Goal: Task Accomplishment & Management: Complete application form

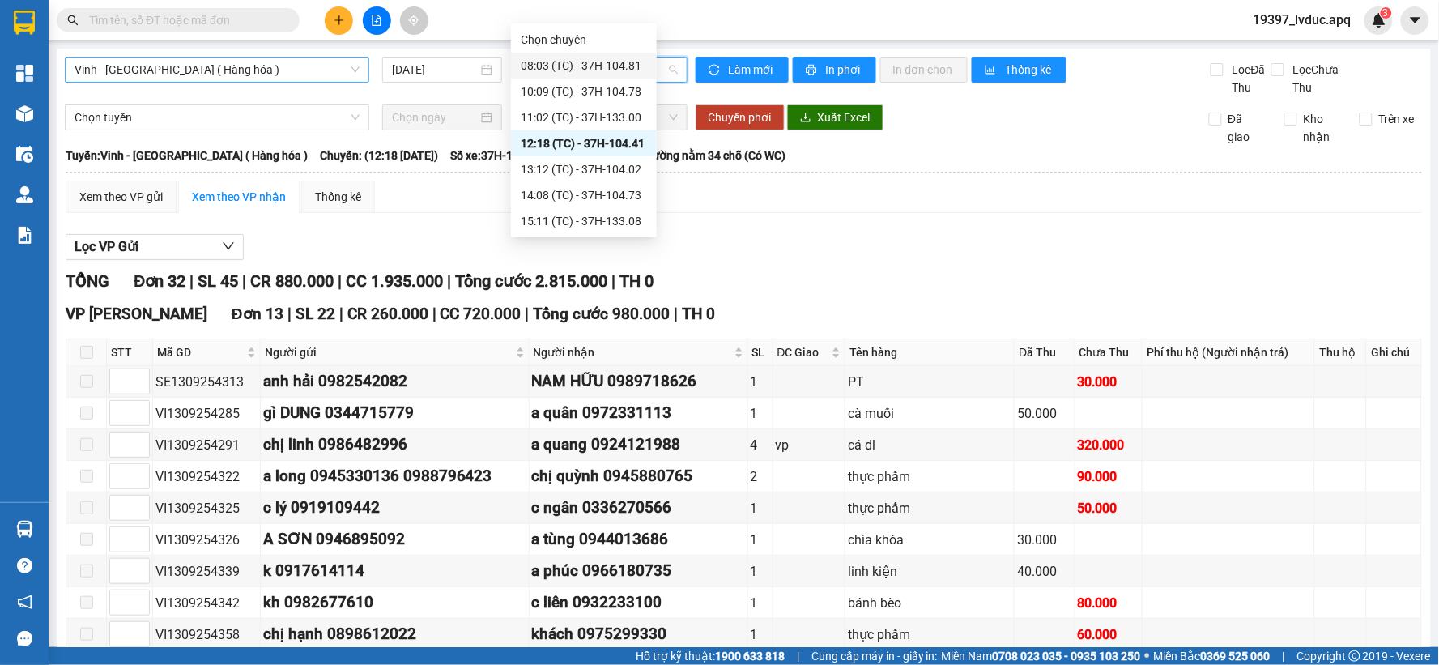
click at [277, 63] on span "Vinh - [GEOGRAPHIC_DATA] ( Hàng hóa )" at bounding box center [216, 69] width 285 height 24
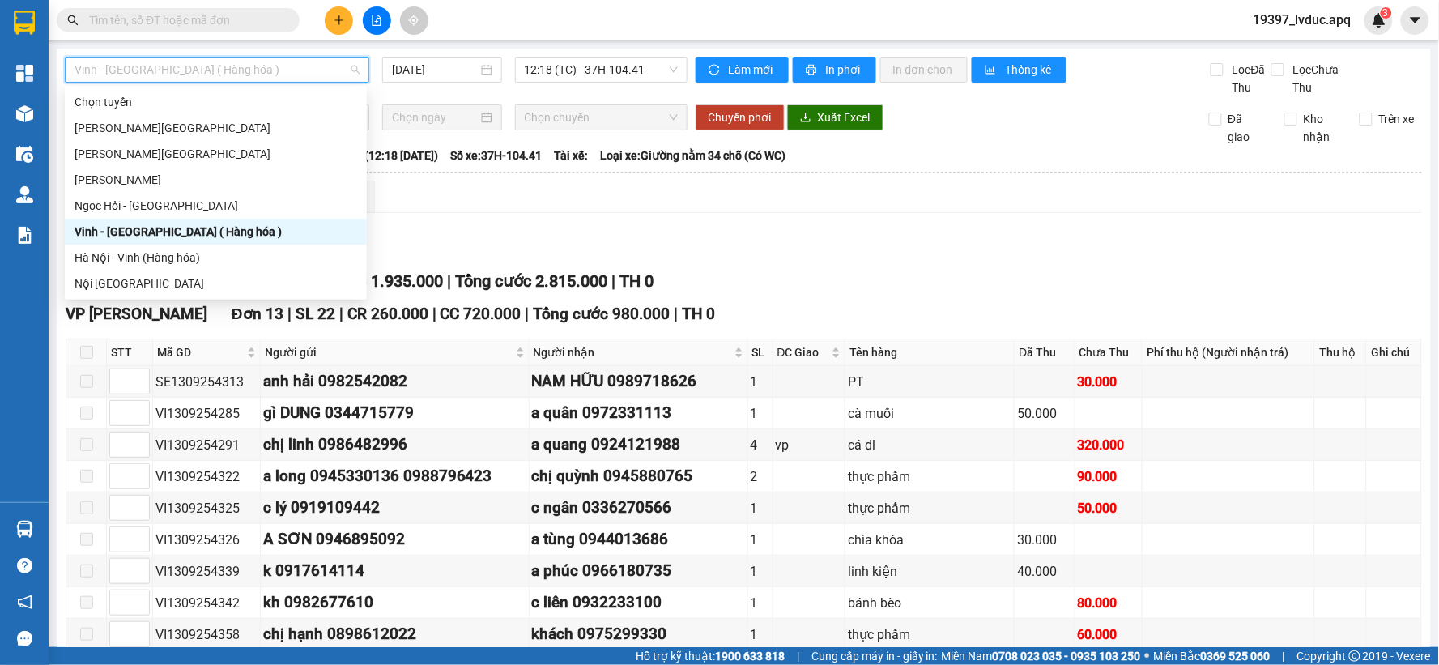
click at [254, 233] on div "Vinh - [GEOGRAPHIC_DATA] ( Hàng hóa )" at bounding box center [215, 232] width 283 height 18
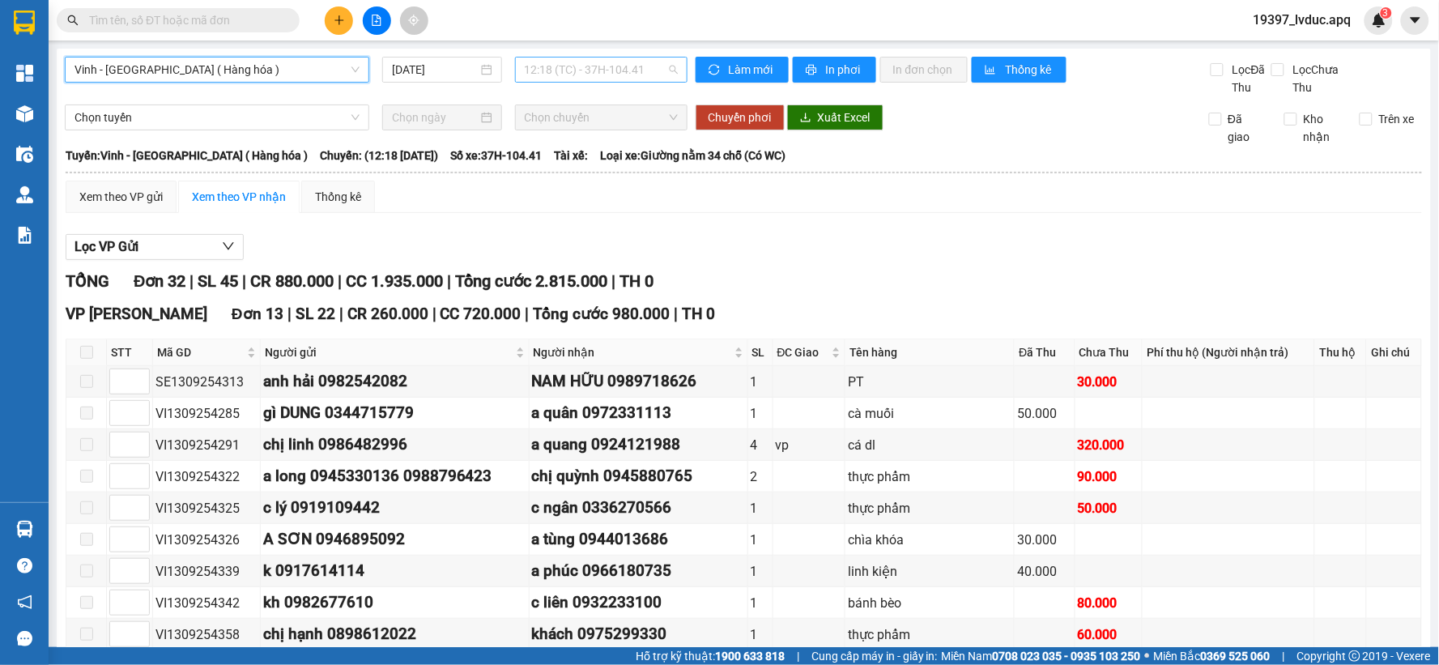
click at [660, 76] on span "12:18 (TC) - 37H-104.41" at bounding box center [601, 69] width 153 height 24
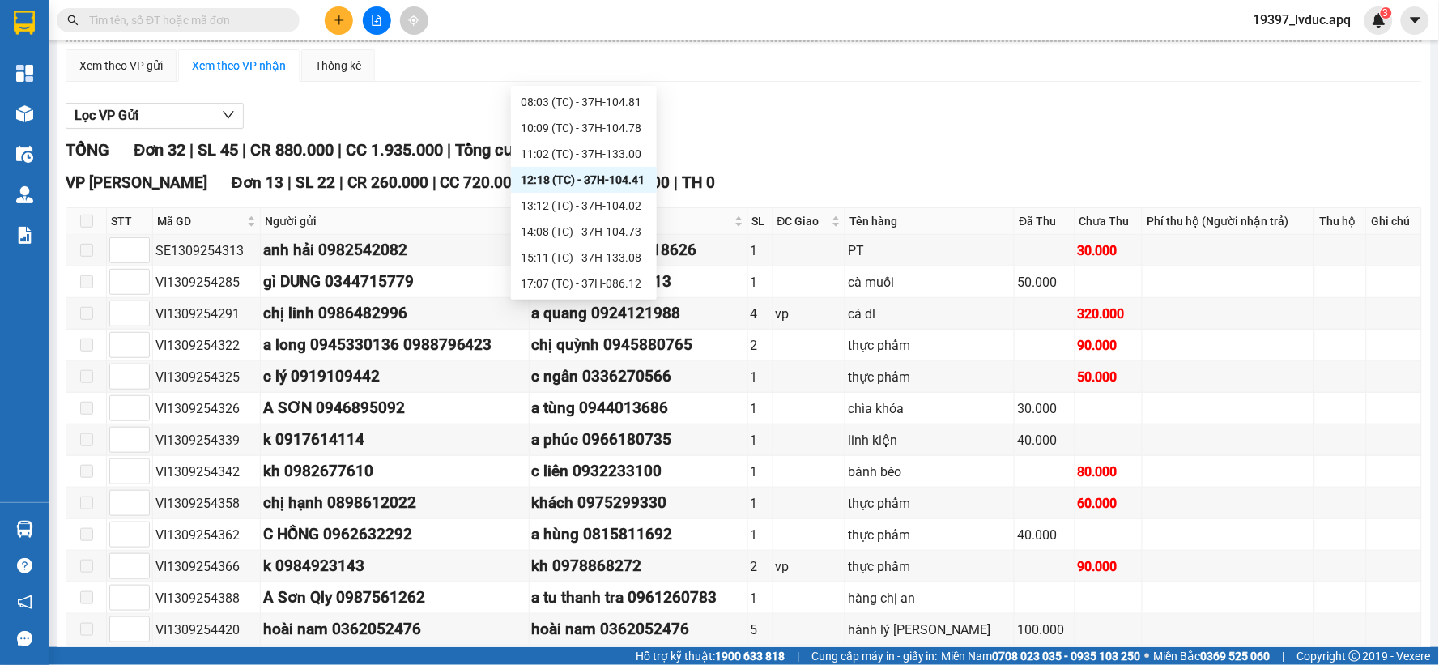
scroll to position [123, 0]
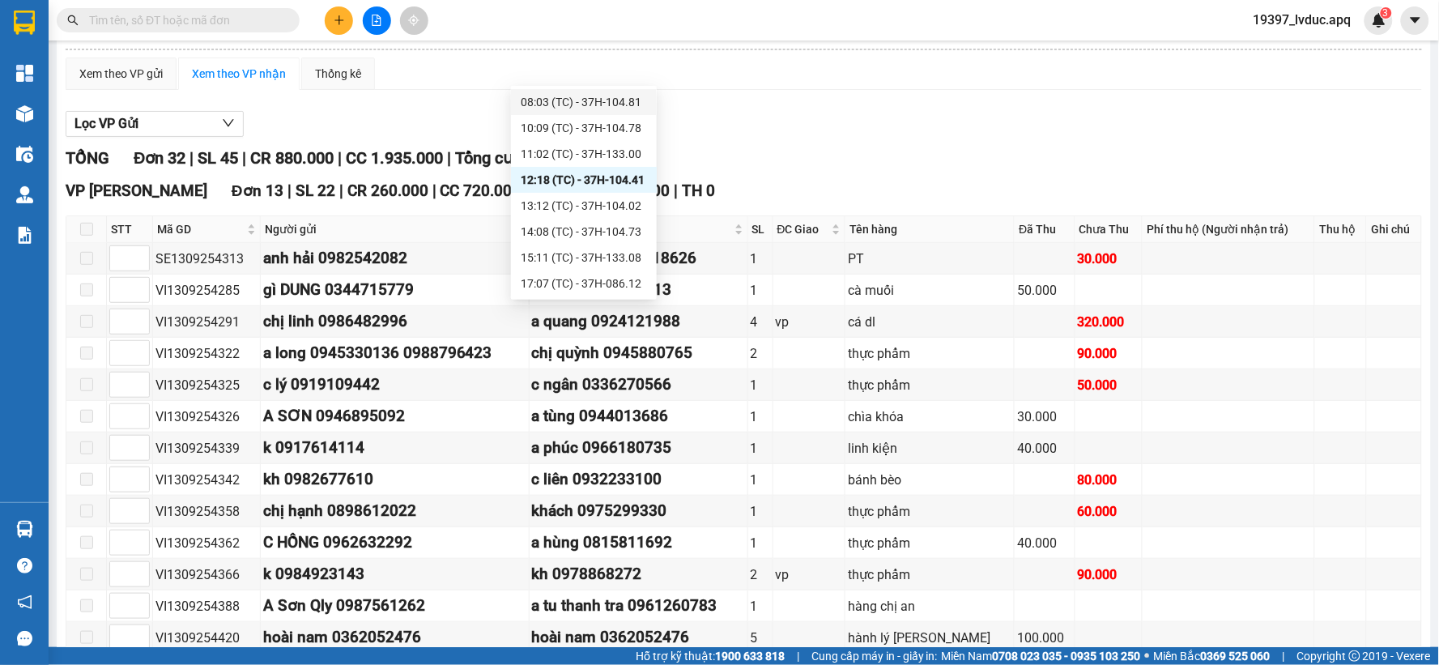
click at [565, 103] on div "08:03 (TC) - 37H-104.81" at bounding box center [584, 102] width 126 height 18
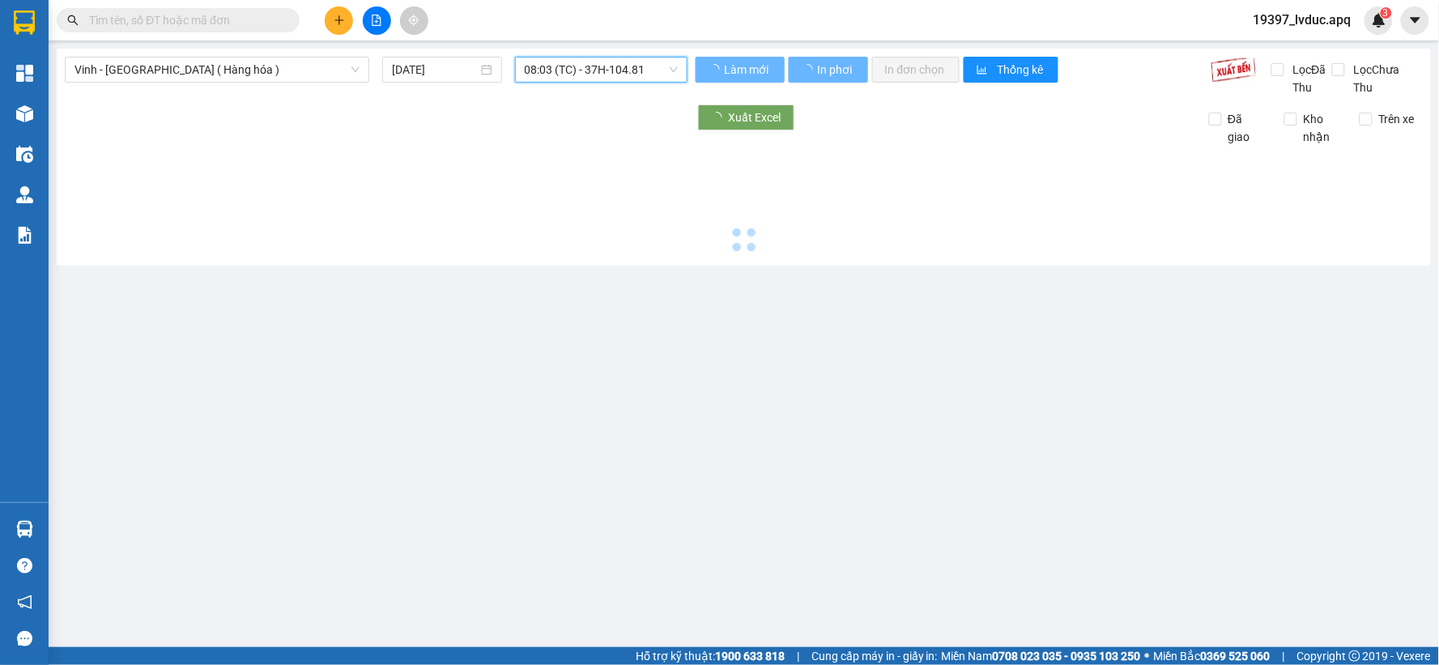
scroll to position [0, 0]
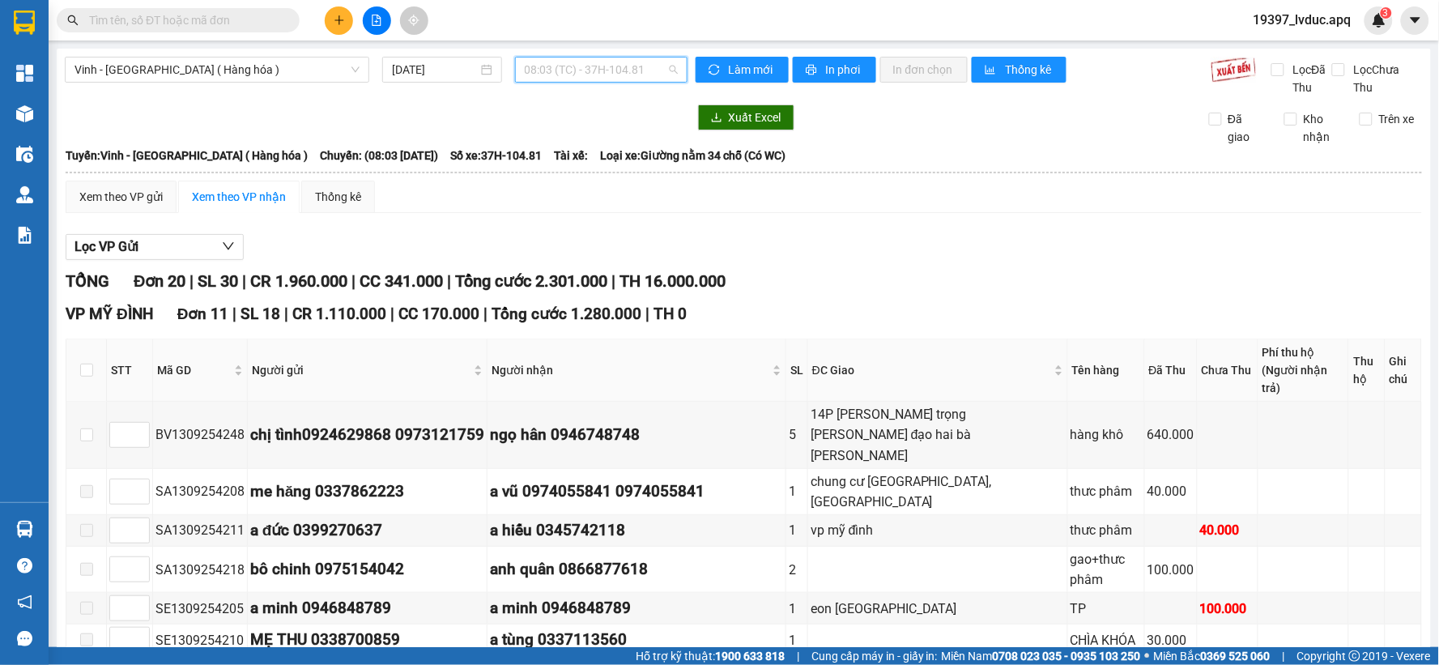
click at [660, 70] on span "08:03 (TC) - 37H-104.81" at bounding box center [601, 69] width 153 height 24
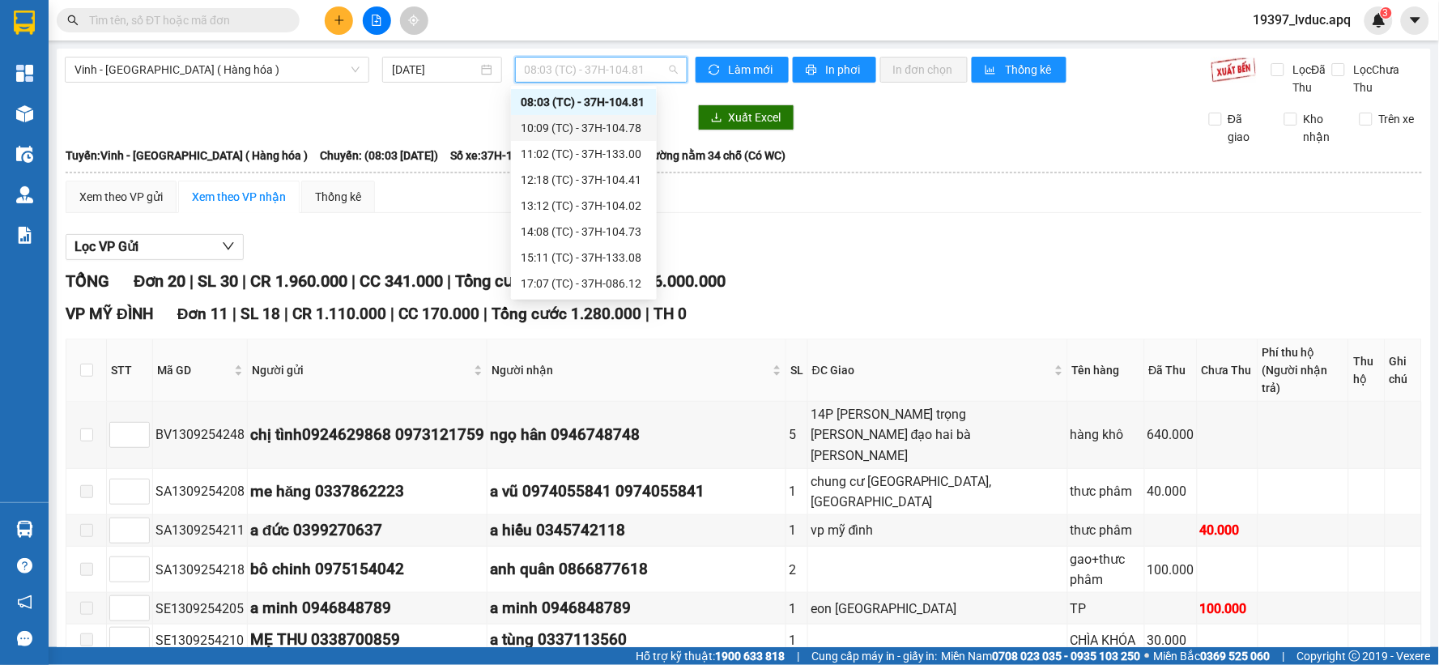
click at [620, 125] on div "10:09 (TC) - 37H-104.78" at bounding box center [584, 128] width 126 height 18
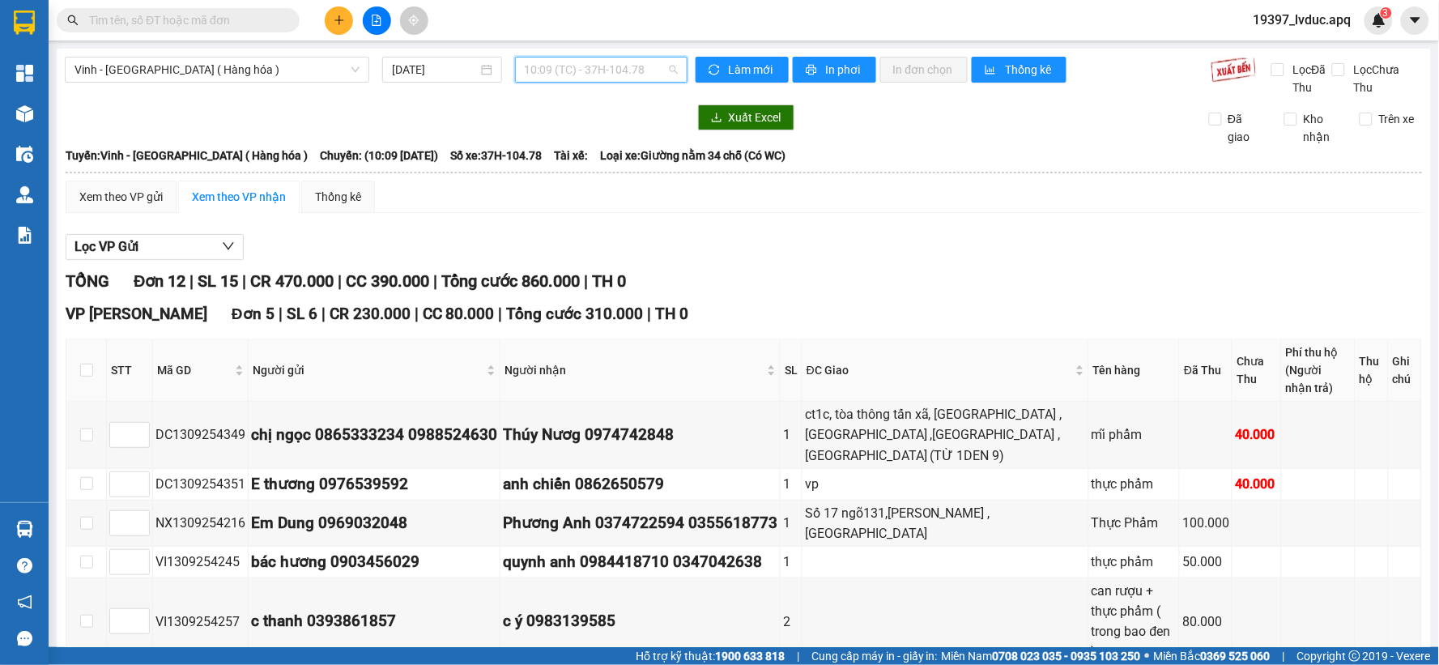
click at [650, 71] on span "10:09 (TC) - 37H-104.78" at bounding box center [601, 69] width 153 height 24
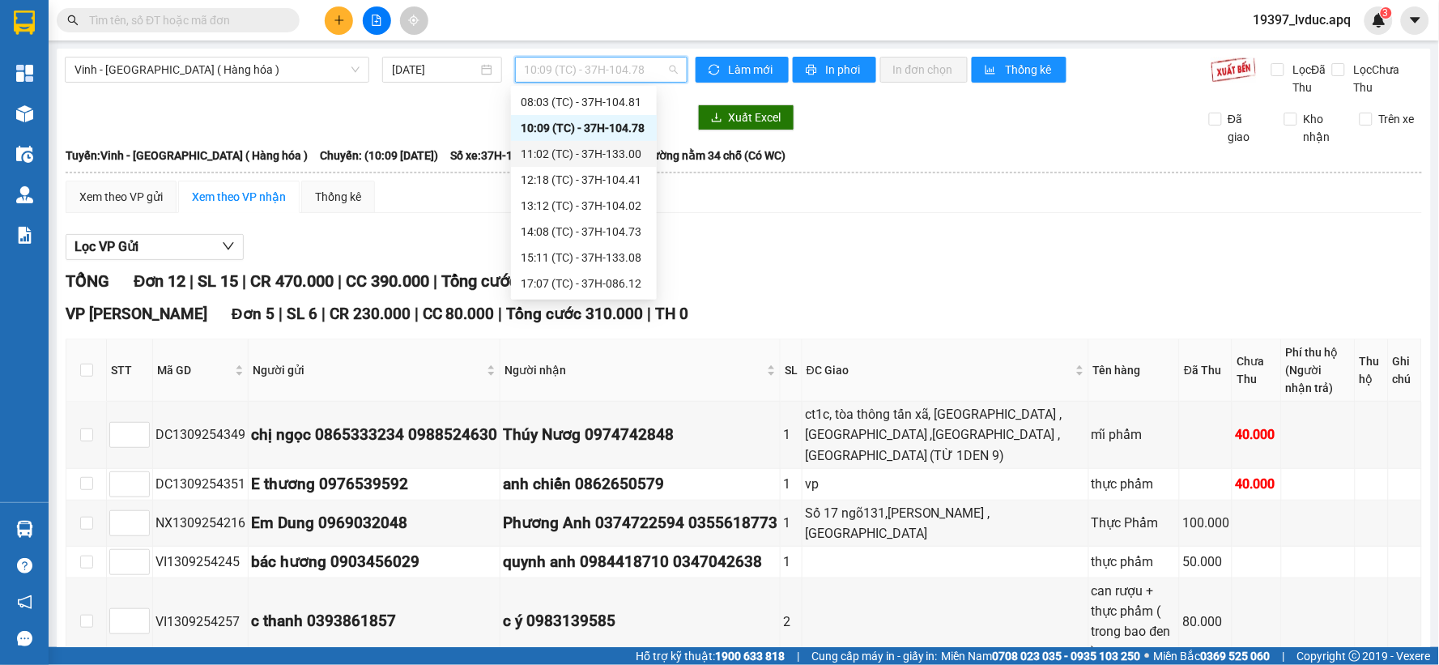
click at [621, 156] on div "11:02 (TC) - 37H-133.00" at bounding box center [584, 154] width 126 height 18
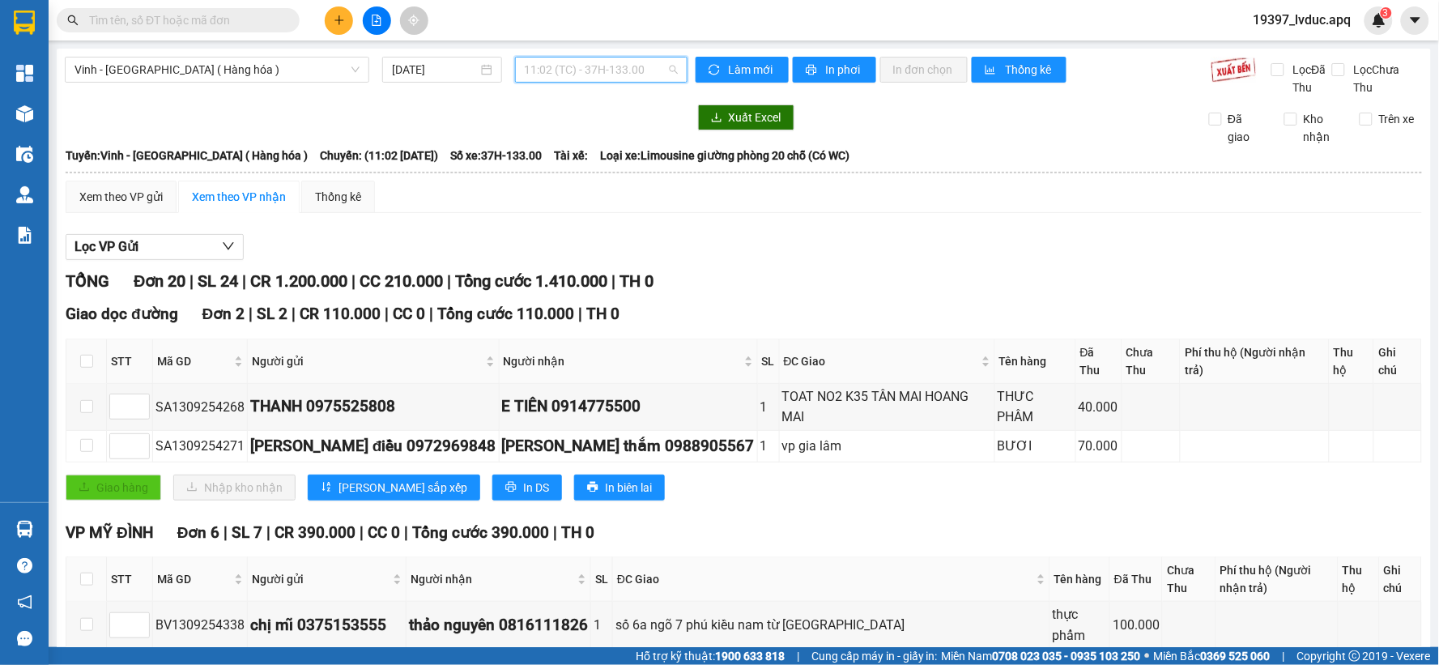
click at [599, 73] on span "11:02 (TC) - 37H-133.00" at bounding box center [601, 69] width 153 height 24
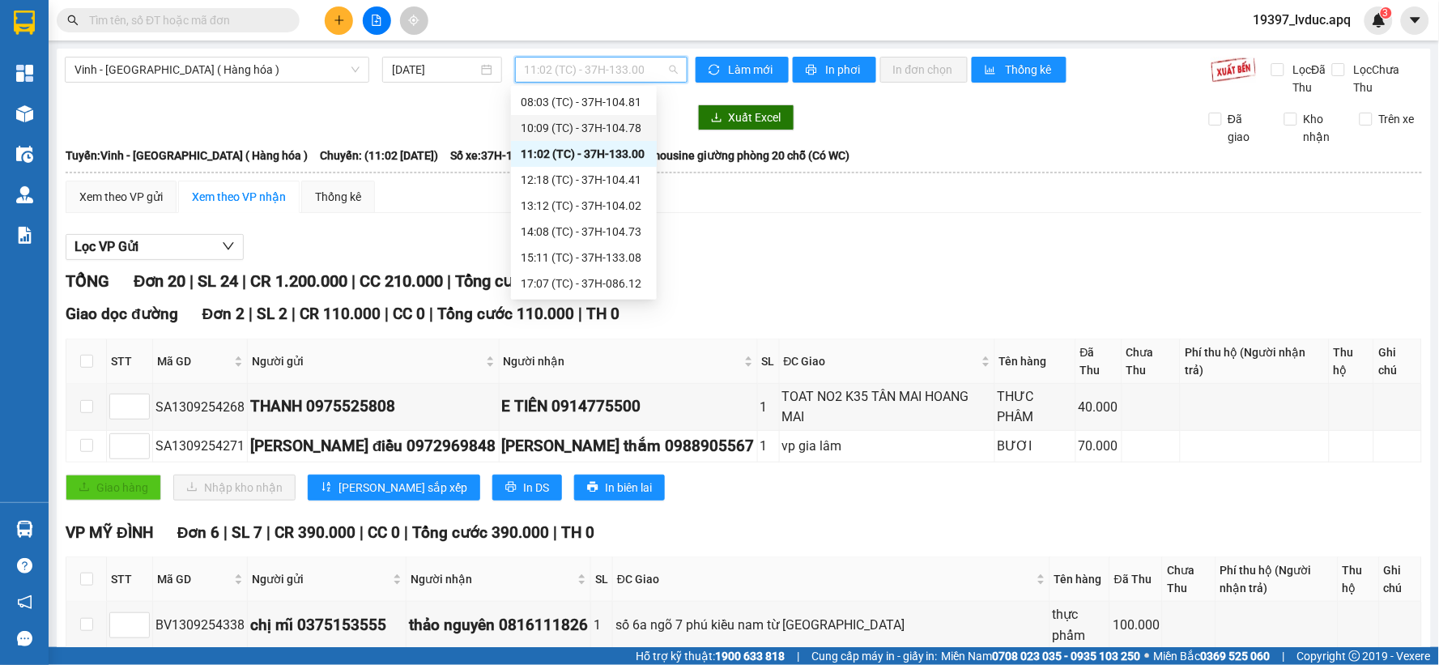
click at [578, 119] on div "10:09 (TC) - 37H-104.78" at bounding box center [584, 128] width 126 height 18
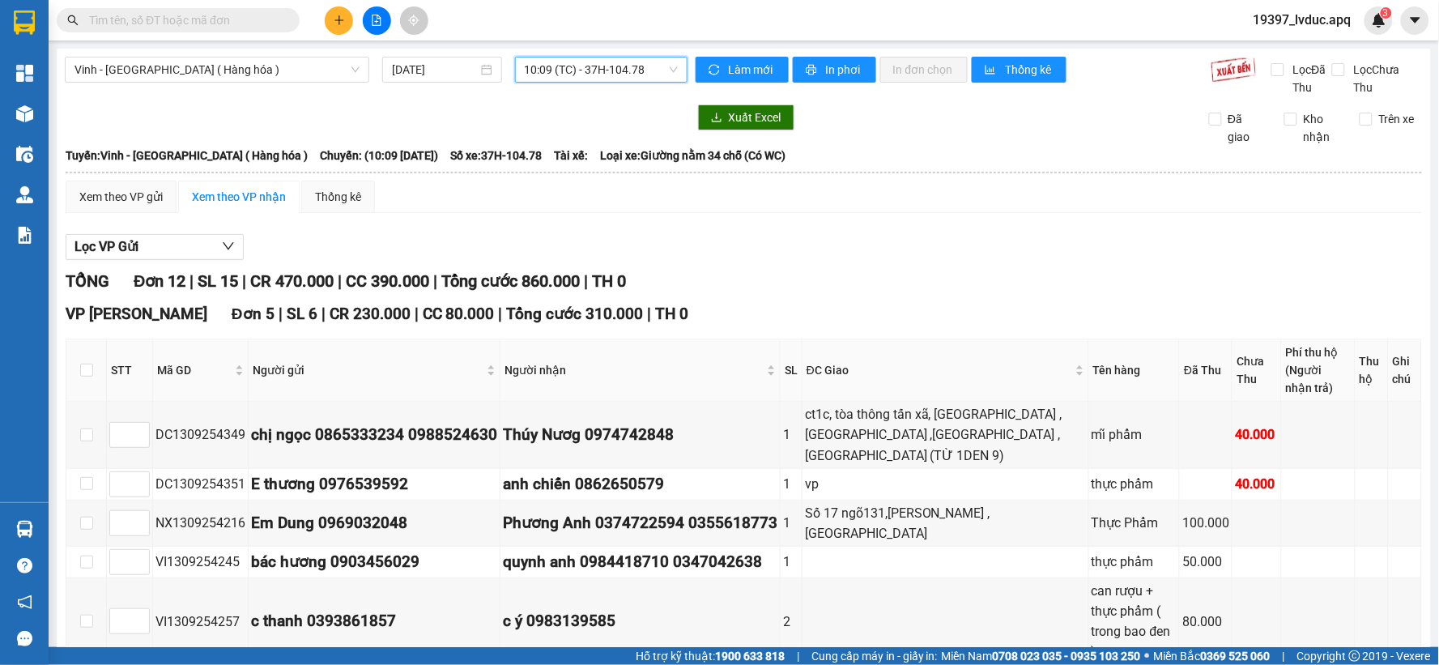
click at [651, 74] on span "10:09 (TC) - 37H-104.78" at bounding box center [601, 69] width 153 height 24
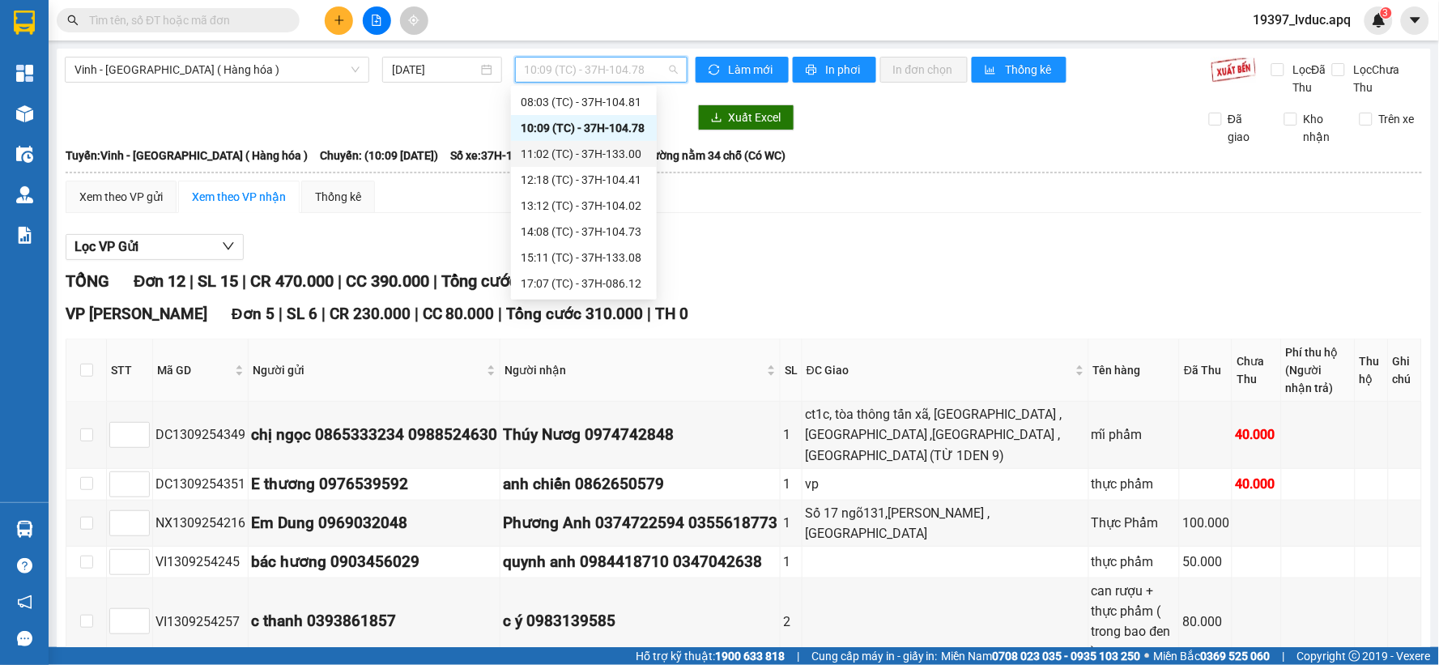
click at [592, 159] on div "11:02 (TC) - 37H-133.00" at bounding box center [584, 154] width 126 height 18
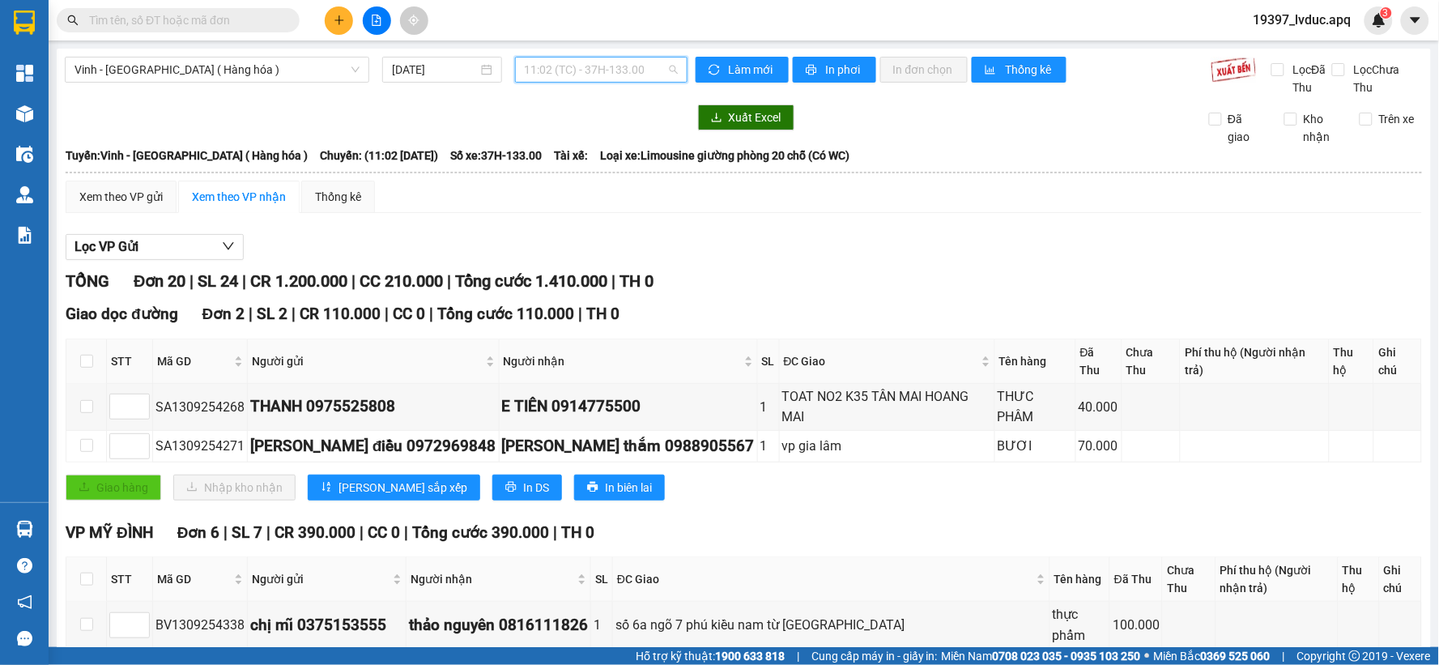
click at [666, 76] on span "11:02 (TC) - 37H-133.00" at bounding box center [601, 69] width 153 height 24
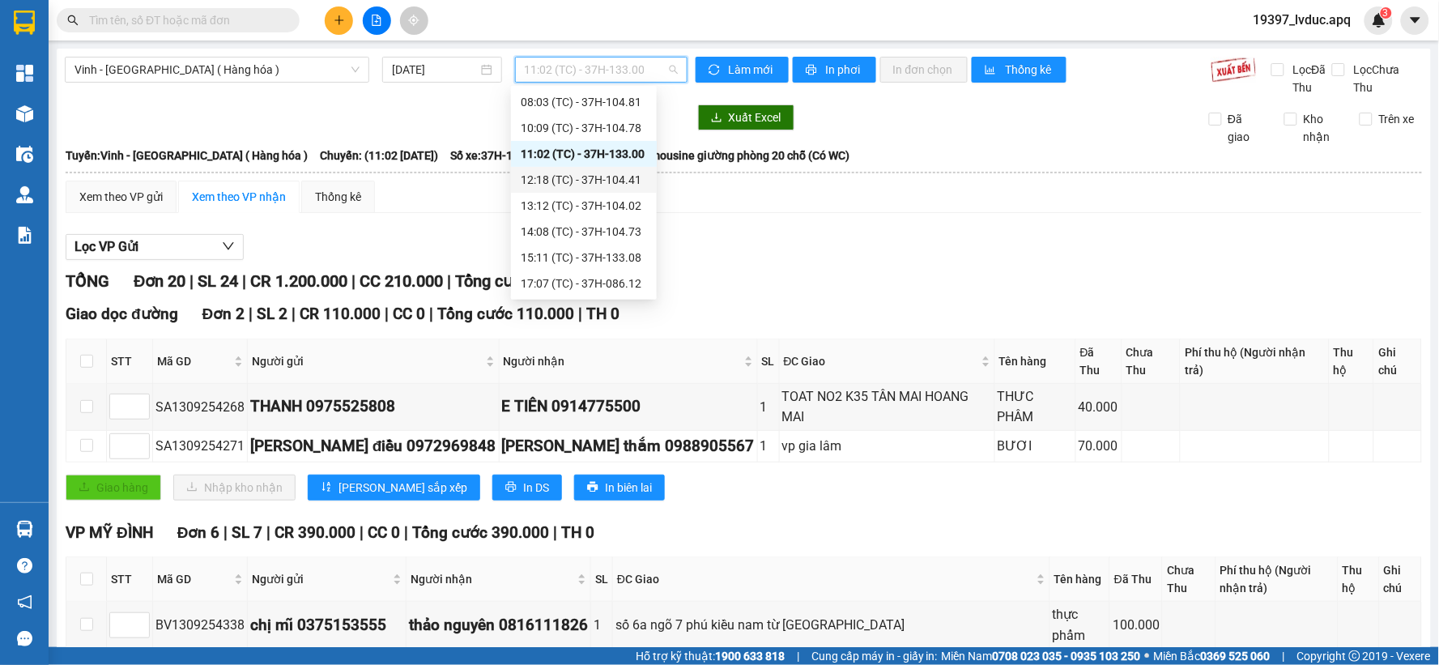
click at [585, 184] on div "12:18 (TC) - 37H-104.41" at bounding box center [584, 180] width 126 height 18
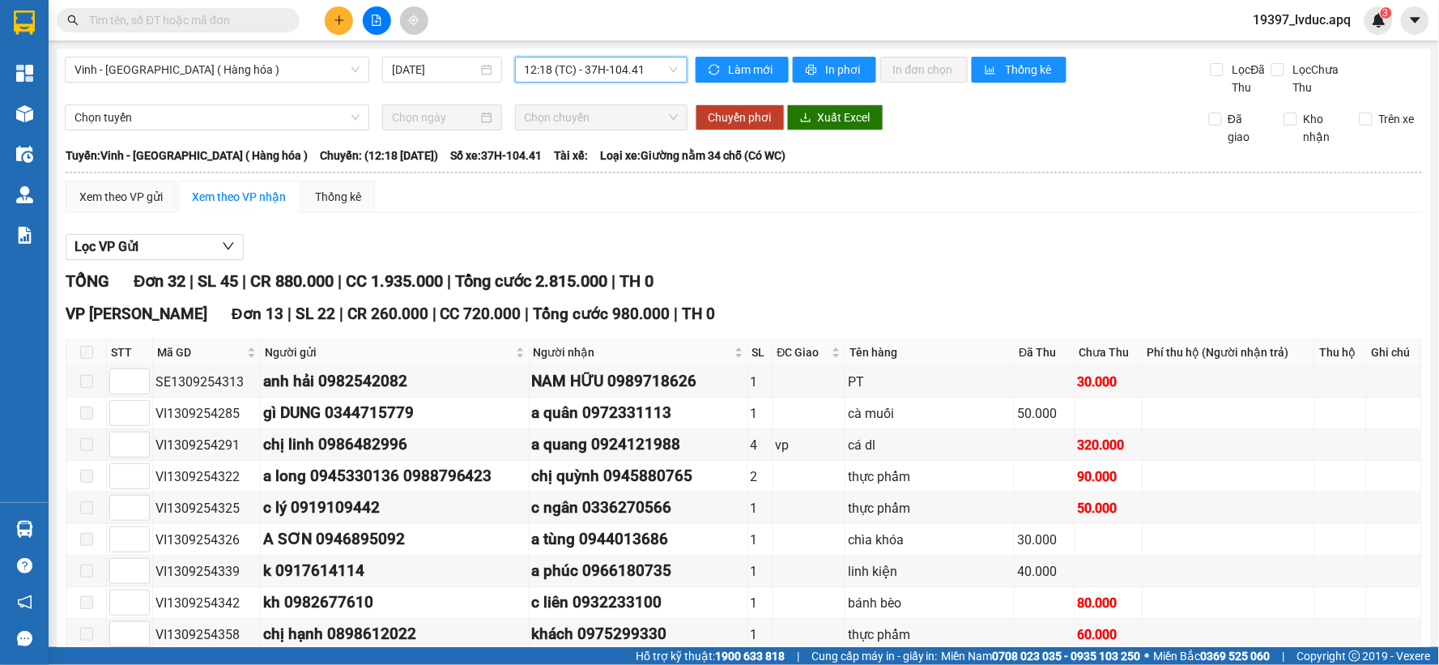
click at [651, 81] on span "12:18 (TC) - 37H-104.41" at bounding box center [601, 69] width 153 height 24
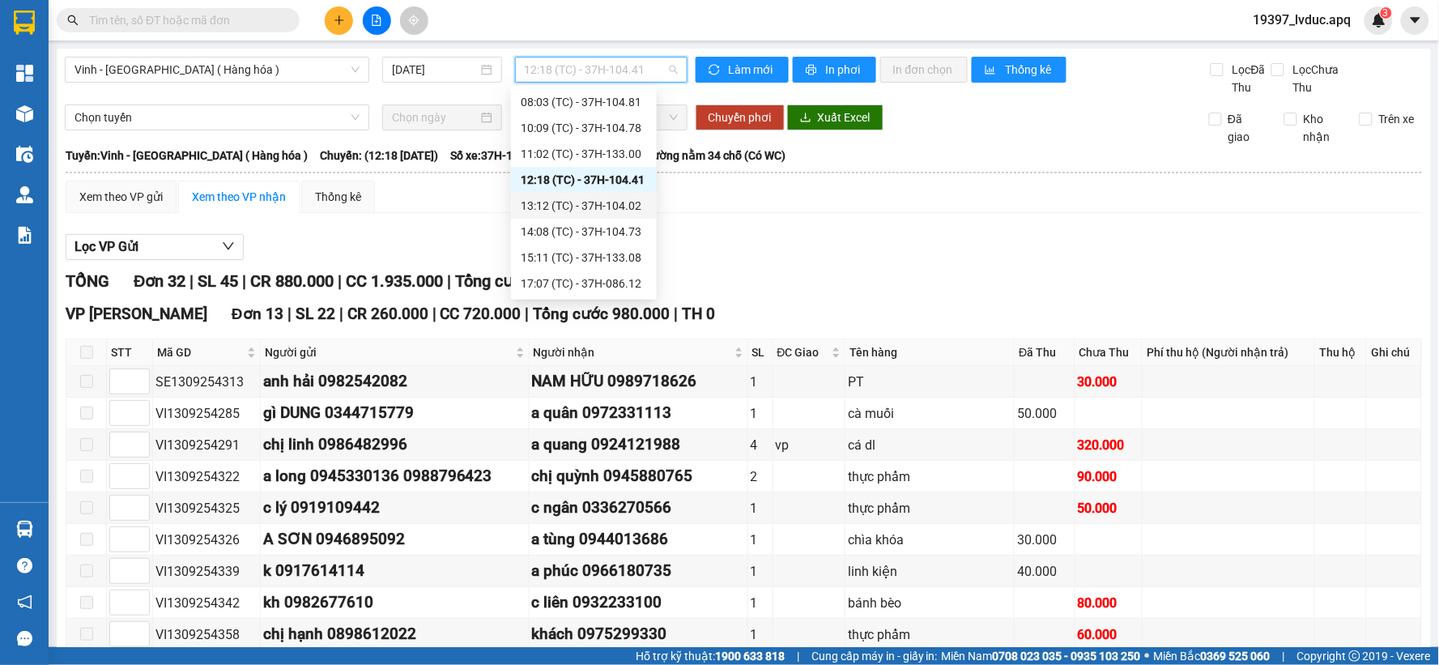
click at [572, 203] on div "13:12 (TC) - 37H-104.02" at bounding box center [584, 206] width 126 height 18
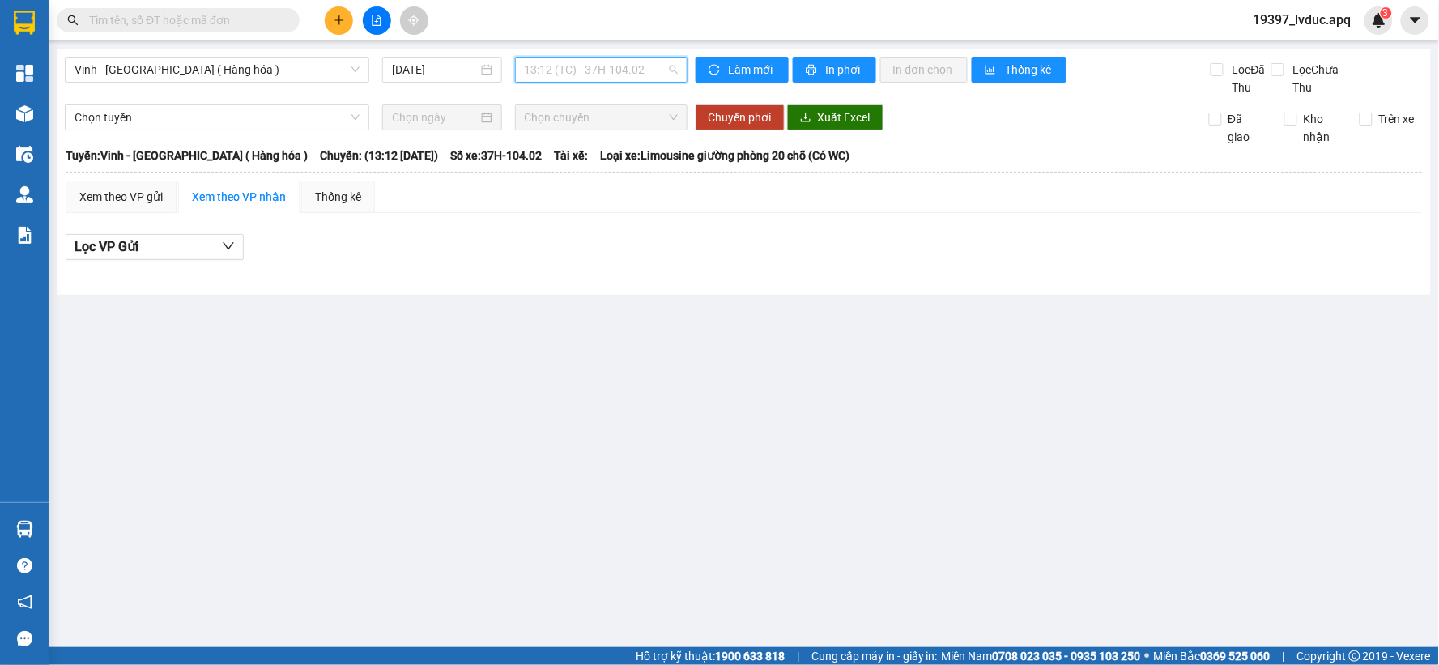
click at [651, 75] on span "13:12 (TC) - 37H-104.02" at bounding box center [601, 69] width 153 height 24
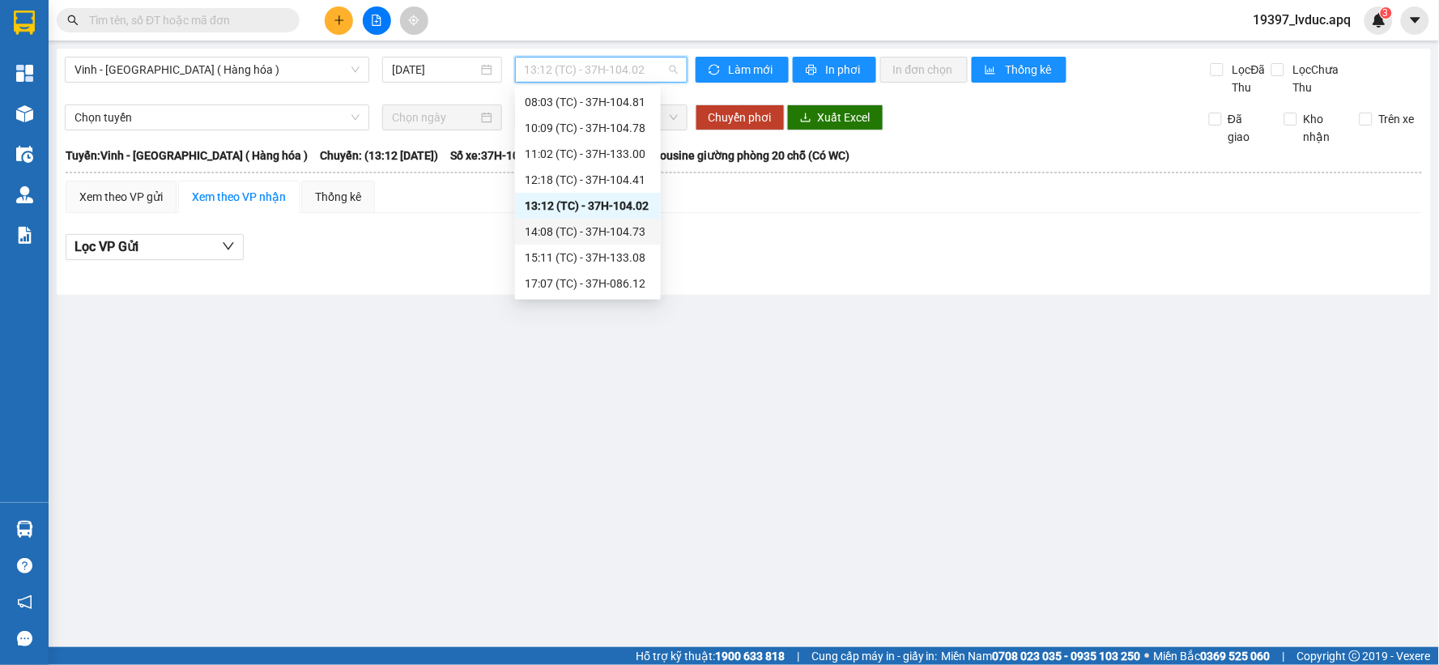
click at [615, 232] on div "14:08 (TC) - 37H-104.73" at bounding box center [588, 232] width 126 height 18
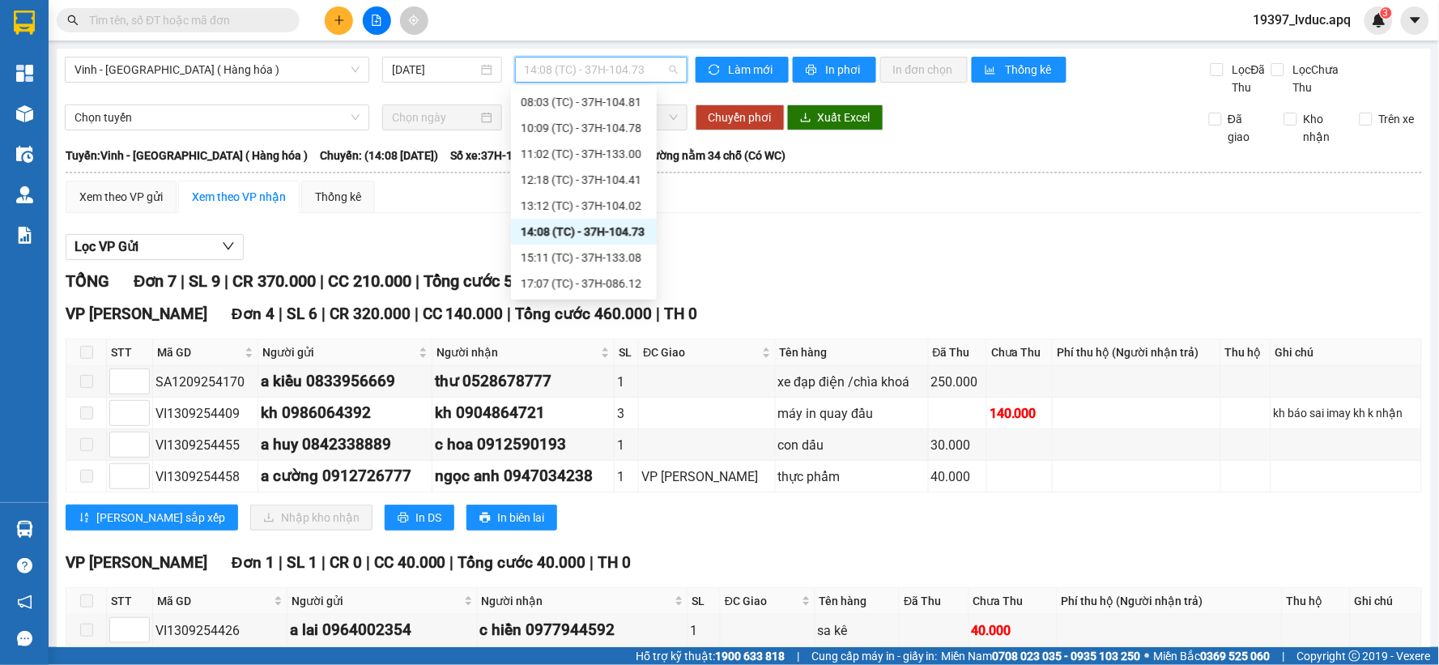
click at [645, 68] on span "14:08 (TC) - 37H-104.73" at bounding box center [601, 69] width 153 height 24
click at [585, 259] on div "15:11 (TC) - 37H-133.08" at bounding box center [584, 258] width 126 height 18
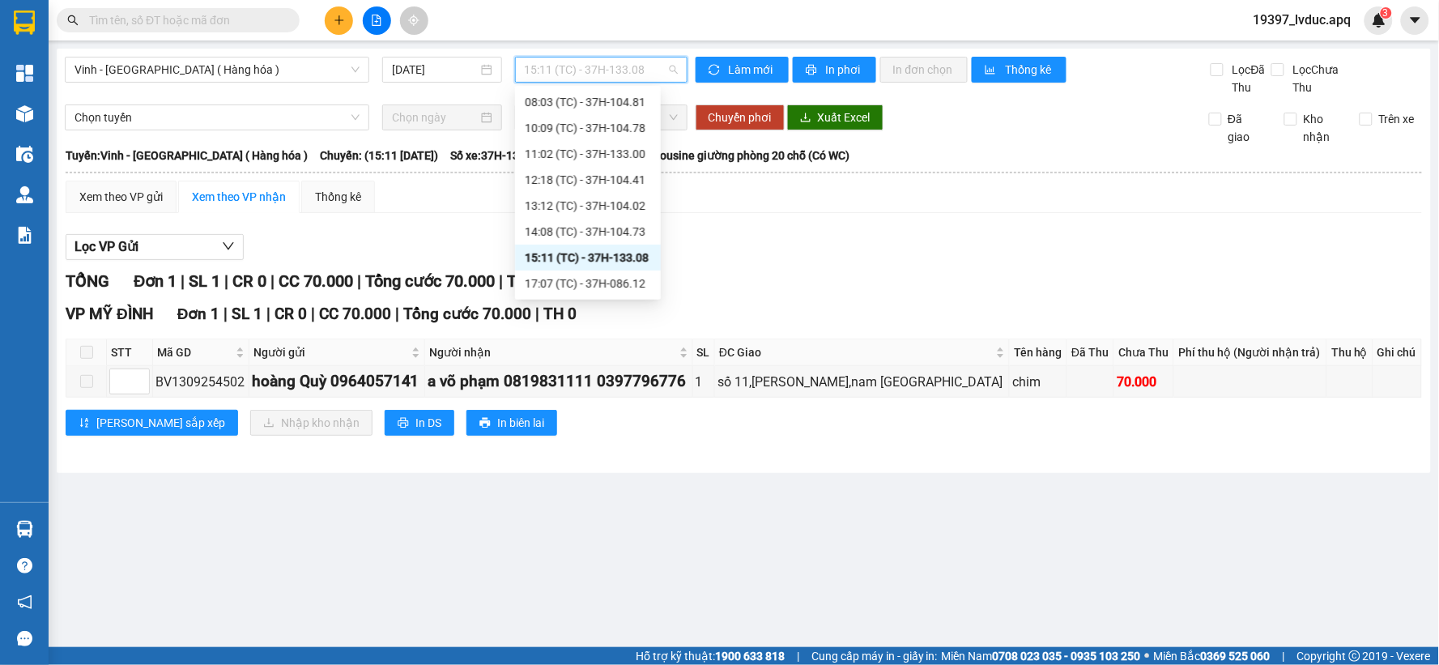
click at [656, 67] on span "15:11 (TC) - 37H-133.08" at bounding box center [601, 69] width 153 height 24
click at [588, 279] on div "17:07 (TC) - 37H-086.12" at bounding box center [588, 283] width 126 height 18
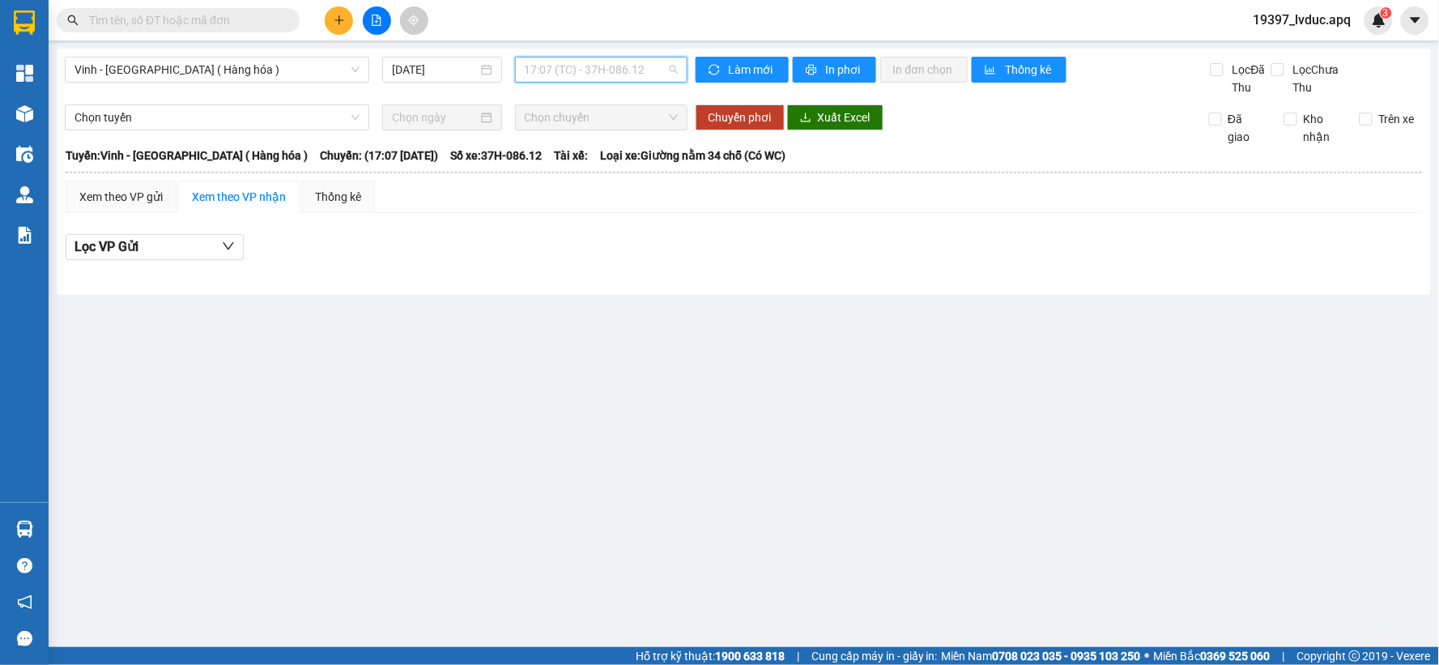
click at [653, 65] on span "17:07 (TC) - 37H-086.12" at bounding box center [601, 69] width 153 height 24
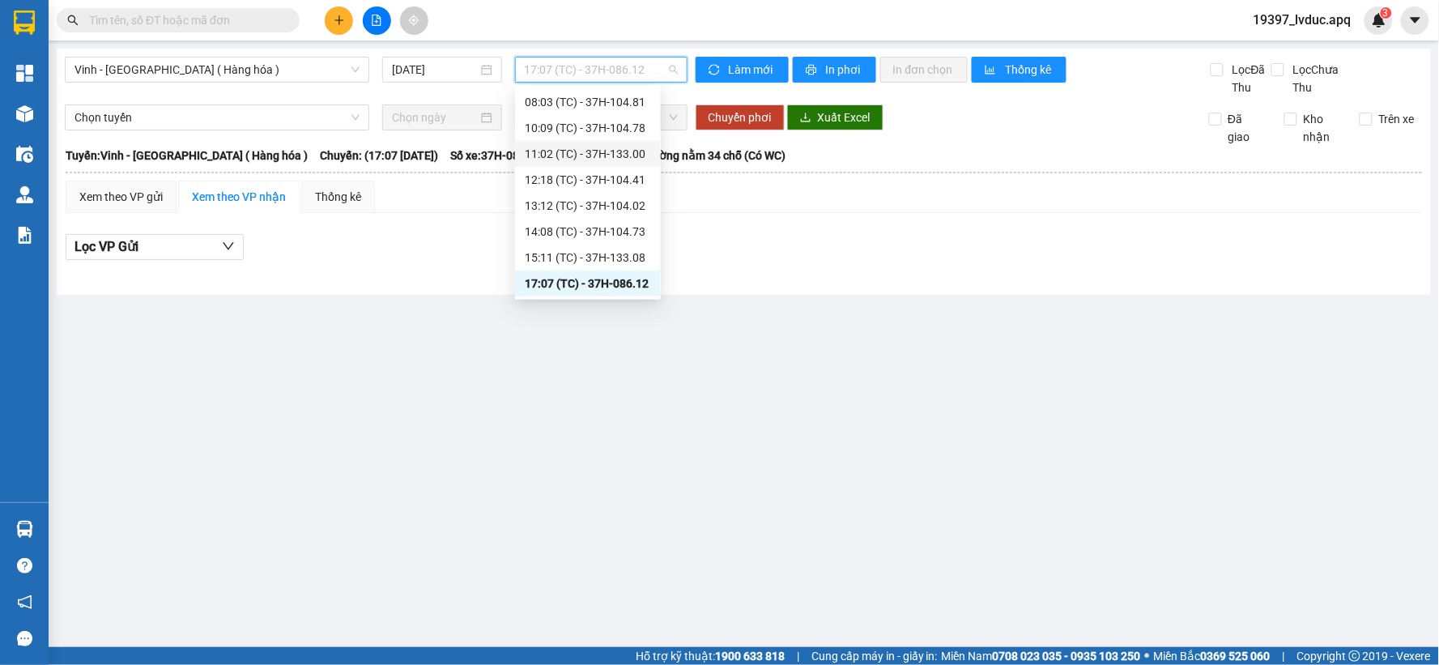
click at [601, 146] on div "11:02 (TC) - 37H-133.00" at bounding box center [588, 154] width 126 height 18
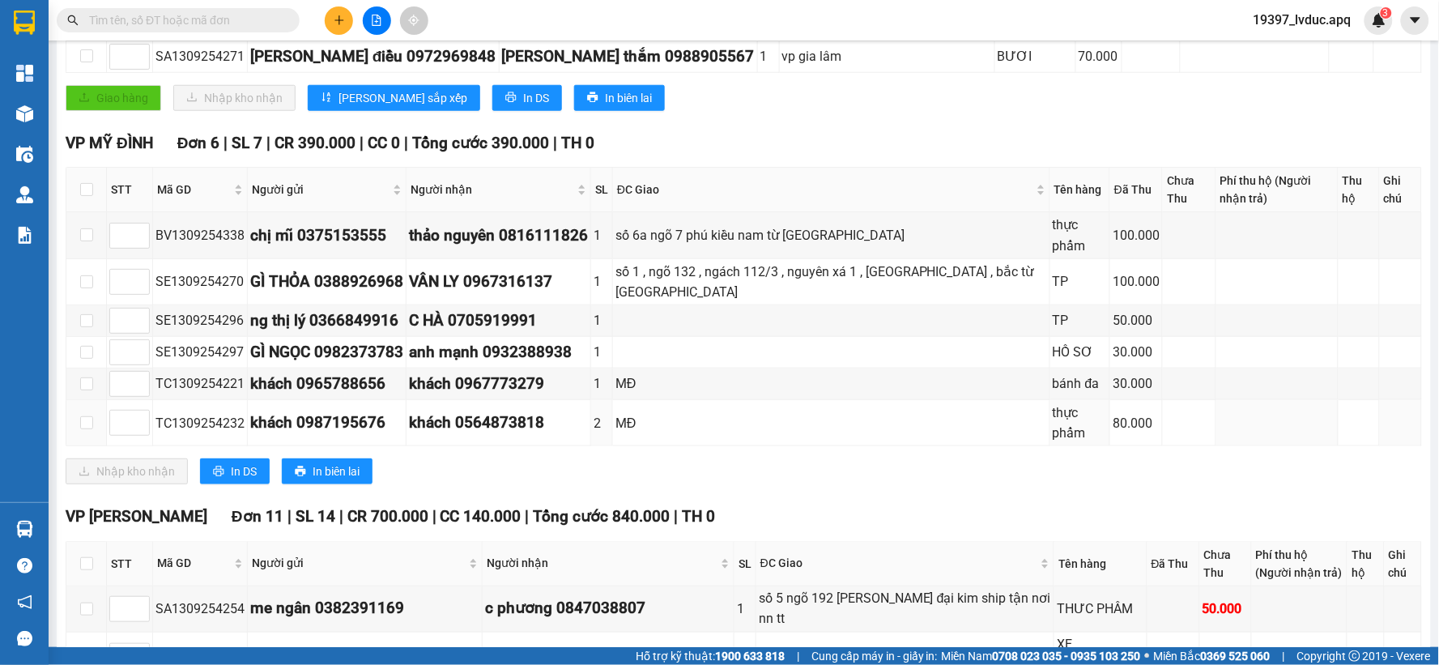
scroll to position [300, 0]
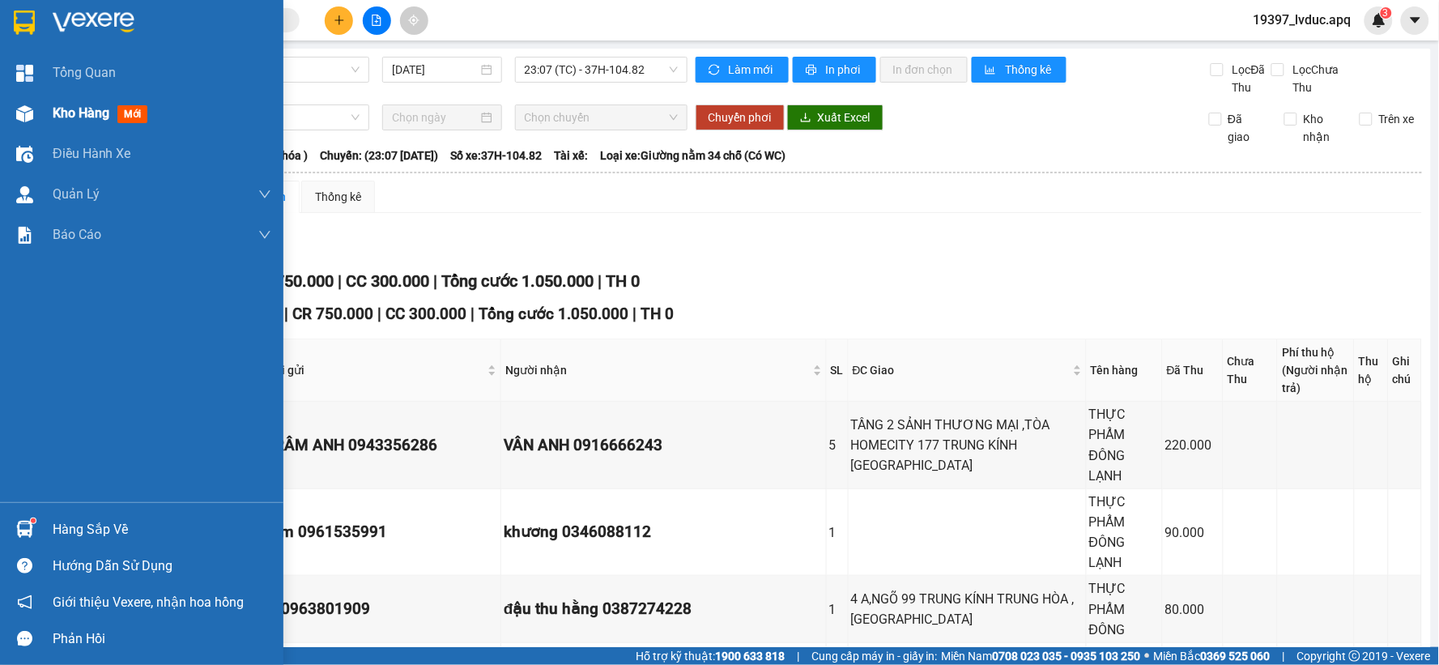
click at [50, 125] on div "Kho hàng mới" at bounding box center [141, 113] width 283 height 40
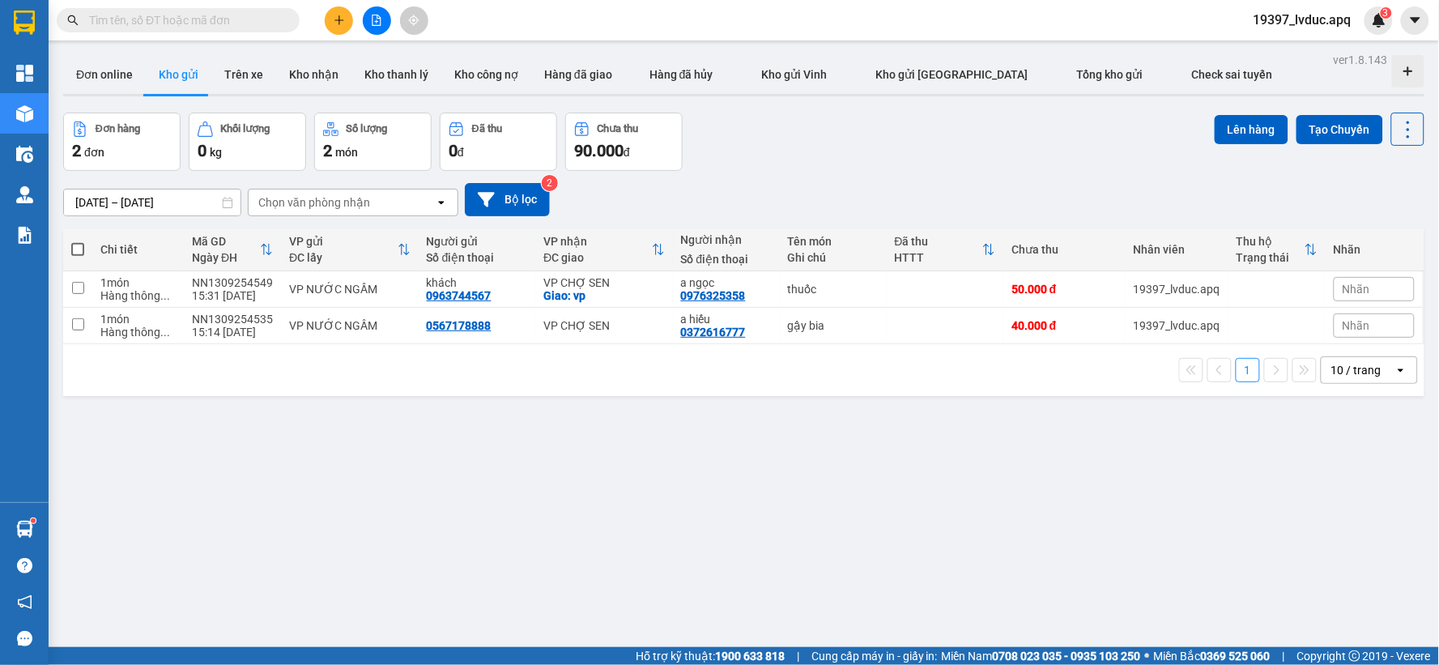
click at [626, 189] on div "[DATE] – [DATE] Press the down arrow key to interact with the calendar and sele…" at bounding box center [743, 199] width 1361 height 33
click at [334, 18] on icon "plus" at bounding box center [339, 20] width 11 height 11
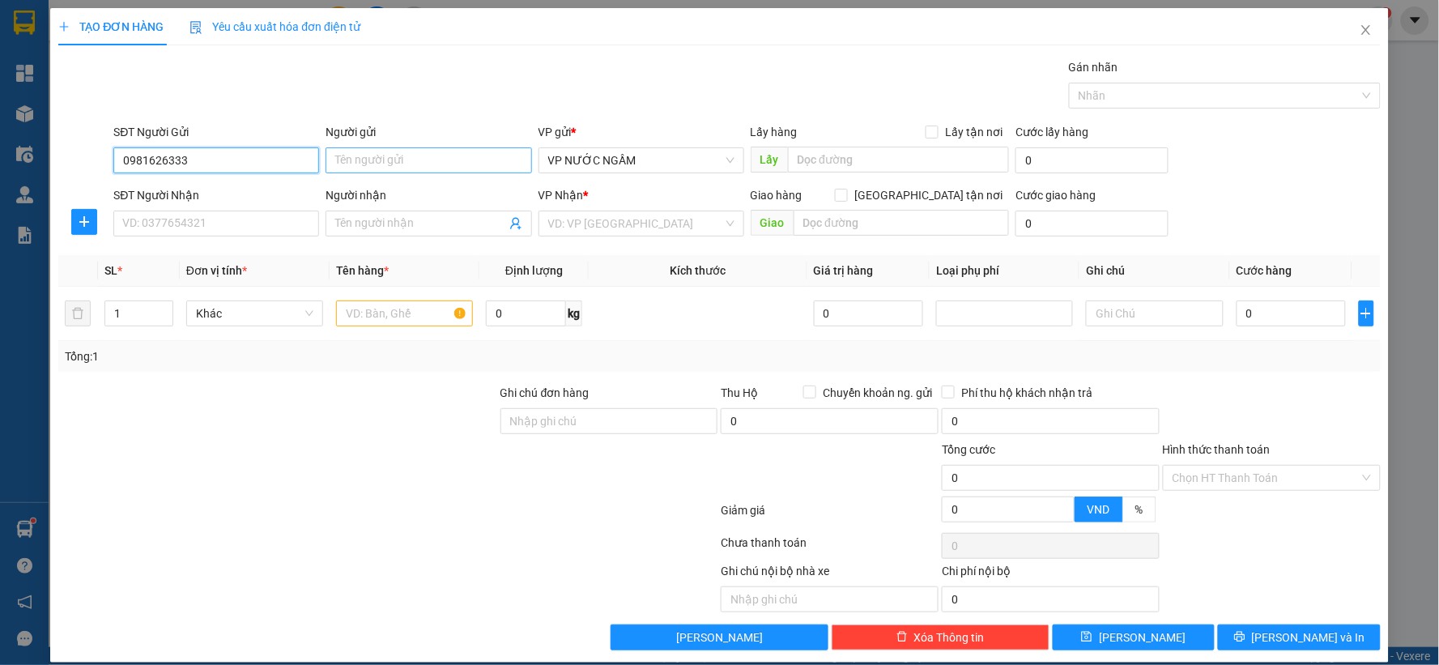
type input "0981626333"
click at [417, 152] on input "Người gửi" at bounding box center [428, 160] width 206 height 26
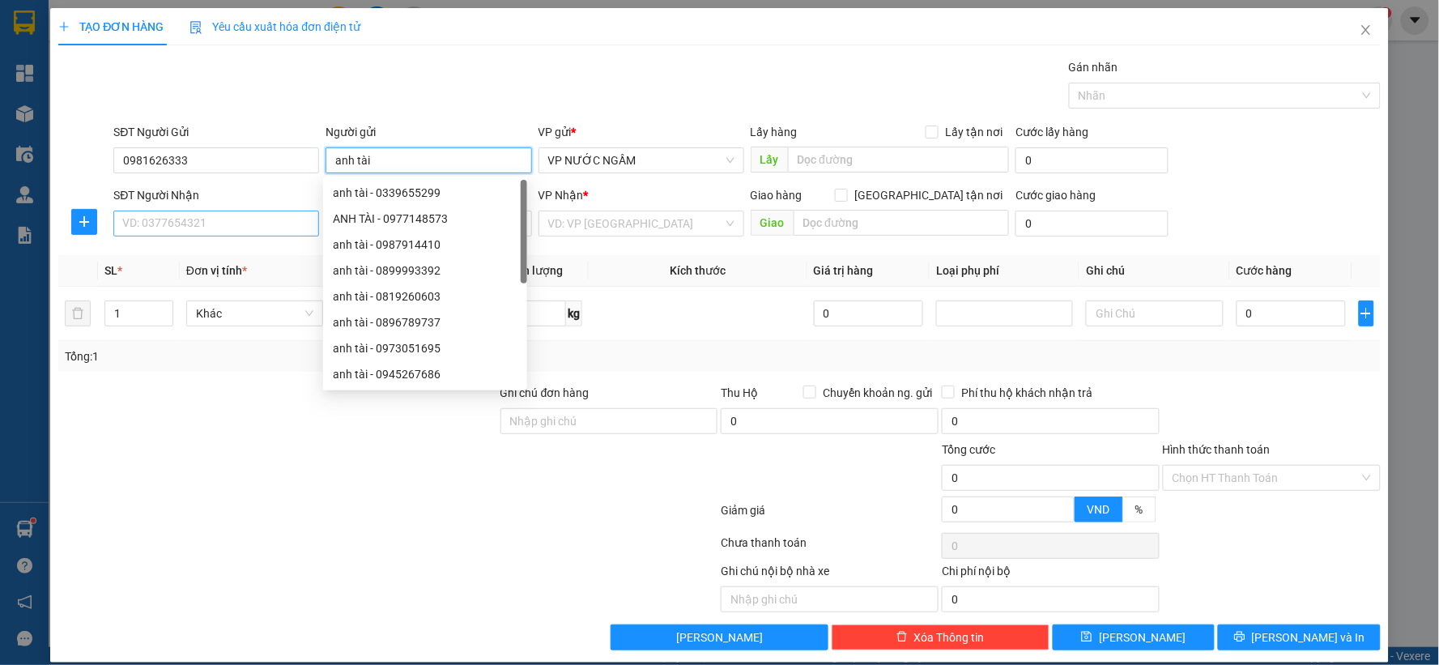
type input "anh tài"
click at [204, 217] on input "SĐT Người Nhận" at bounding box center [216, 224] width 206 height 26
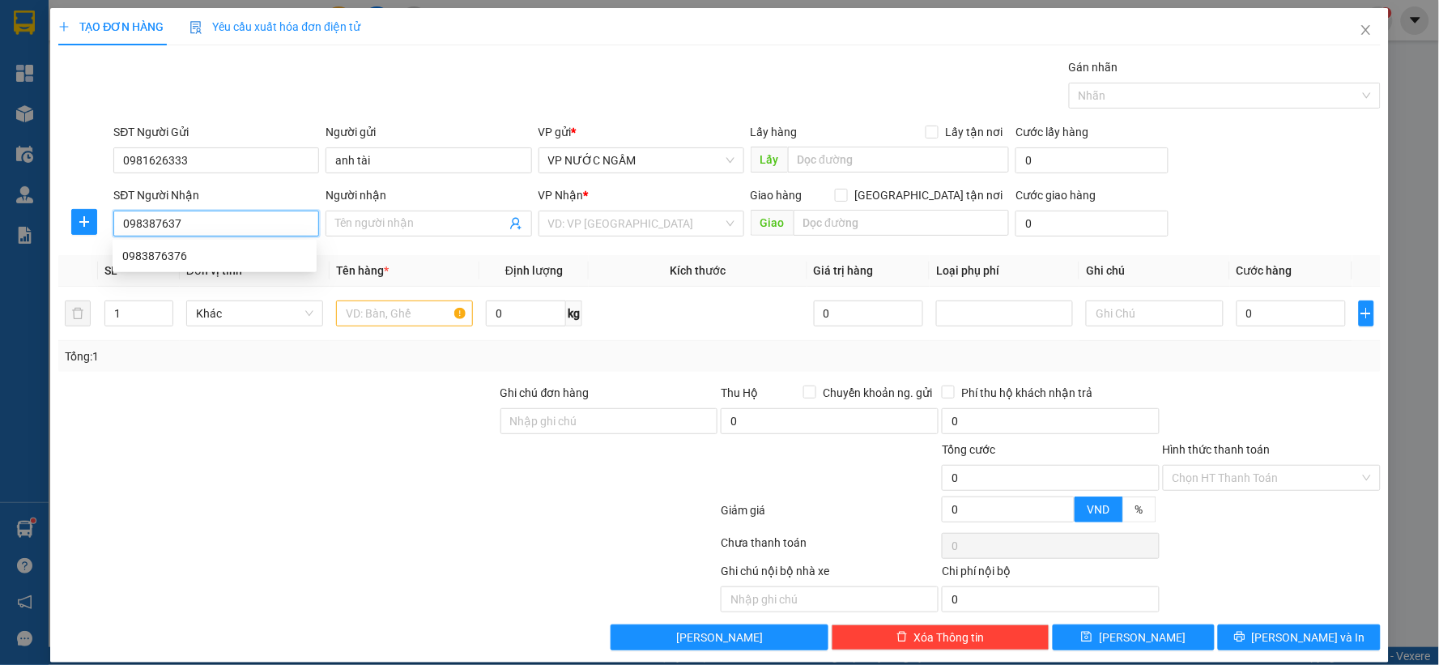
type input "0983876376"
click at [208, 259] on div "0983876376" at bounding box center [214, 256] width 185 height 18
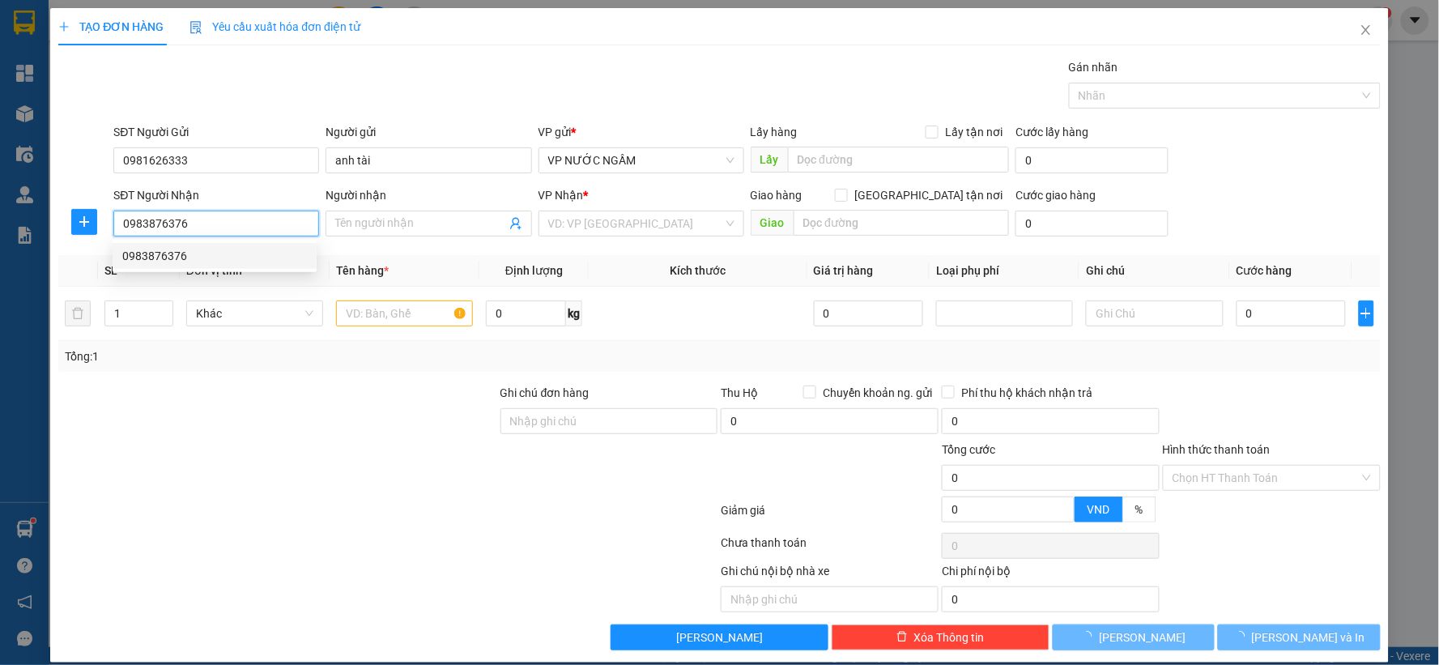
type input "VP [PERSON_NAME]"
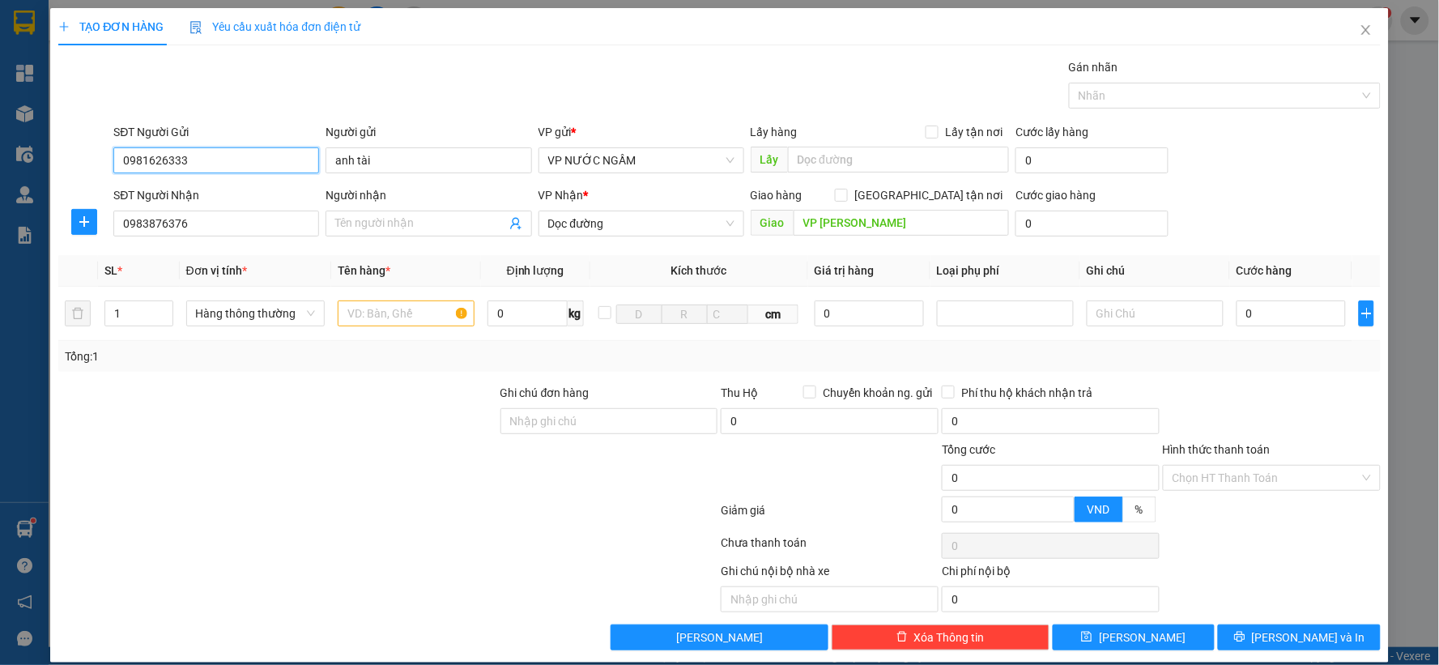
click at [209, 151] on input "0981626333" at bounding box center [216, 160] width 206 height 26
click at [215, 222] on input "0983876376" at bounding box center [216, 224] width 206 height 26
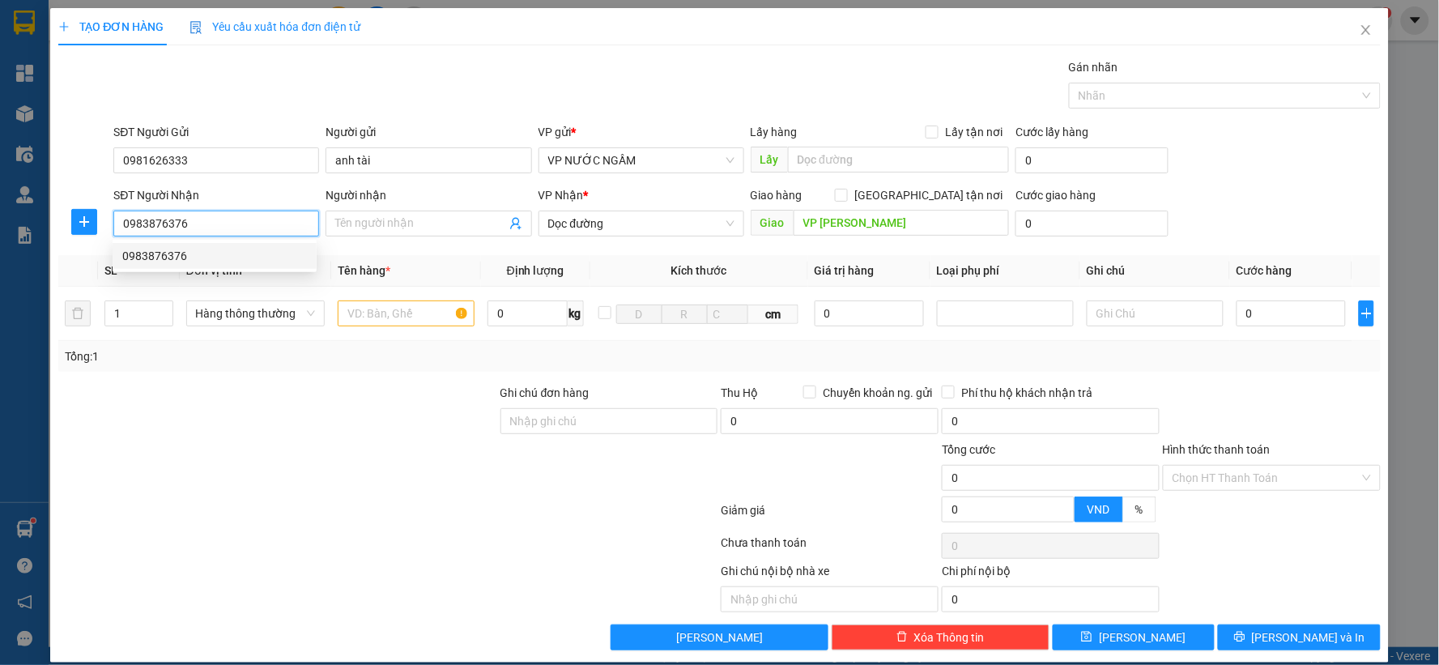
paste input "1626333"
type input "0981626333"
click at [209, 263] on div "0981626333 - tài" at bounding box center [214, 256] width 185 height 18
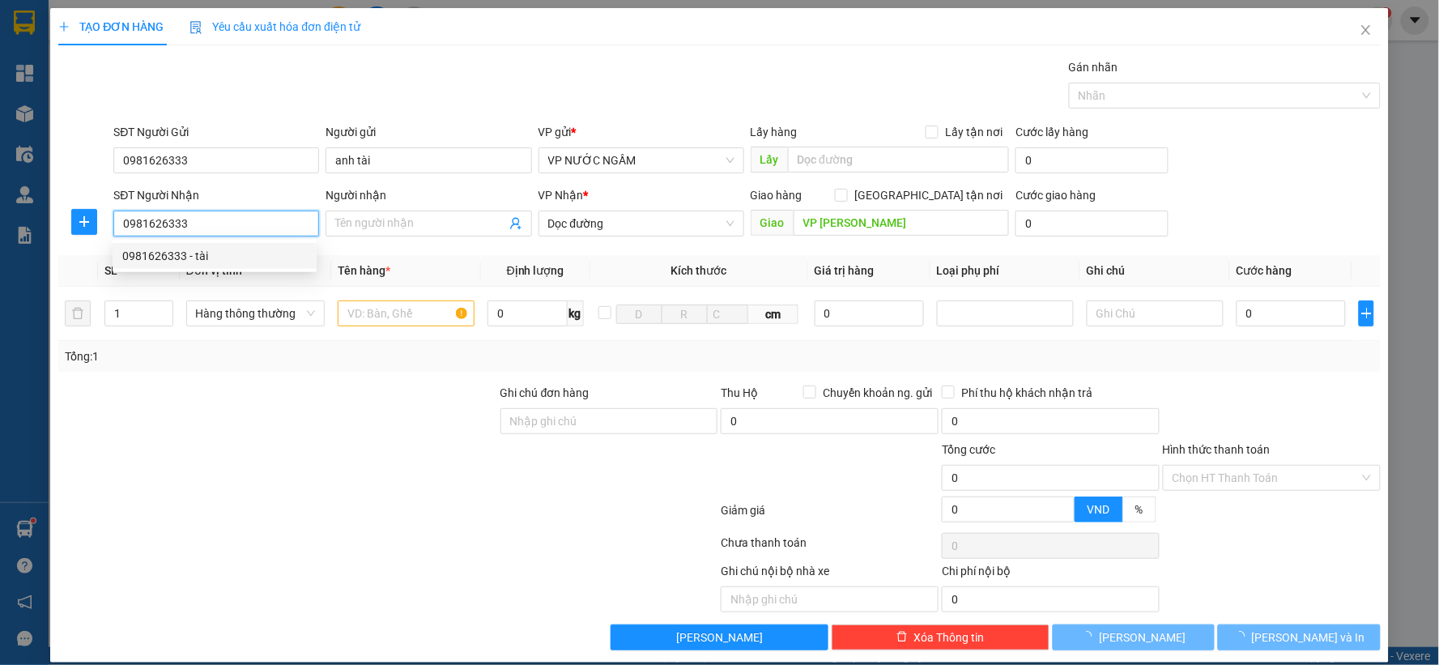
type input "tài"
checkbox input "true"
type input "190 [PERSON_NAME]"
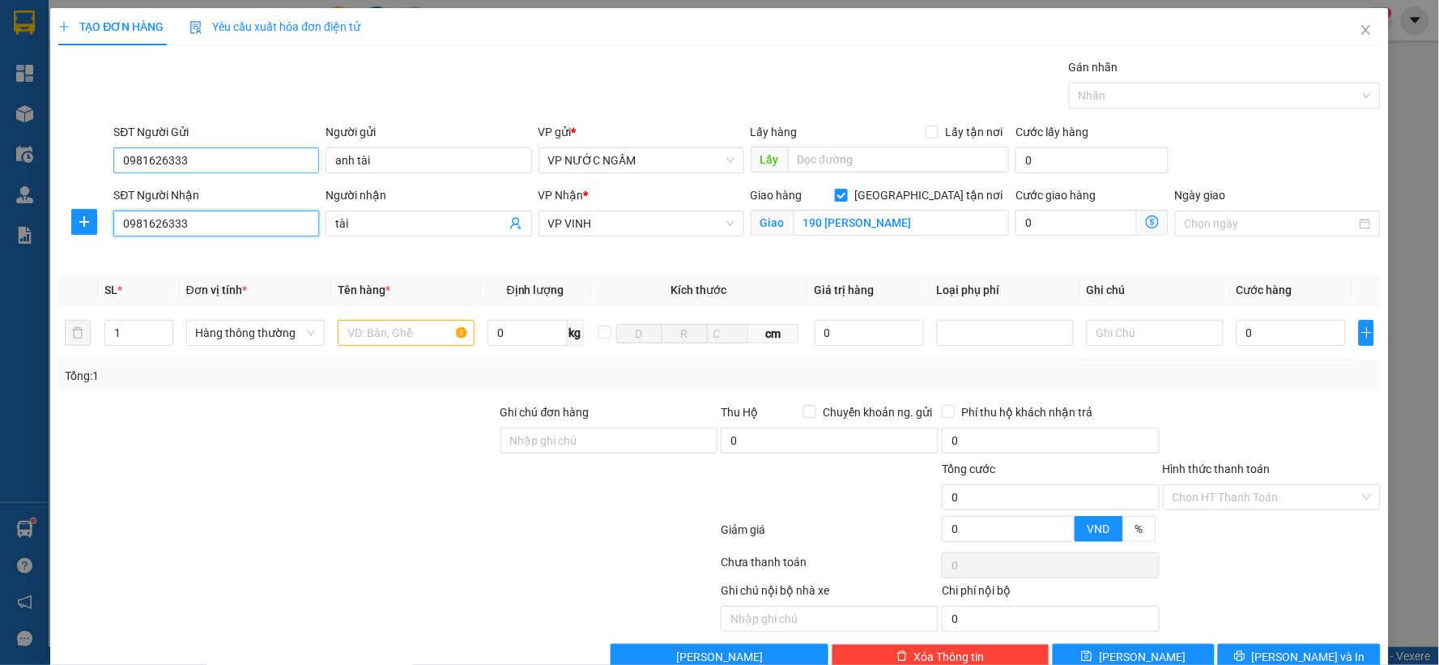
type input "0981626333"
click at [251, 151] on input "0981626333" at bounding box center [216, 160] width 206 height 26
type input "0983876376"
click at [196, 189] on div "0983876376" at bounding box center [214, 193] width 185 height 18
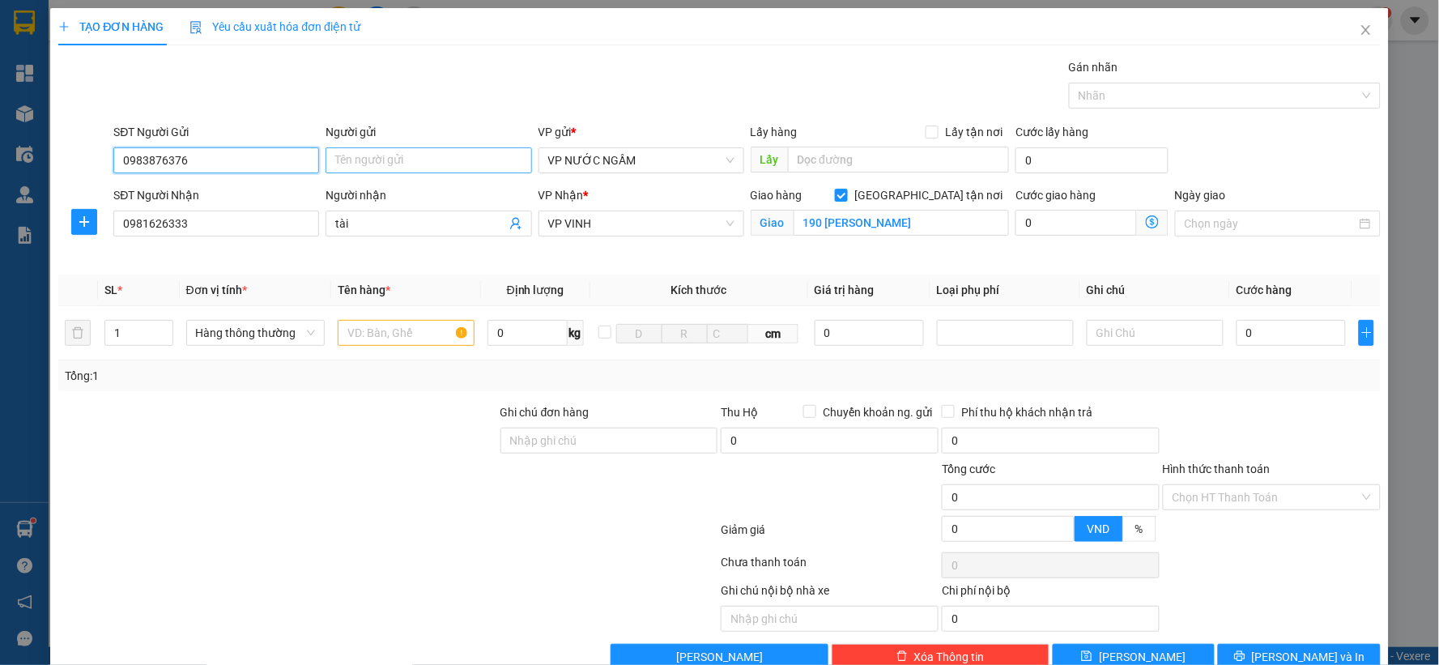
type input "0983876376"
click at [470, 158] on input "Người gửi" at bounding box center [428, 160] width 206 height 26
click at [357, 156] on input "tgaan phương" at bounding box center [428, 160] width 206 height 26
drag, startPoint x: 361, startPoint y: 156, endPoint x: 274, endPoint y: 173, distance: 89.1
click at [277, 173] on div "SĐT Người Gửi 0983876376 Người gửi tgaan phương tgaan phương VP gửi * VP NƯỚC N…" at bounding box center [746, 151] width 1273 height 57
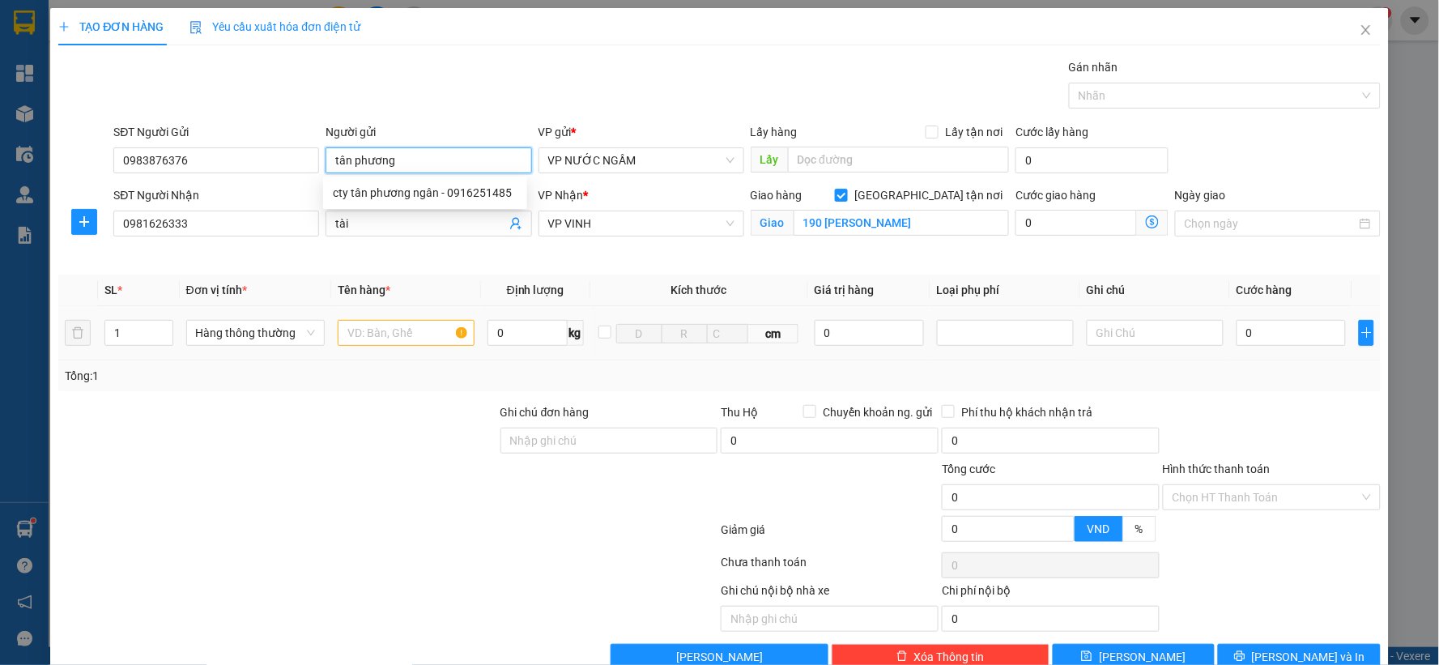
type input "tân phương"
click at [413, 324] on input "text" at bounding box center [406, 333] width 137 height 26
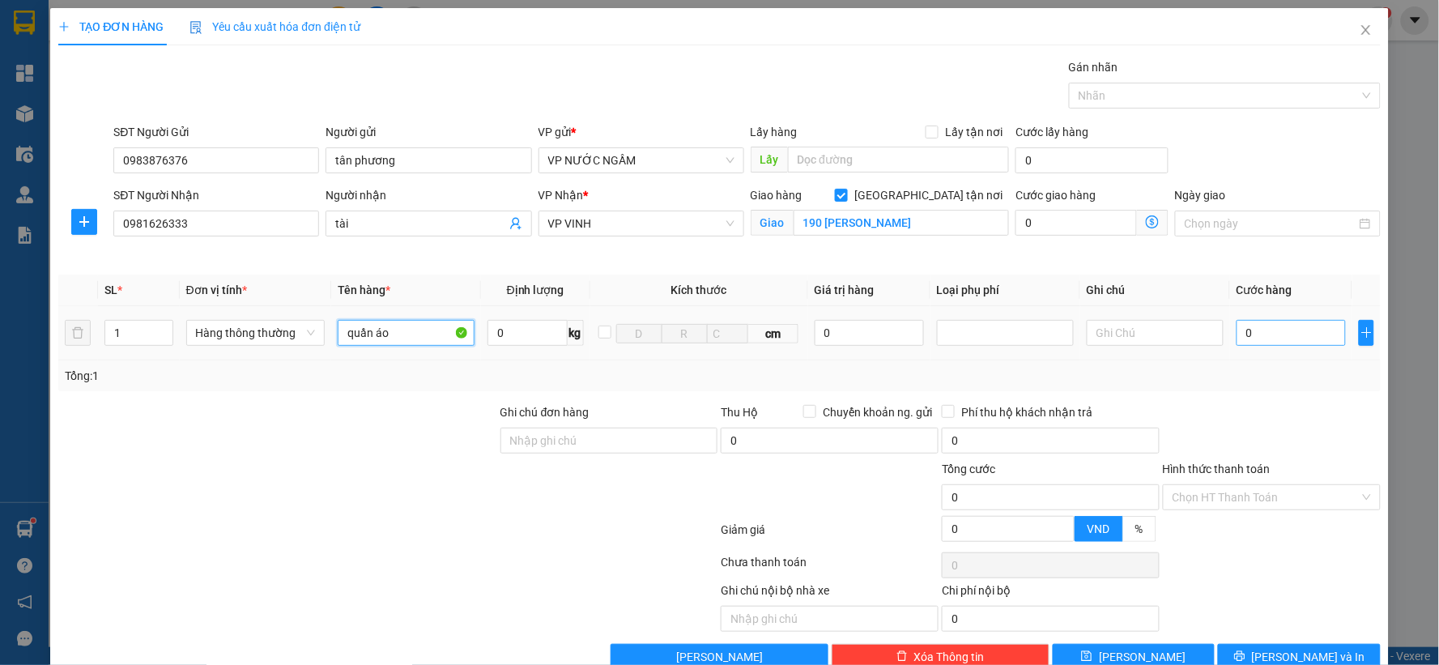
type input "quần áo"
click at [1276, 334] on input "0" at bounding box center [1290, 333] width 109 height 26
type input "4"
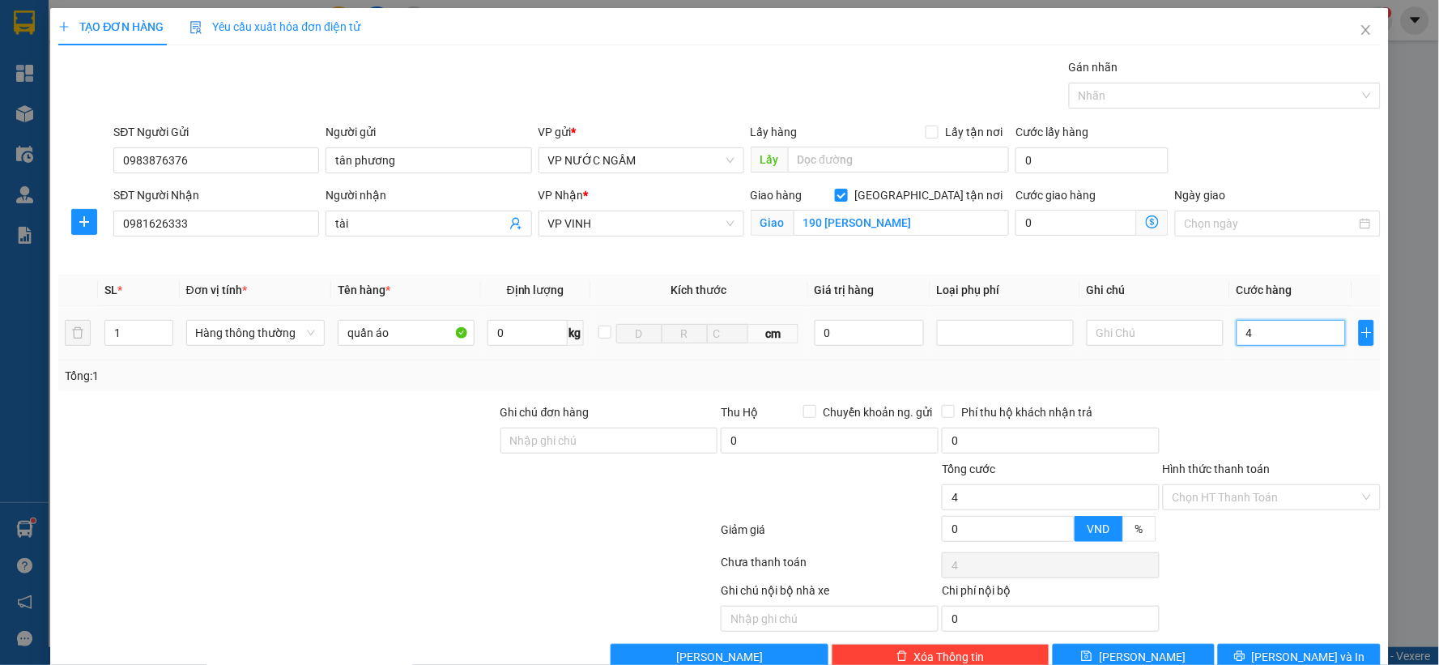
type input "40"
type input "40.000"
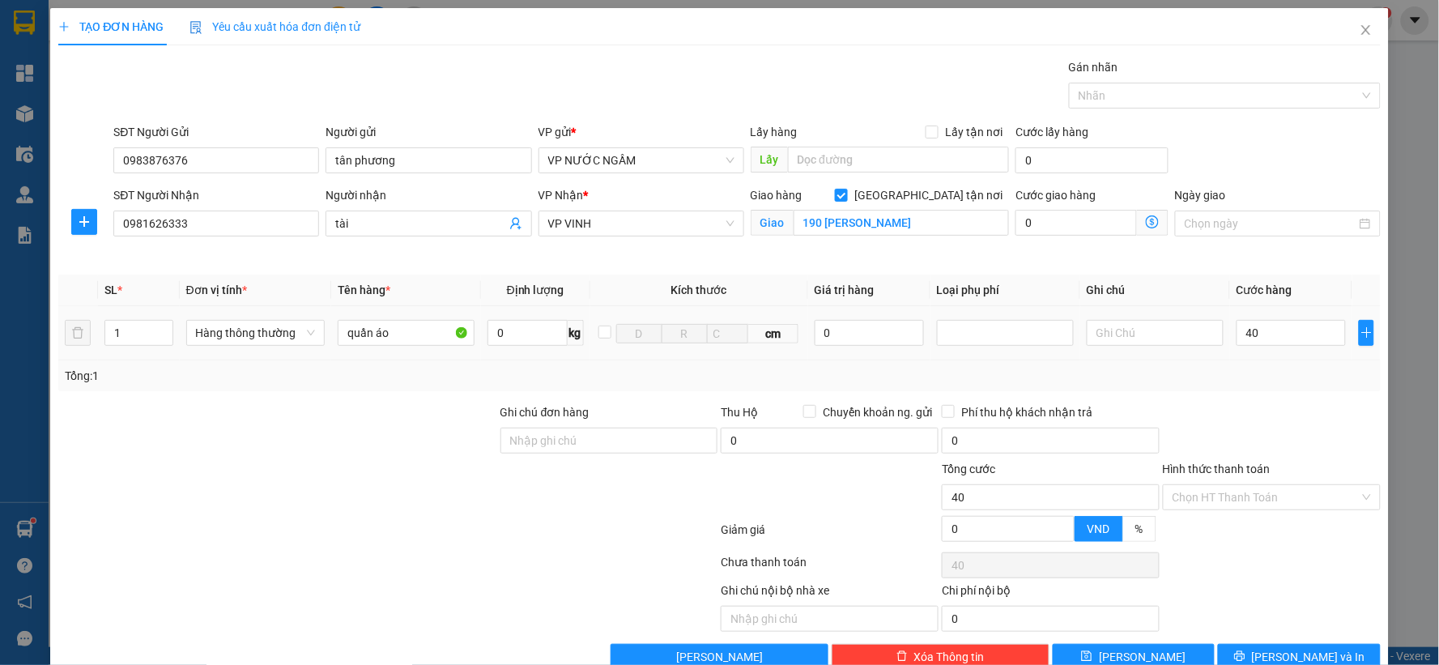
type input "40.000"
click at [1294, 384] on div "Tổng: 1" at bounding box center [719, 376] width 1309 height 18
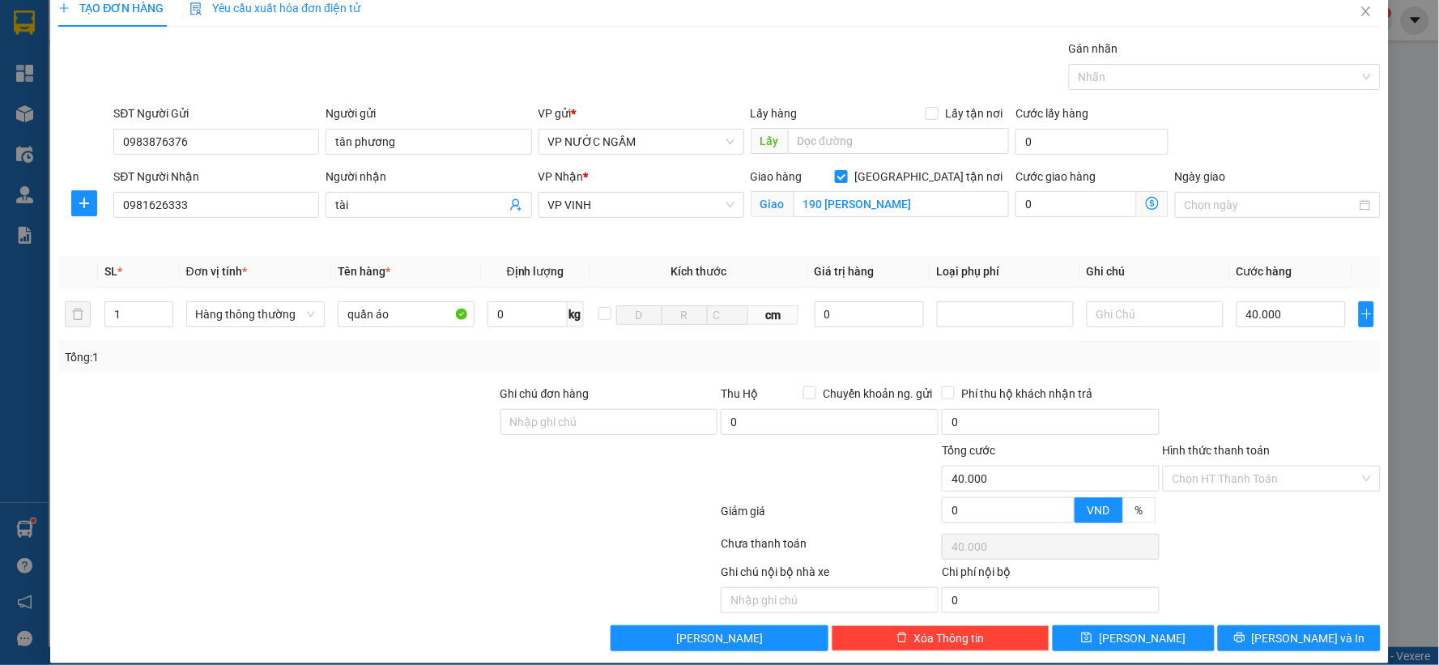
scroll to position [36, 0]
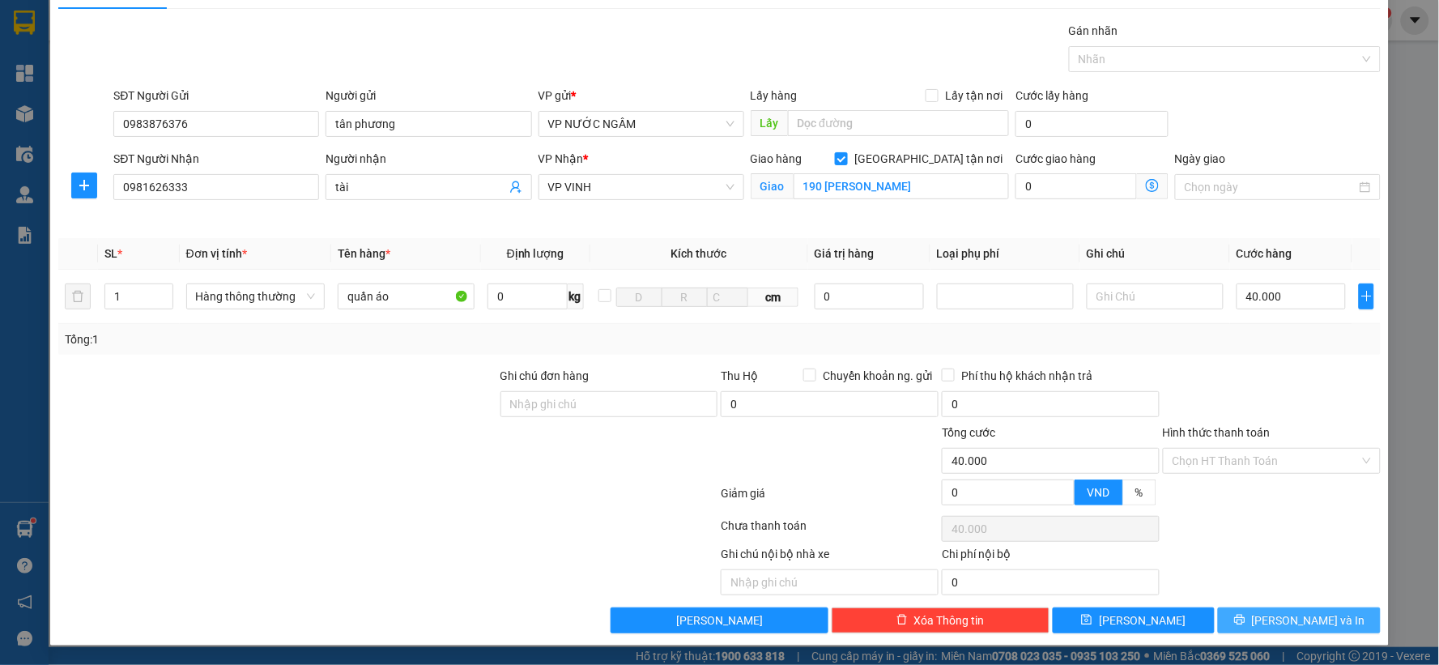
click at [1245, 622] on icon "printer" at bounding box center [1239, 619] width 11 height 11
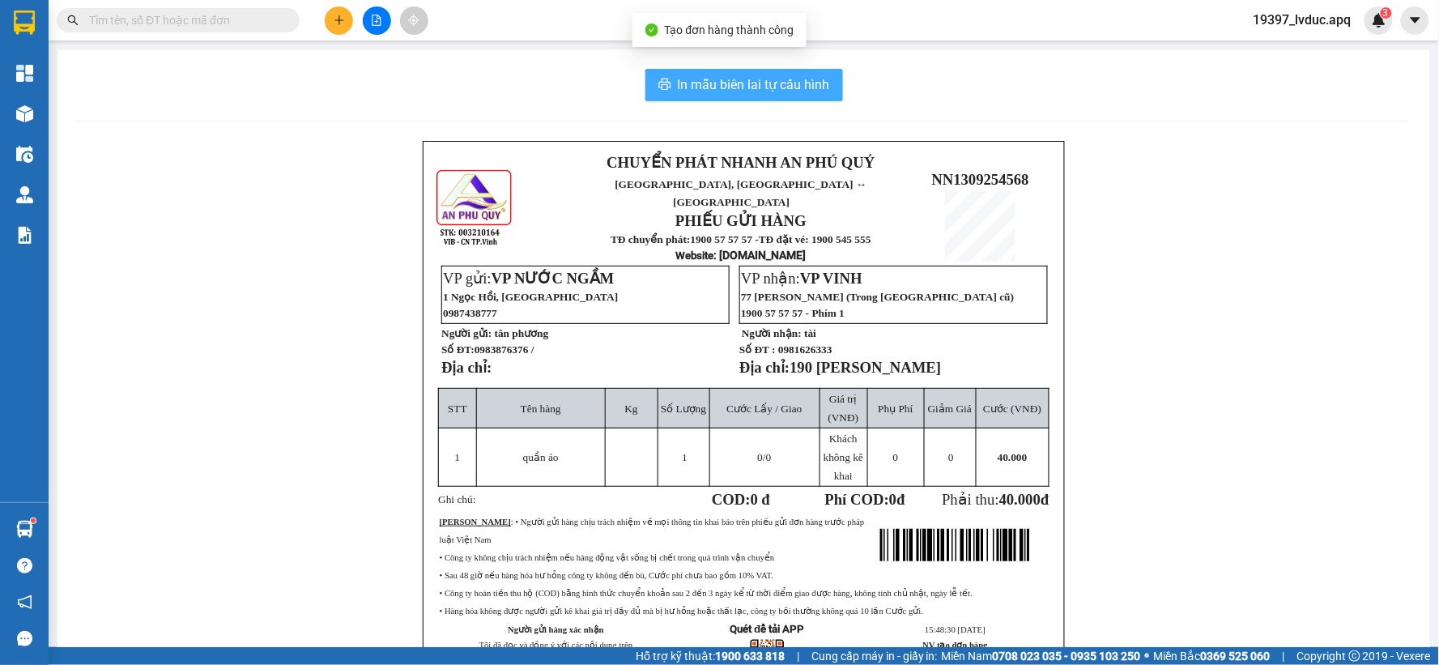
click at [678, 83] on span "In mẫu biên lai tự cấu hình" at bounding box center [754, 84] width 152 height 20
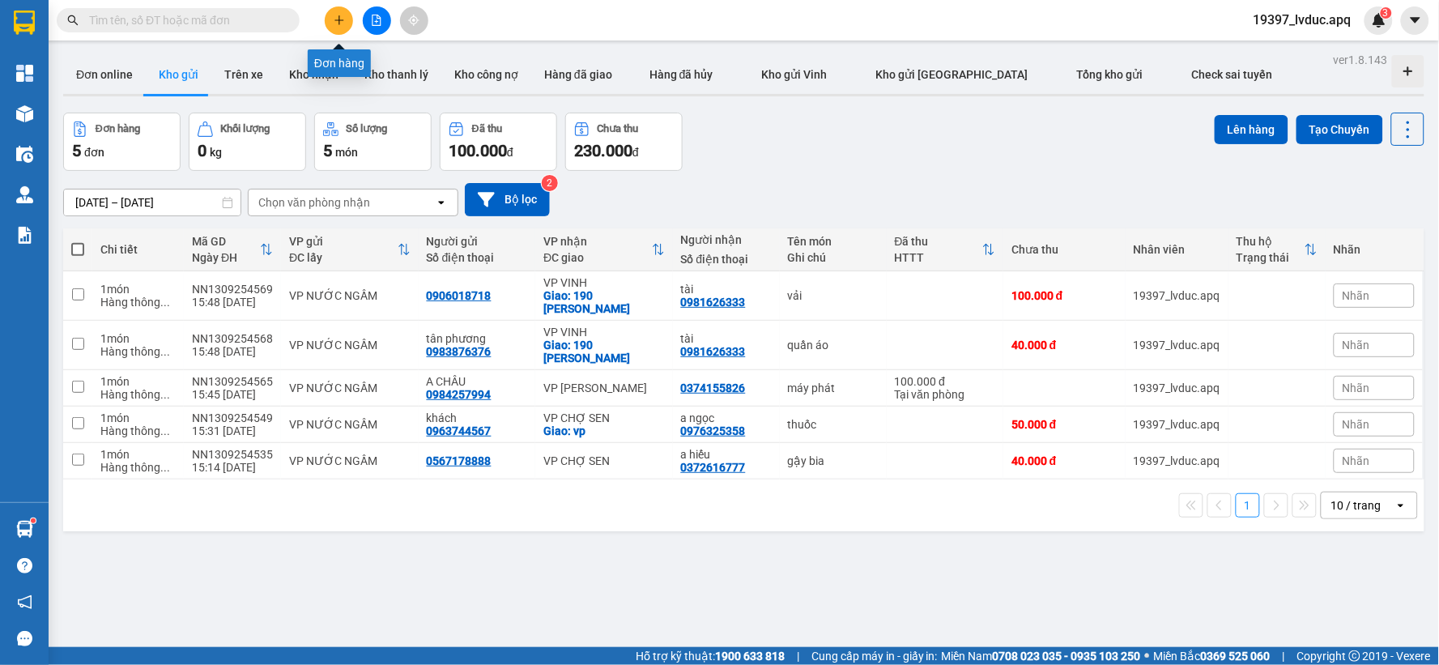
click at [342, 15] on icon "plus" at bounding box center [339, 20] width 11 height 11
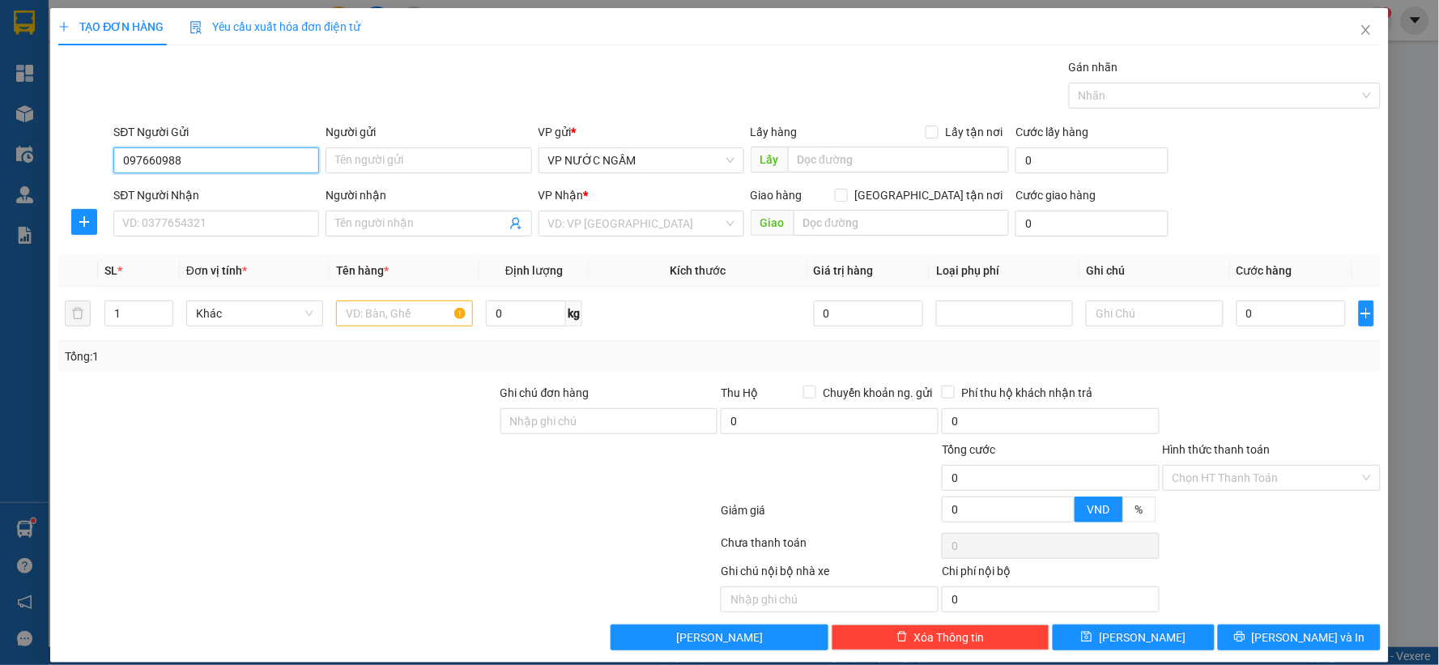
type input "0976609888"
drag, startPoint x: 224, startPoint y: 191, endPoint x: 228, endPoint y: 236, distance: 45.5
click at [227, 190] on div "0976609888 - a hoài" at bounding box center [214, 193] width 185 height 18
type input "a hoài"
type input "0976609888"
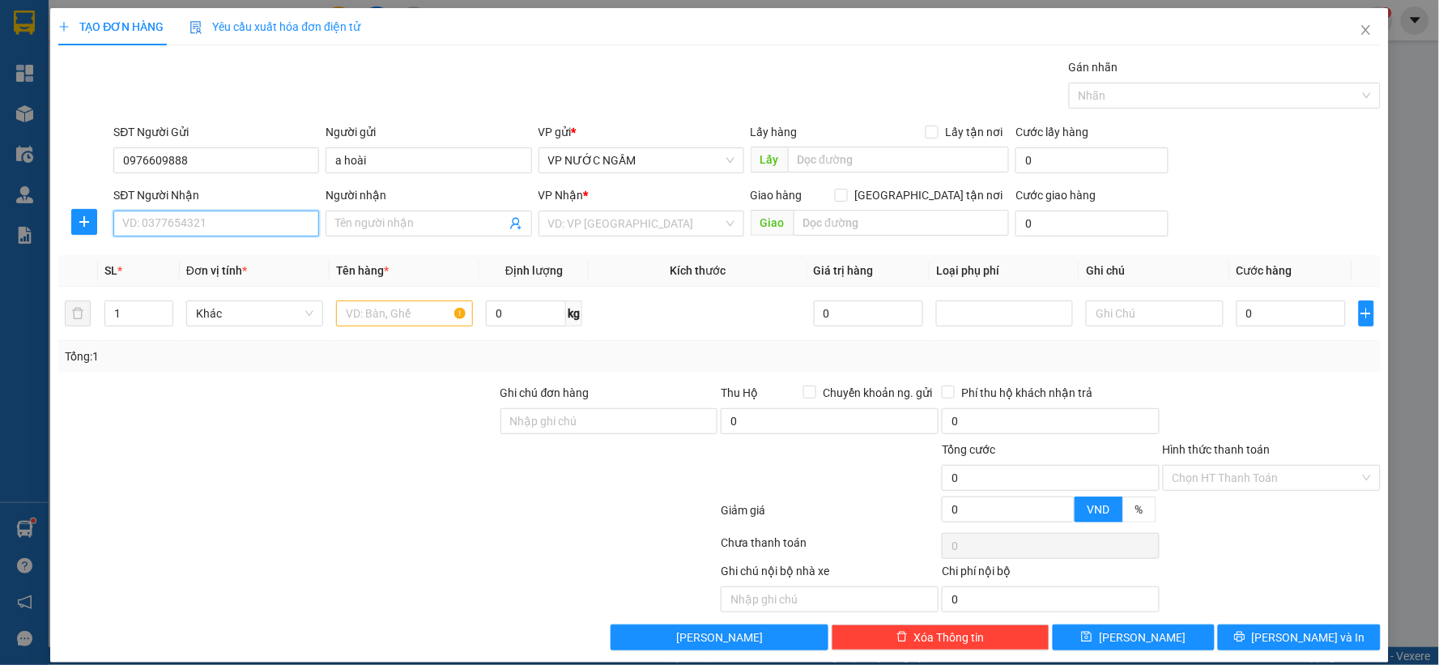
click at [232, 229] on input "SĐT Người Nhận" at bounding box center [216, 224] width 206 height 26
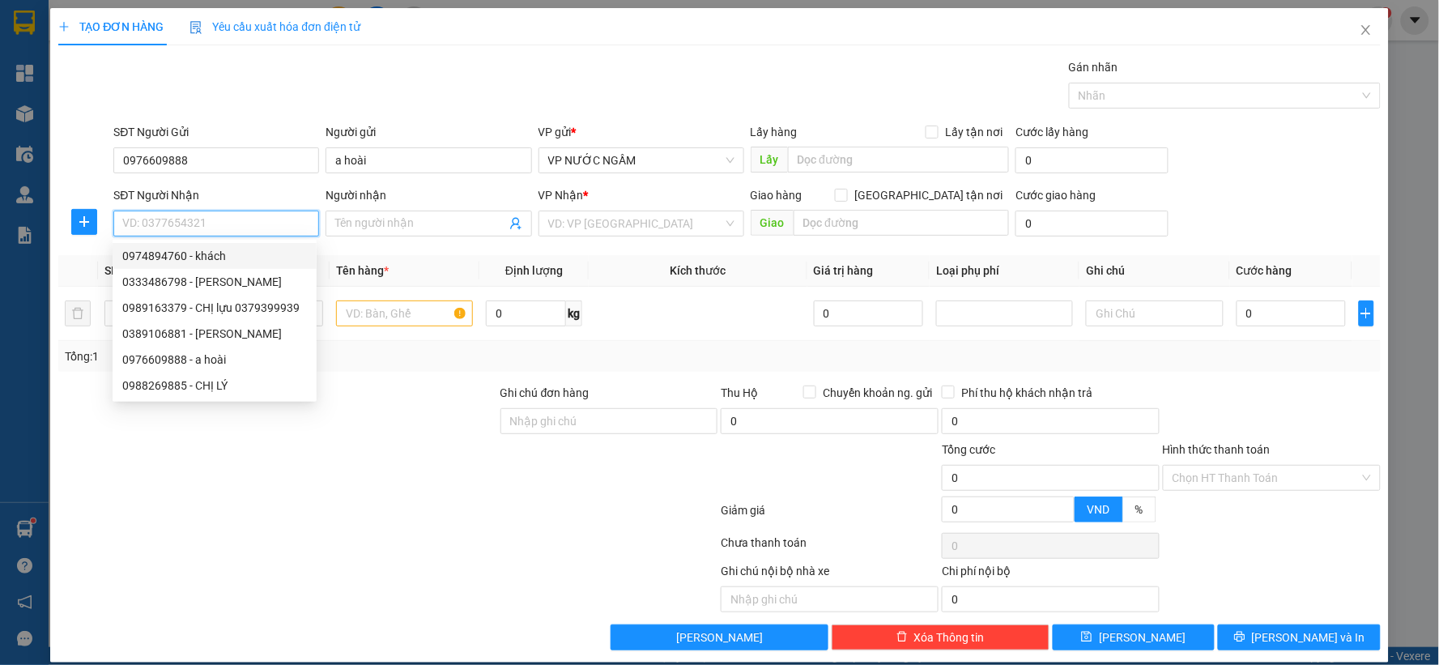
click at [251, 262] on div "0974894760 - khách" at bounding box center [214, 256] width 185 height 18
type input "0974894760"
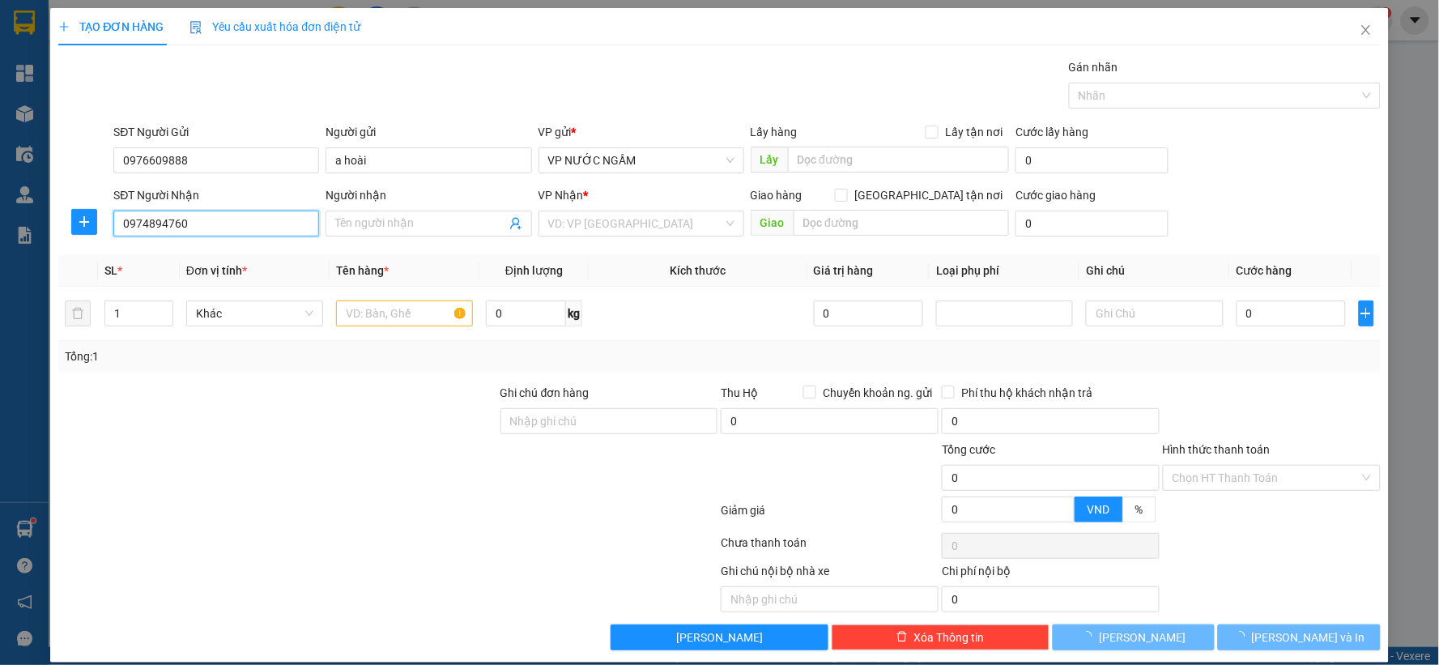
type input "khách"
checkbox input "true"
type input "17 [GEOGRAPHIC_DATA]"
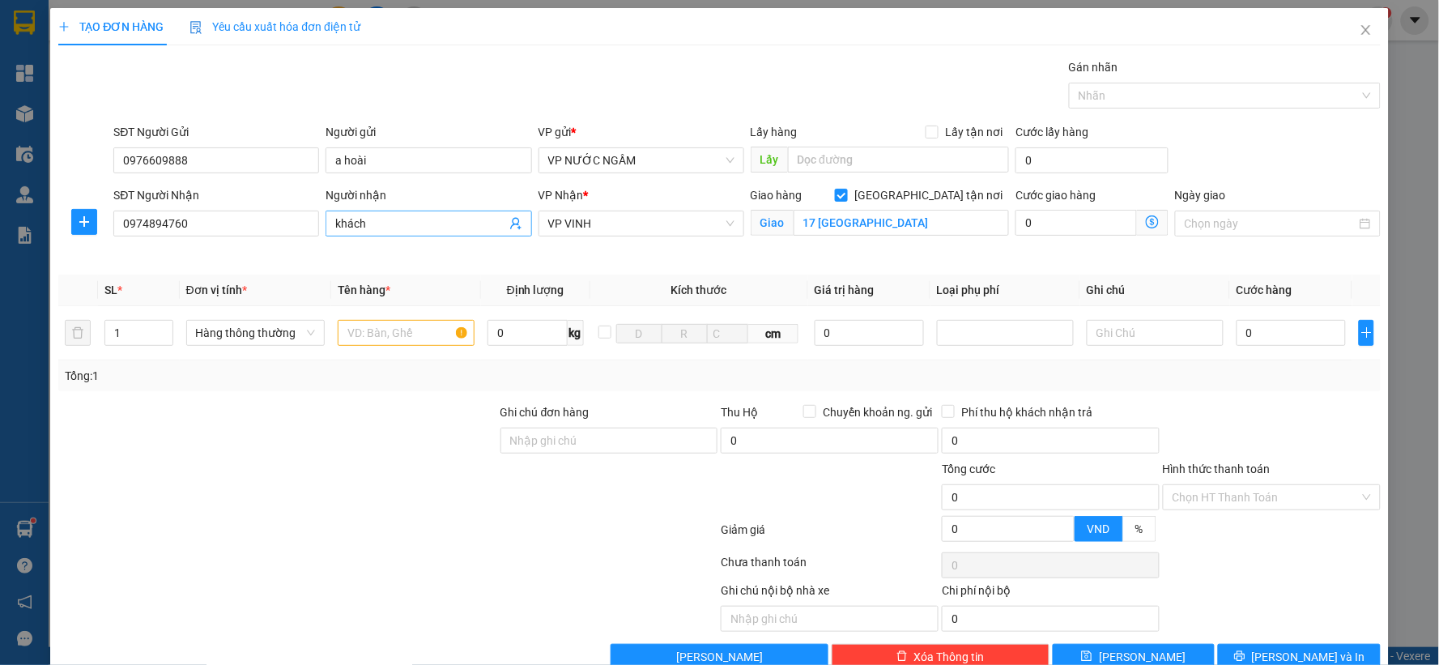
click at [376, 229] on input "khách" at bounding box center [420, 224] width 170 height 18
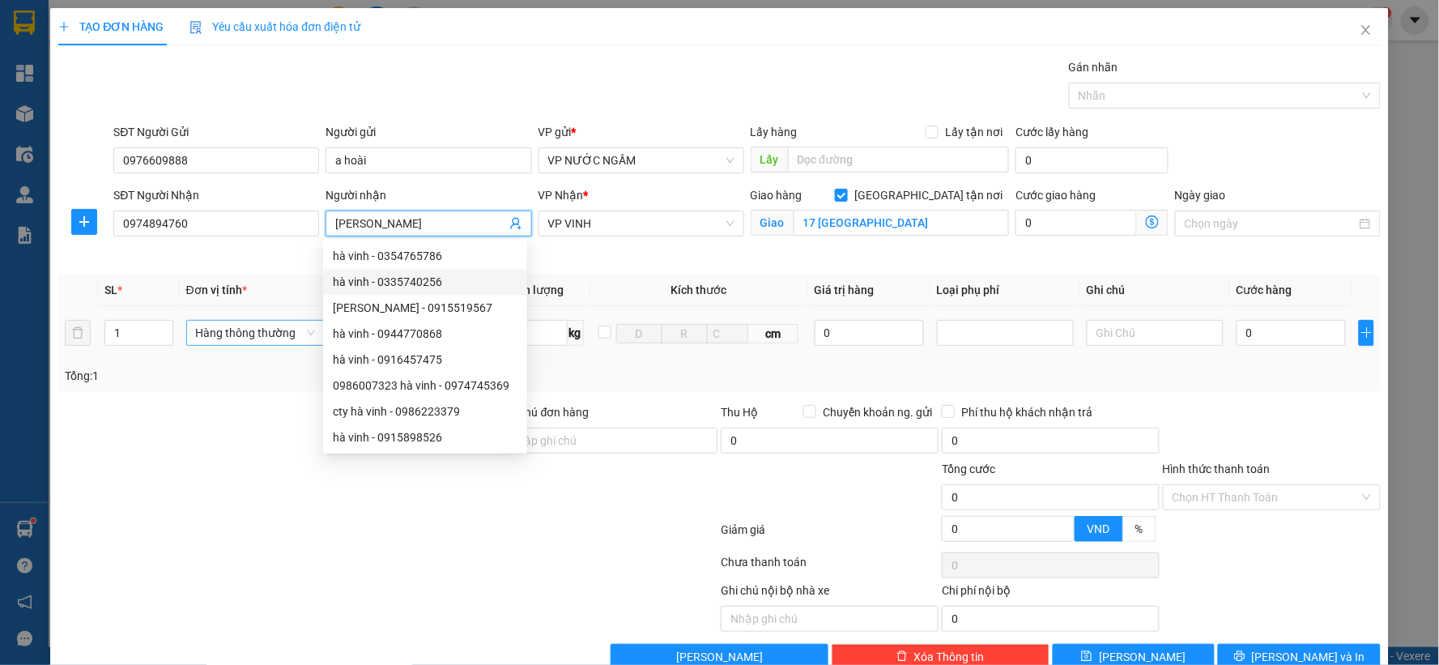
click at [279, 333] on span "Hàng thông thường" at bounding box center [255, 333] width 119 height 24
type input "[PERSON_NAME]"
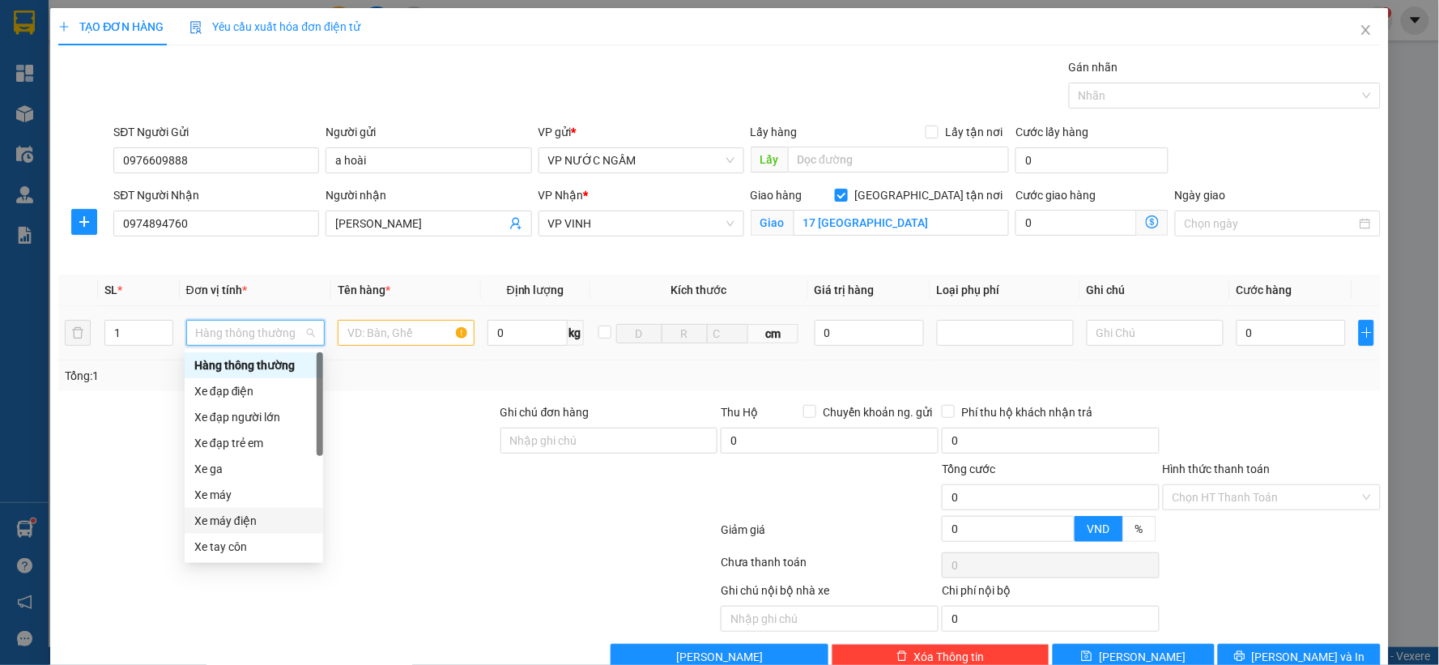
drag, startPoint x: 395, startPoint y: 547, endPoint x: 376, endPoint y: 338, distance: 209.7
click at [397, 546] on div at bounding box center [388, 533] width 662 height 32
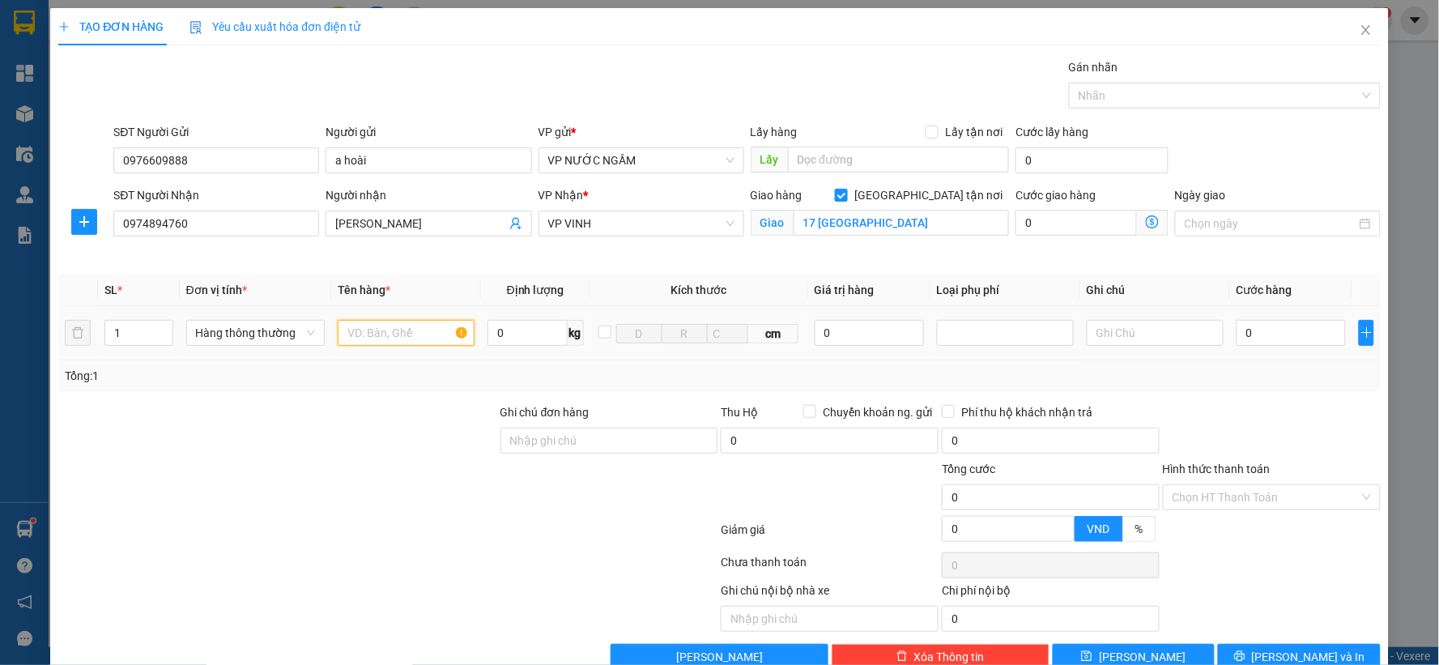
click at [376, 338] on input "text" at bounding box center [406, 333] width 137 height 26
type input "quần áo"
click at [1261, 326] on input "0" at bounding box center [1290, 333] width 109 height 26
type input "3"
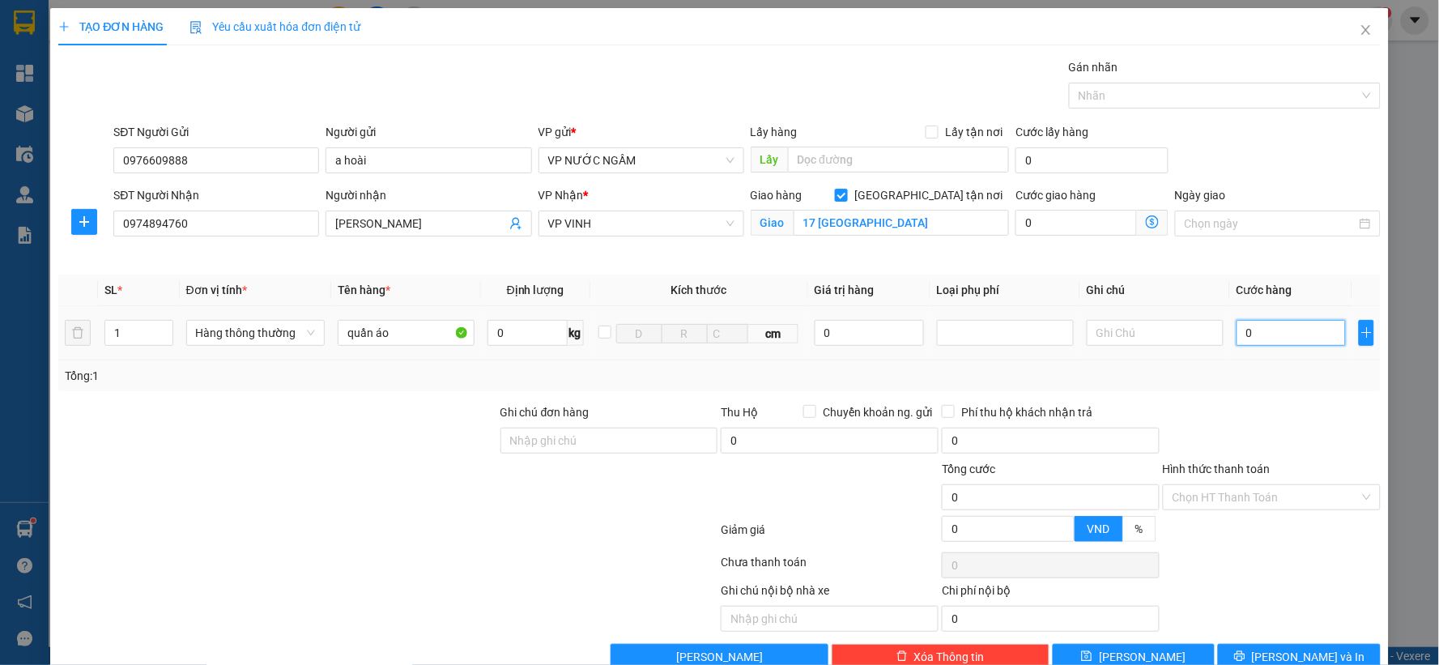
type input "3"
type input "30"
type input "30.000"
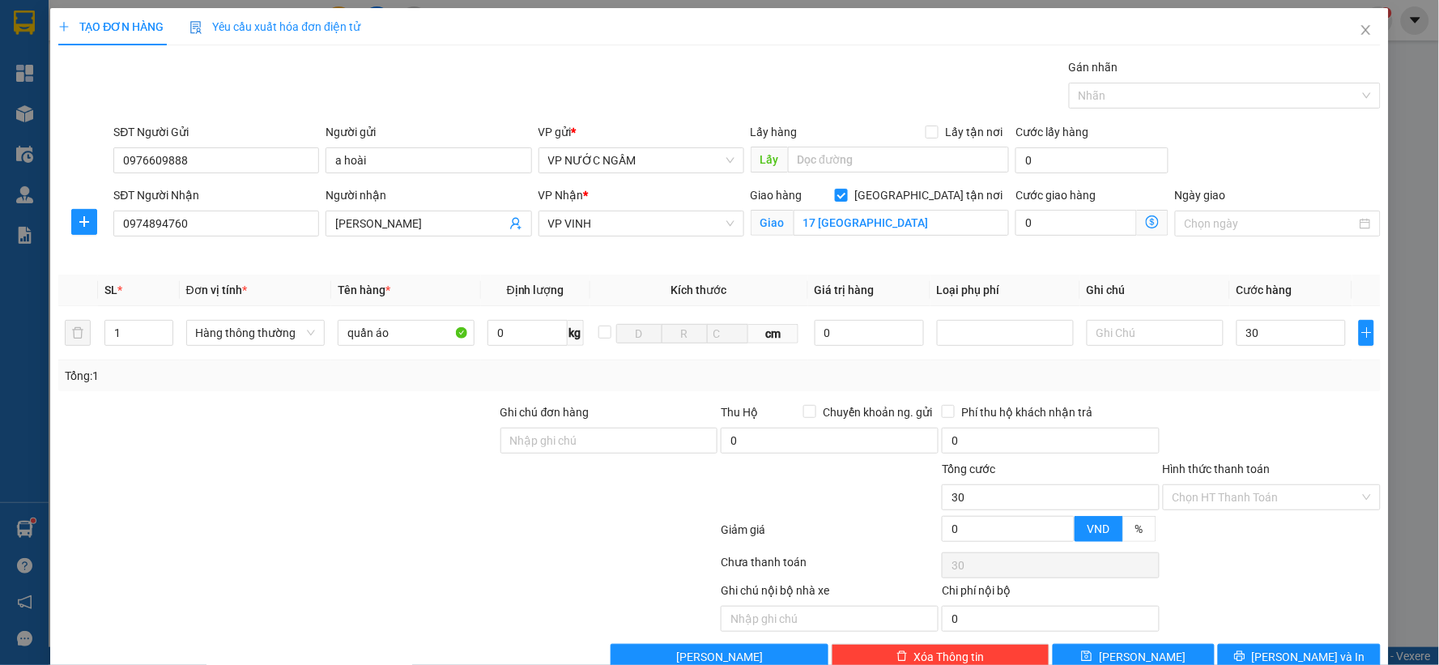
type input "30.000"
click at [1231, 393] on div "Transit Pickup Surcharge Ids Transit Deliver Surcharge Ids Transit Deliver Surc…" at bounding box center [719, 363] width 1322 height 611
click at [1282, 656] on span "[PERSON_NAME] và In" at bounding box center [1308, 657] width 113 height 18
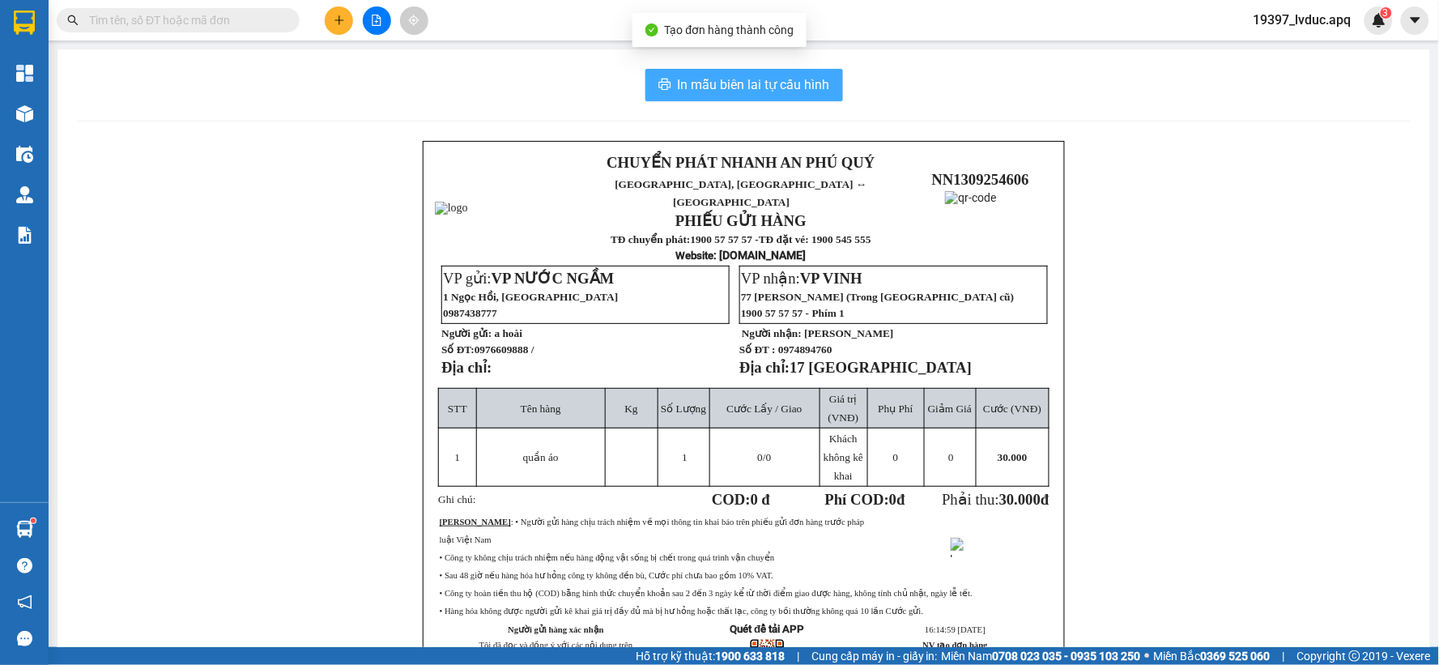
click at [750, 91] on span "In mẫu biên lai tự cấu hình" at bounding box center [754, 84] width 152 height 20
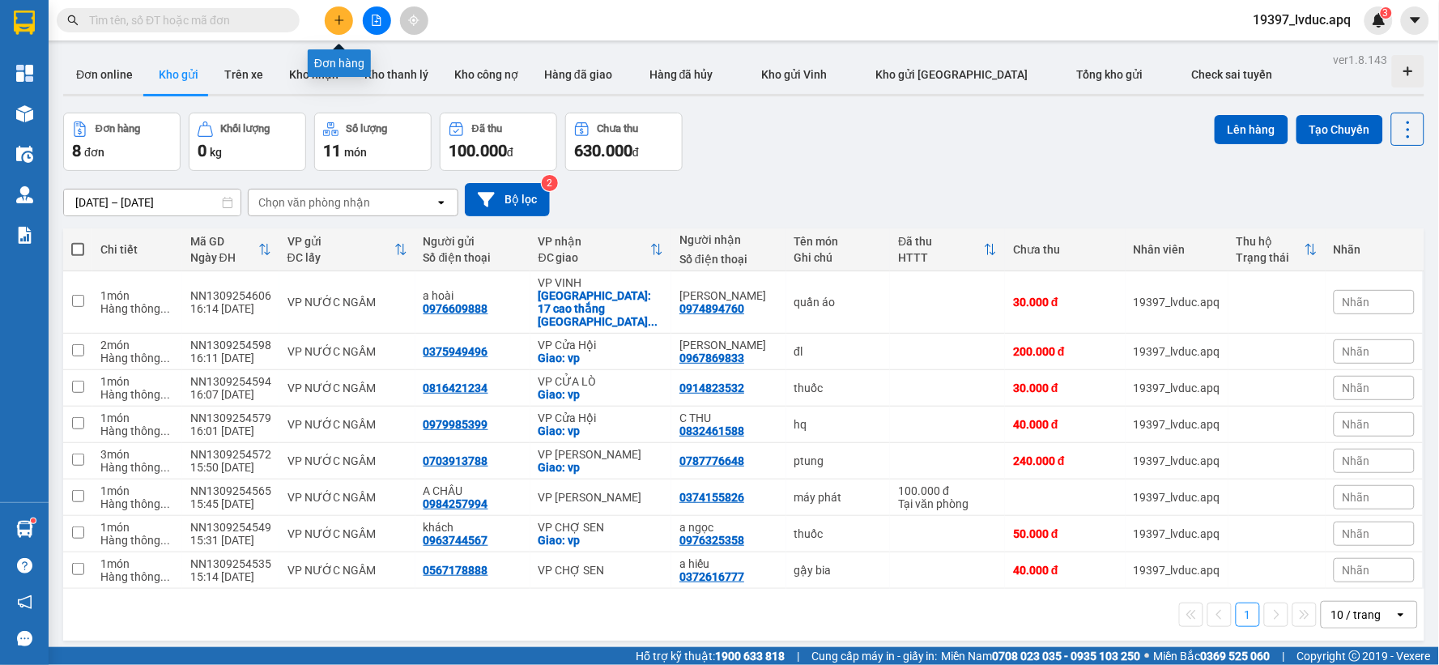
click at [338, 24] on icon "plus" at bounding box center [338, 19] width 1 height 9
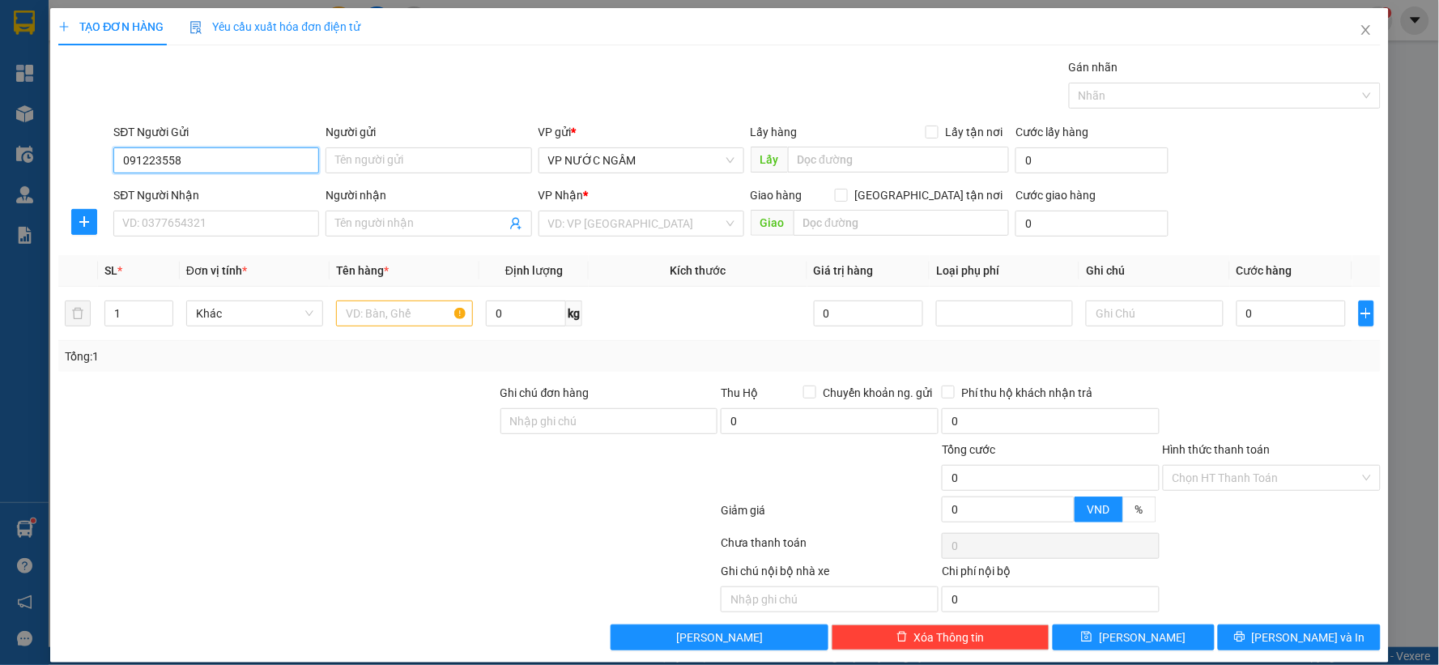
type input "0912235583"
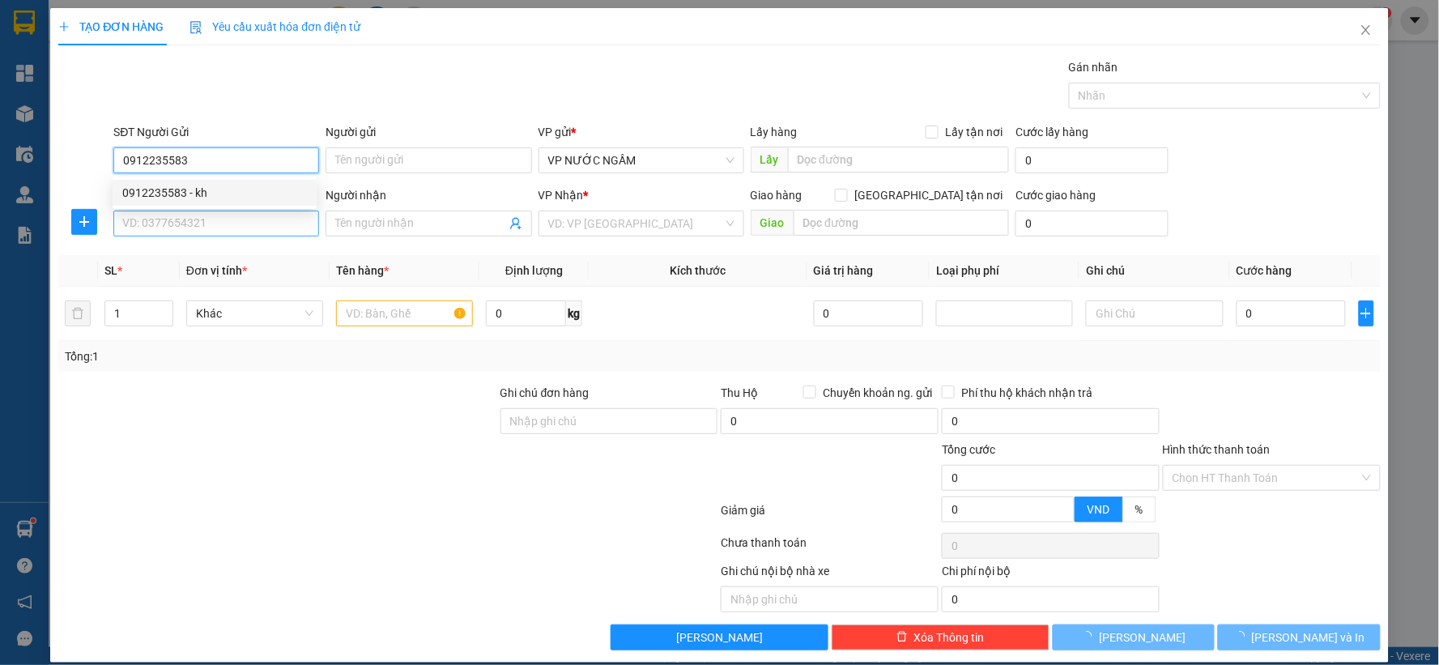
drag, startPoint x: 229, startPoint y: 187, endPoint x: 212, endPoint y: 223, distance: 39.5
click at [228, 187] on div "0912235583 - kh" at bounding box center [214, 193] width 185 height 18
type input "kh"
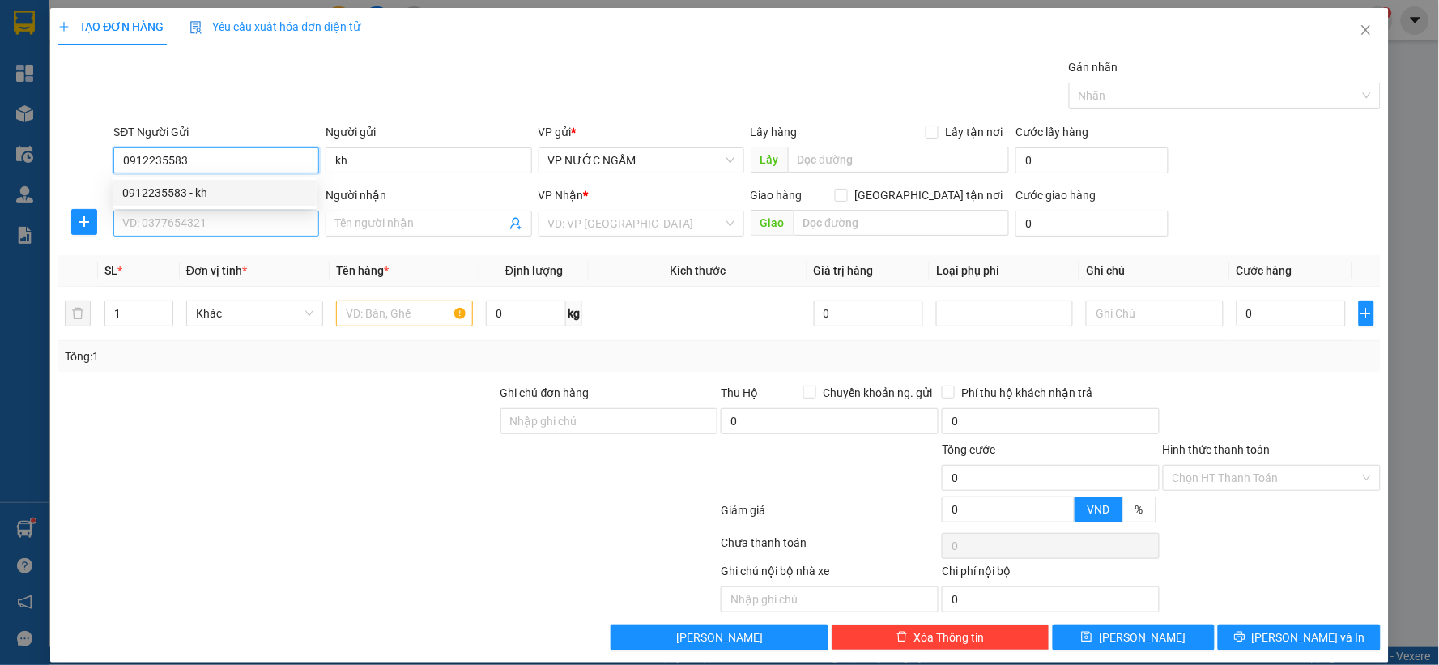
type input "0912235583"
click at [212, 223] on input "SĐT Người Nhận" at bounding box center [216, 224] width 206 height 26
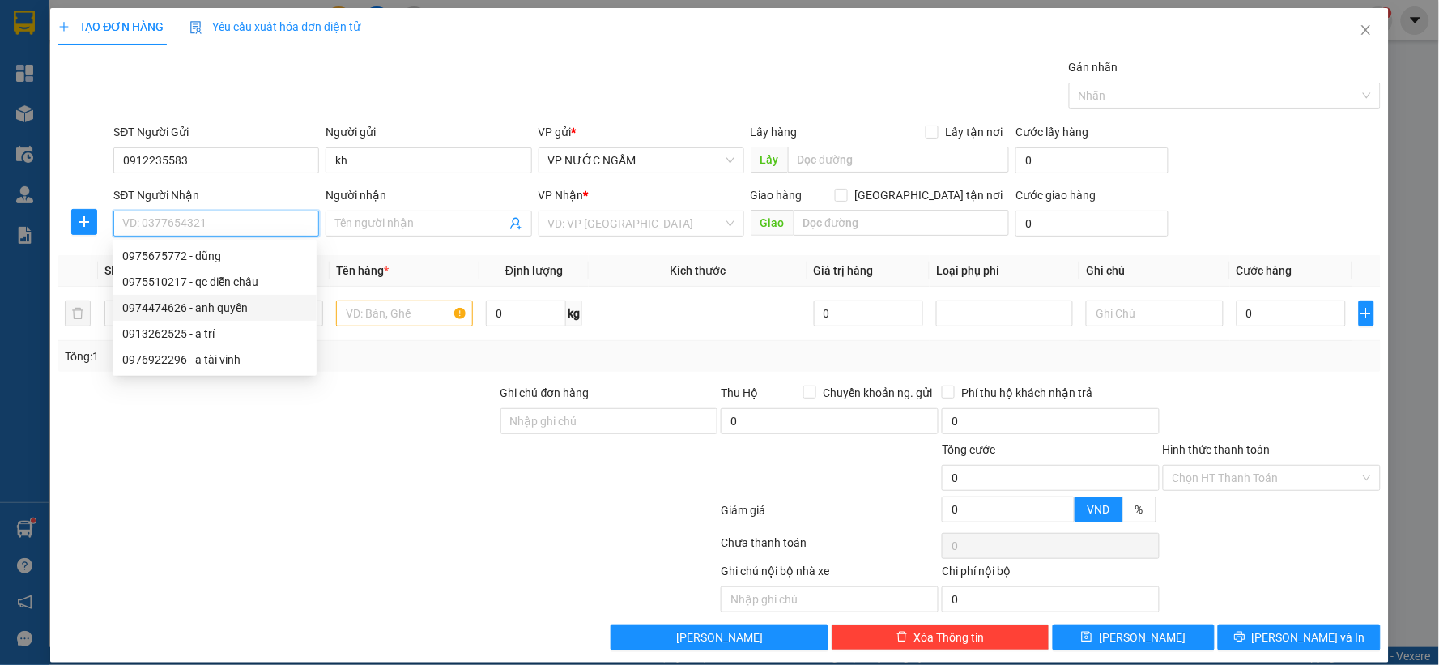
click at [222, 304] on div "0974474626 - anh quyền" at bounding box center [214, 308] width 185 height 18
type input "0974474626"
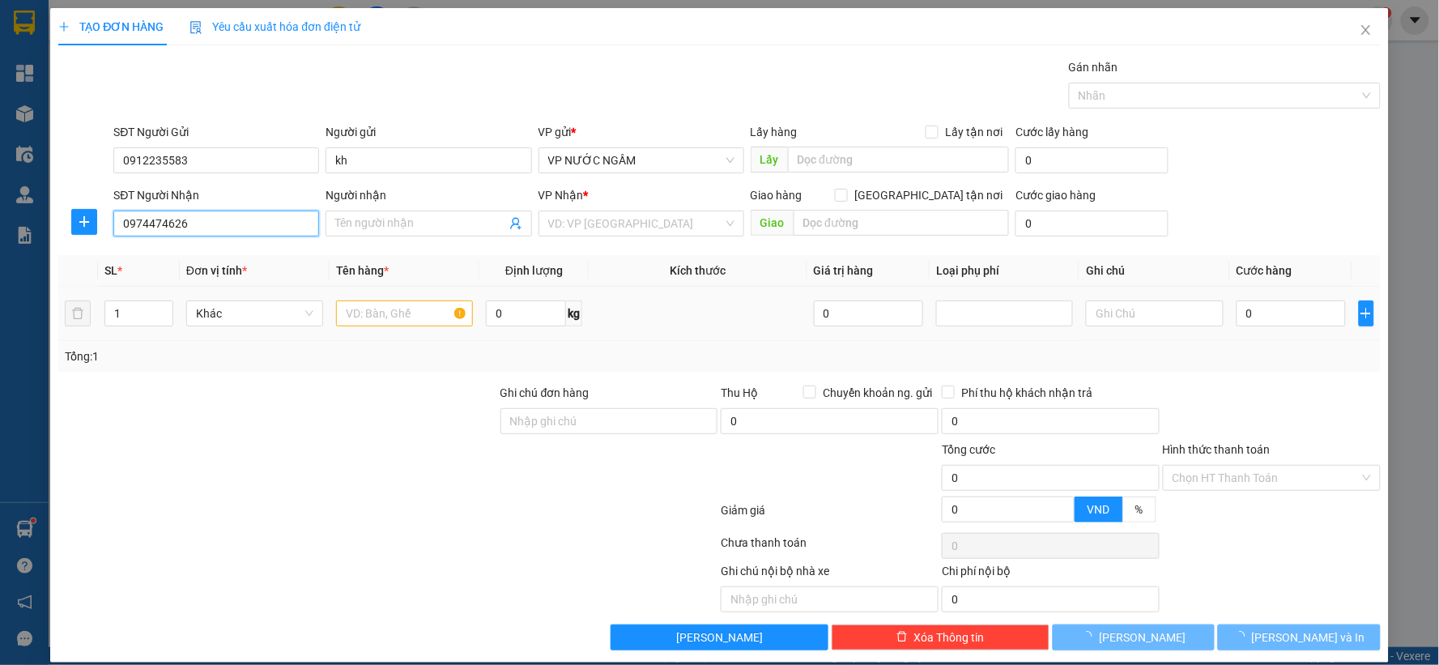
type input "anh quyền"
checkbox input "true"
type input "dc"
checkbox input "true"
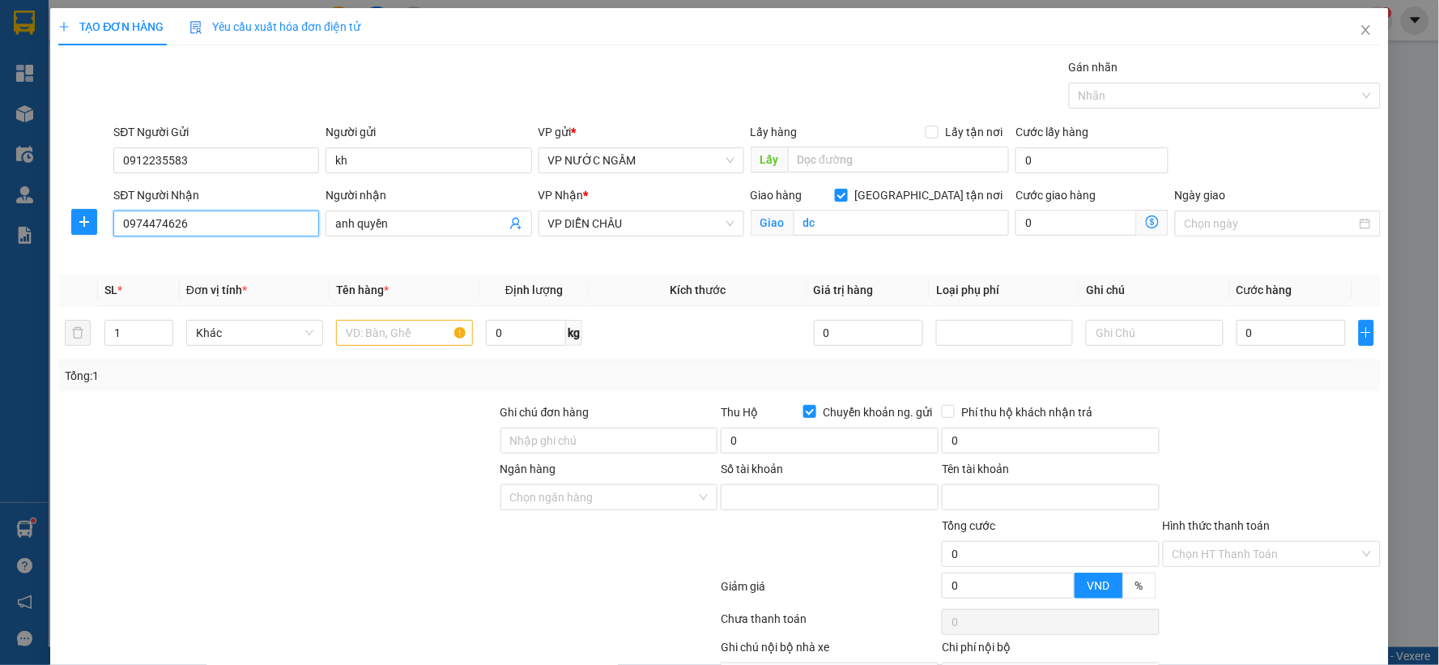
type input "1012505802"
type input "[PERSON_NAME]"
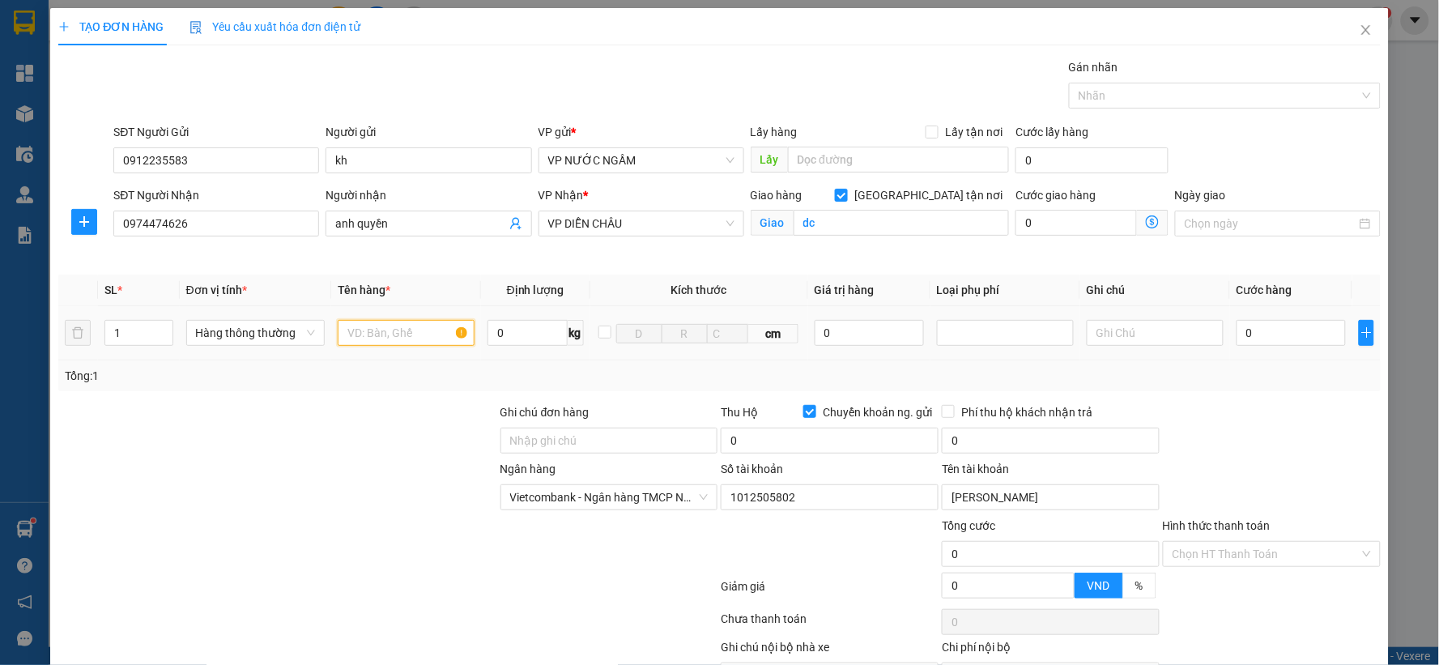
click at [387, 334] on input "text" at bounding box center [406, 333] width 137 height 26
type input "d"
type input "đèn lest"
click at [1266, 337] on input "0" at bounding box center [1290, 333] width 109 height 26
type input "5"
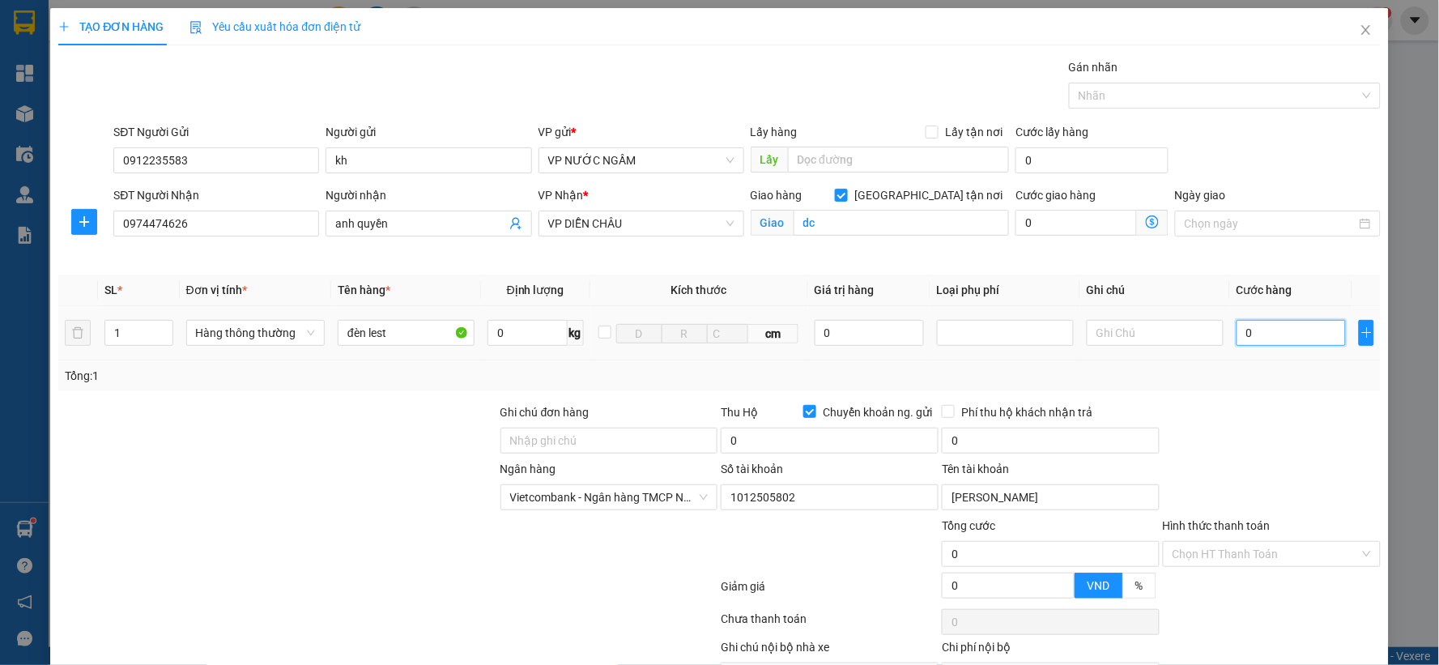
type input "5"
type input "50"
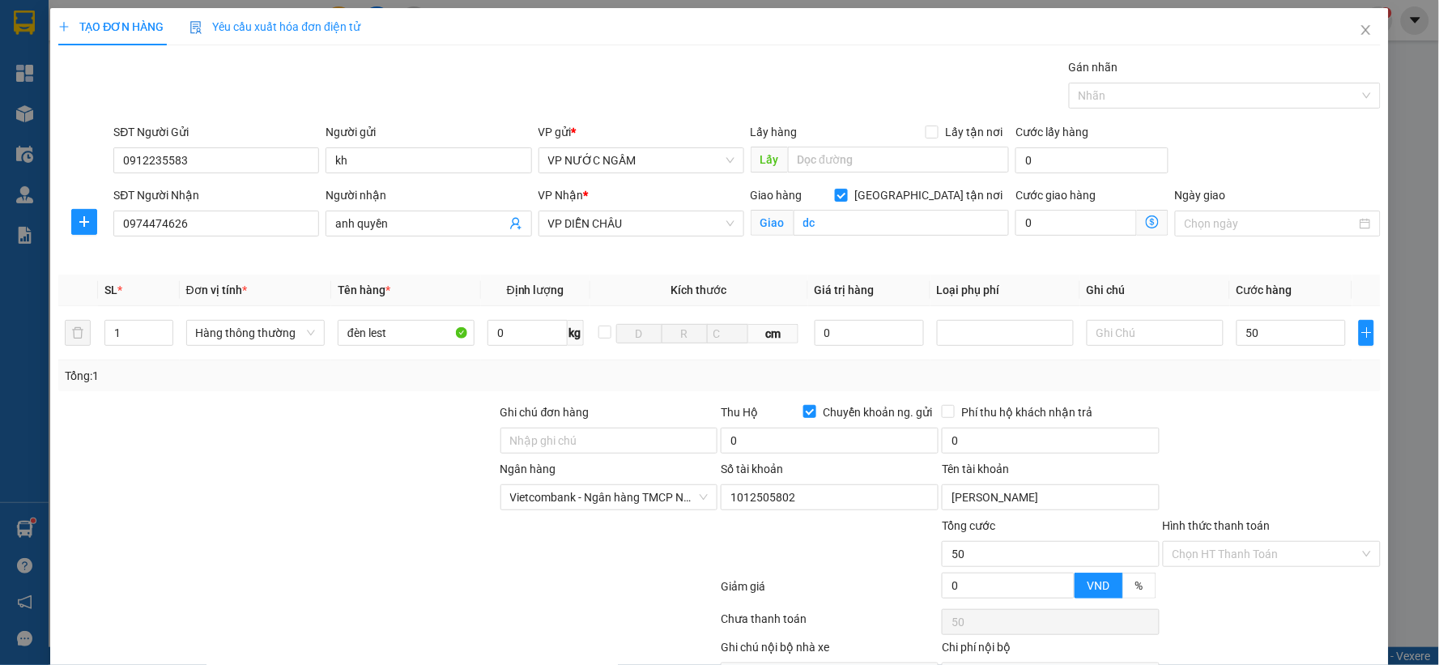
type input "50.000"
click at [1265, 434] on div at bounding box center [1271, 431] width 221 height 57
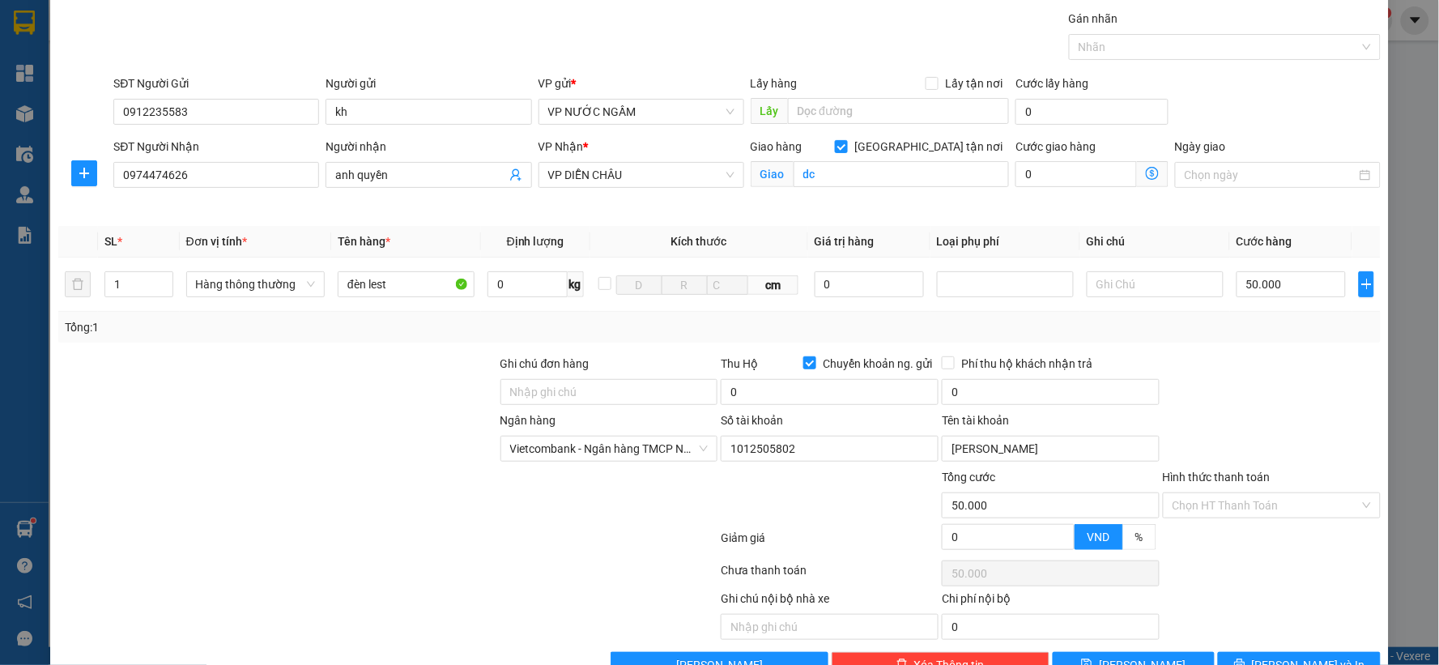
scroll to position [93, 0]
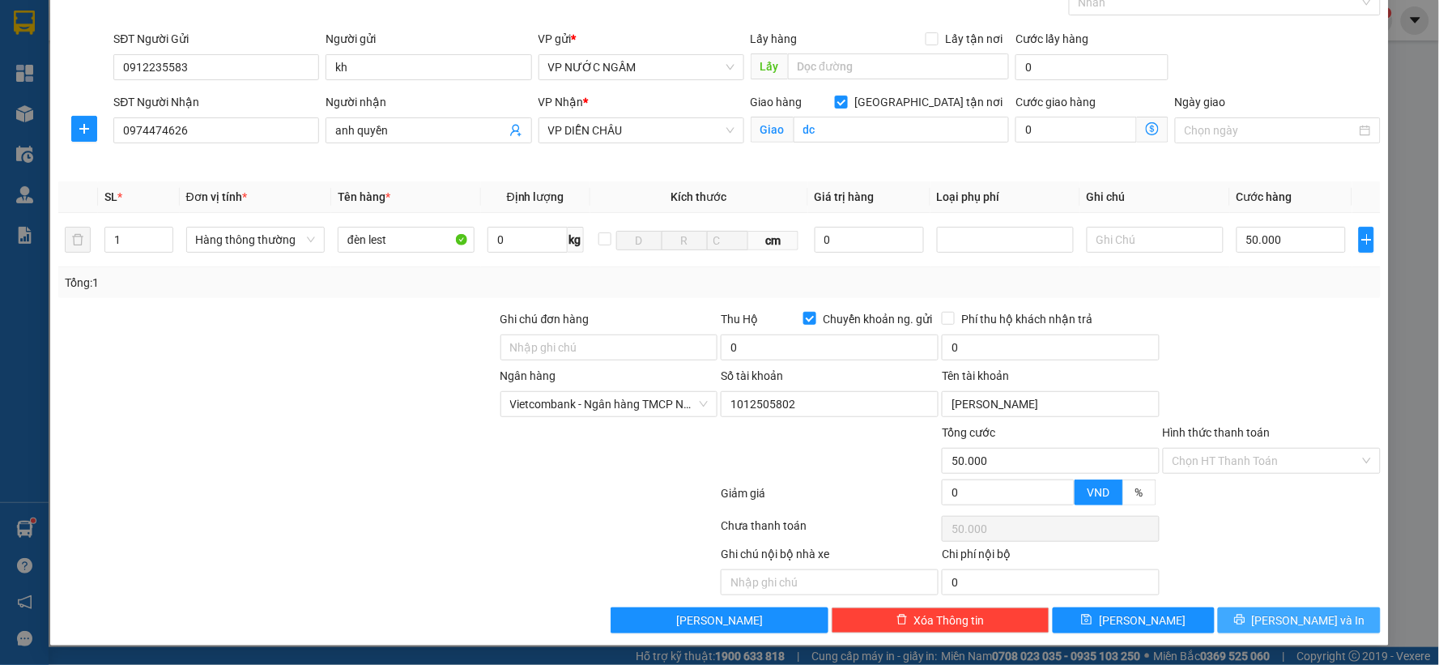
click at [1272, 619] on button "[PERSON_NAME] và In" at bounding box center [1299, 620] width 163 height 26
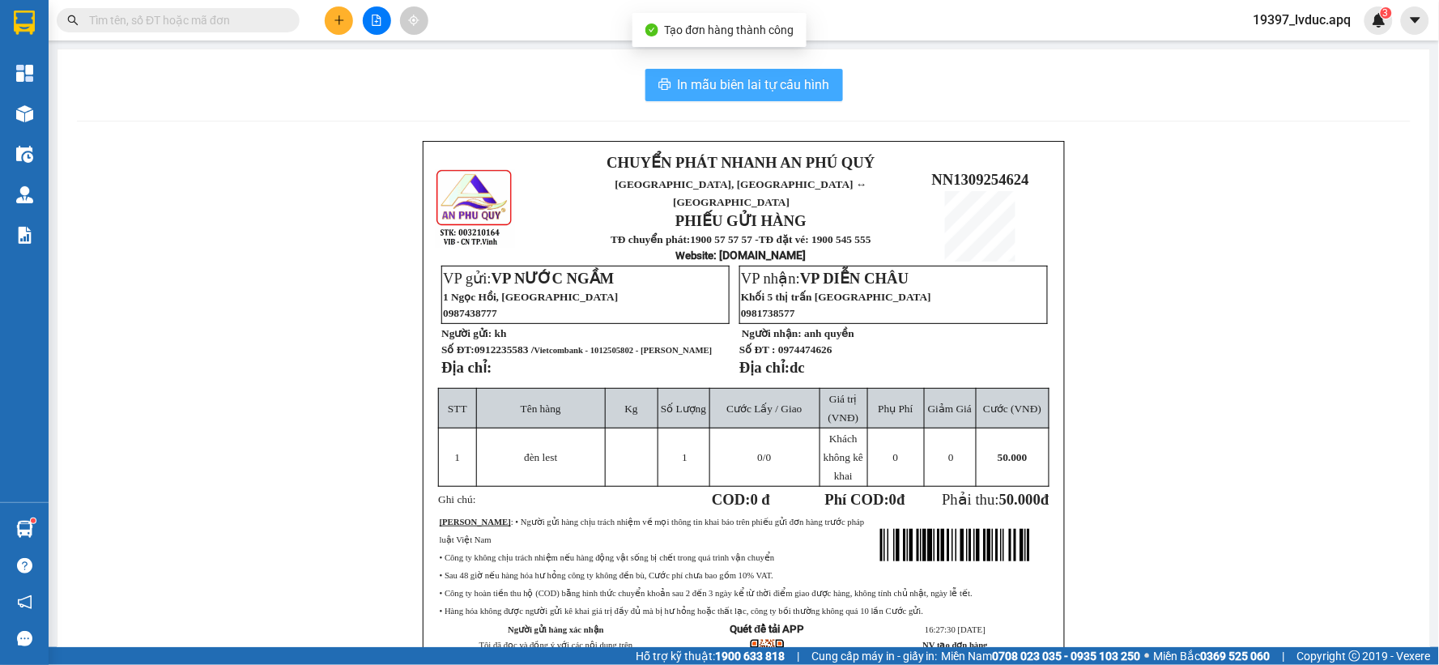
click at [790, 77] on span "In mẫu biên lai tự cấu hình" at bounding box center [754, 84] width 152 height 20
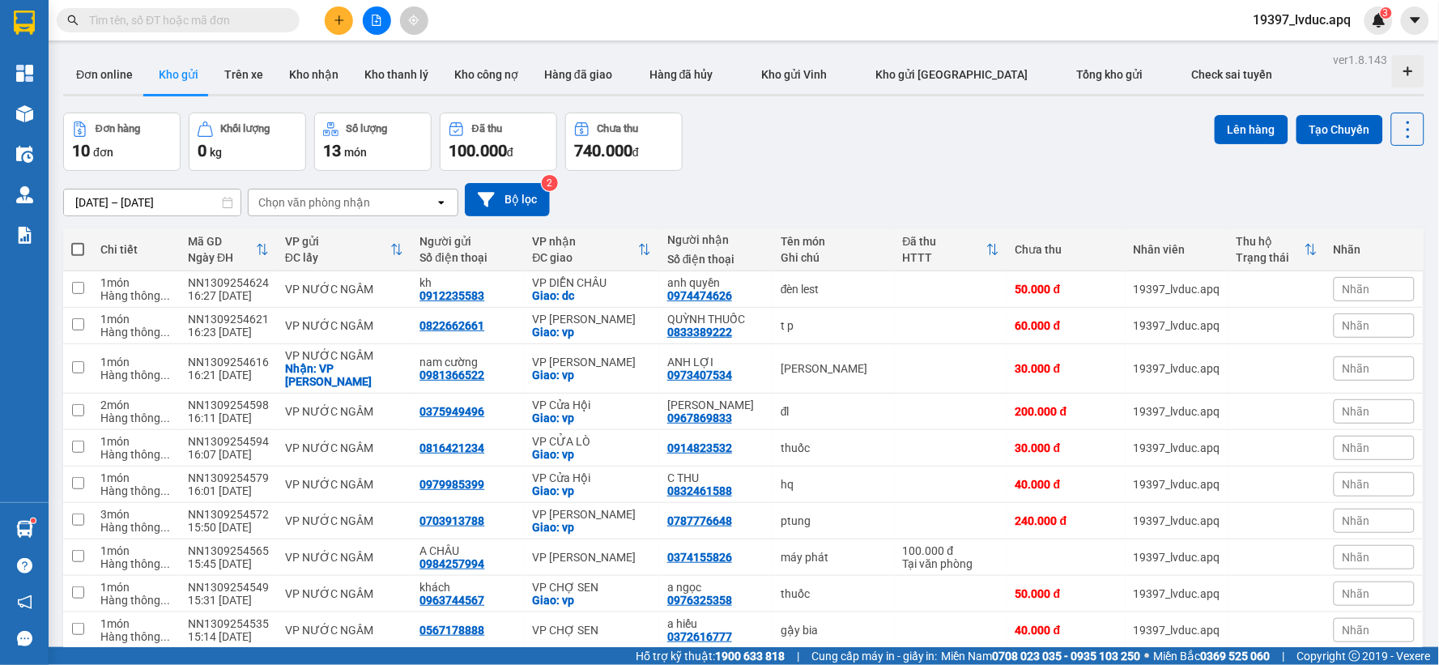
scroll to position [94, 0]
click at [327, 19] on button at bounding box center [339, 20] width 28 height 28
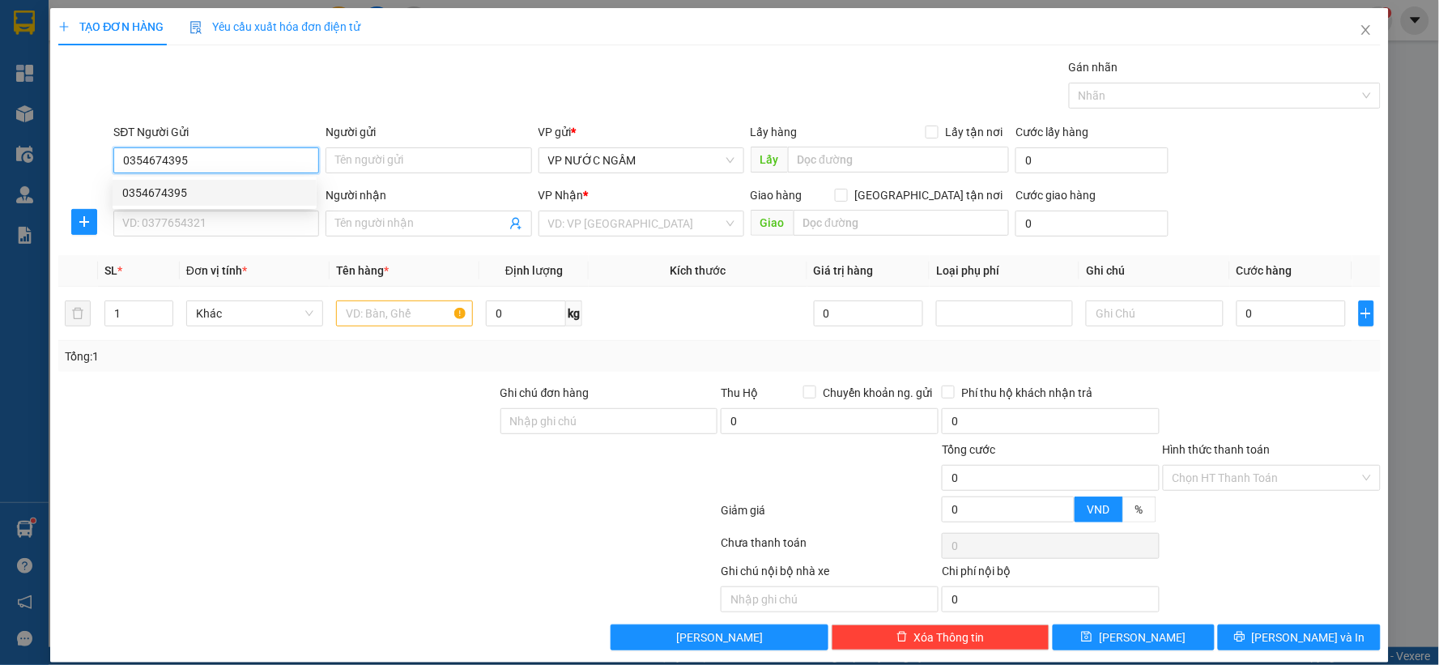
click at [207, 191] on div "0354674395" at bounding box center [214, 193] width 185 height 18
type input "0354674395"
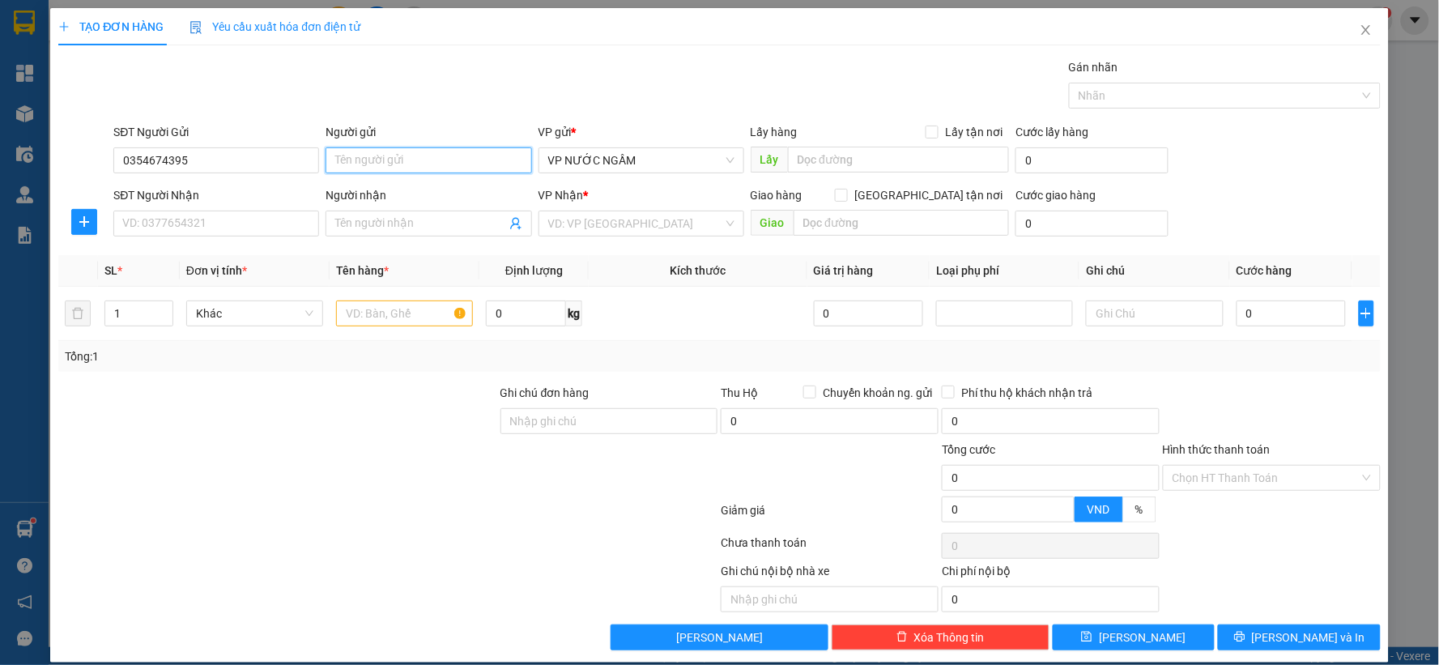
click at [425, 164] on input "Người gửi" at bounding box center [428, 160] width 206 height 26
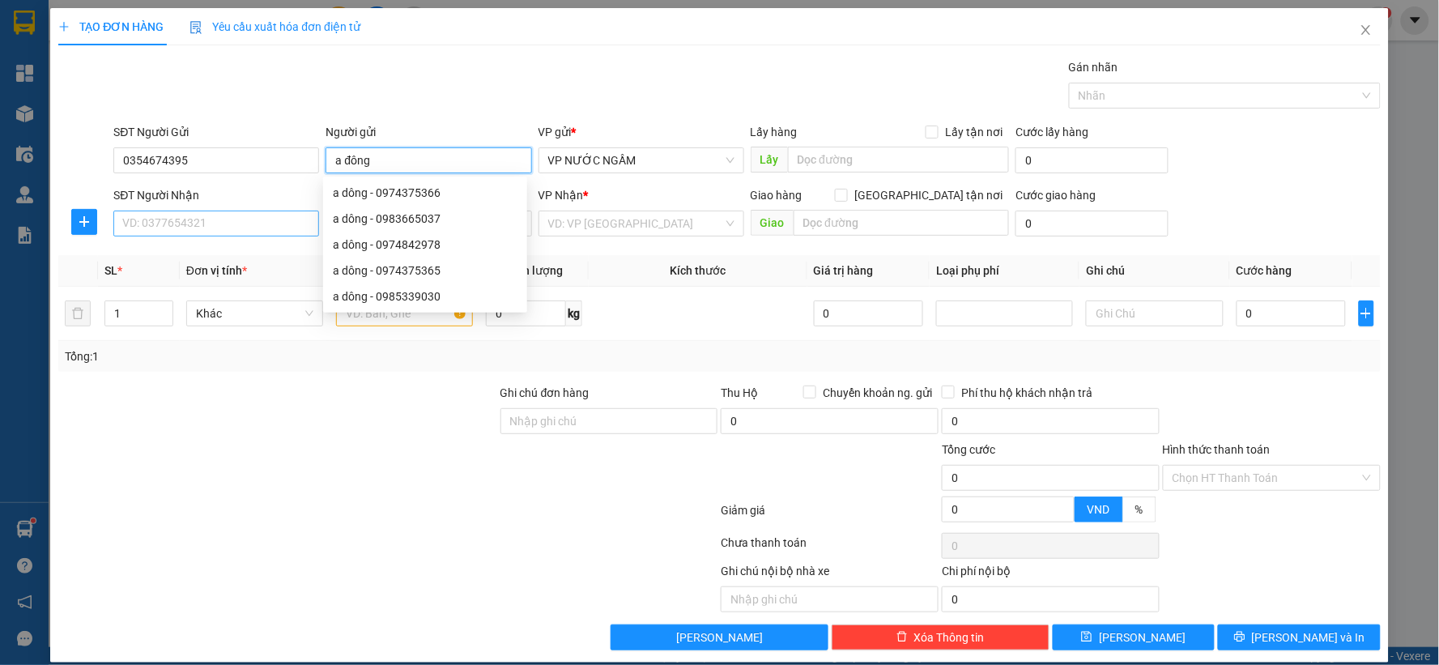
type input "a đông"
click at [206, 220] on input "SĐT Người Nhận" at bounding box center [216, 224] width 206 height 26
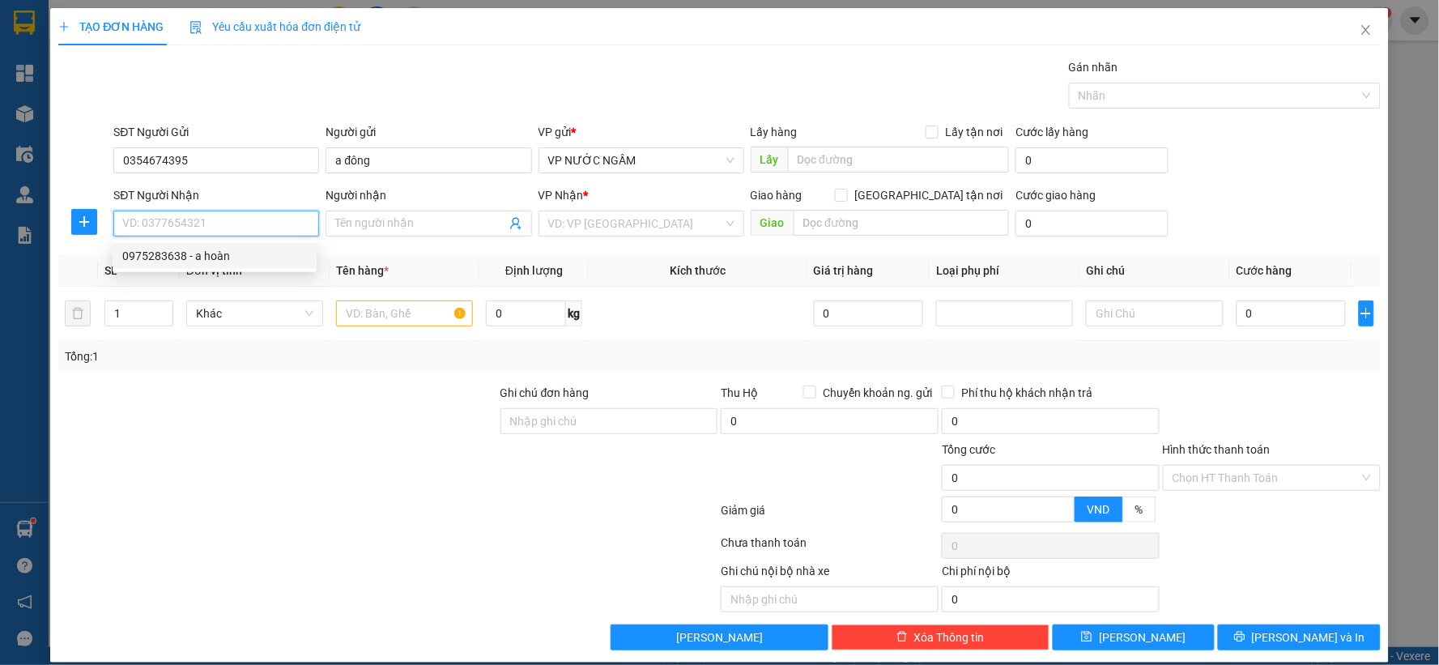
click at [209, 251] on div "0975283638 - a hoàn" at bounding box center [214, 256] width 185 height 18
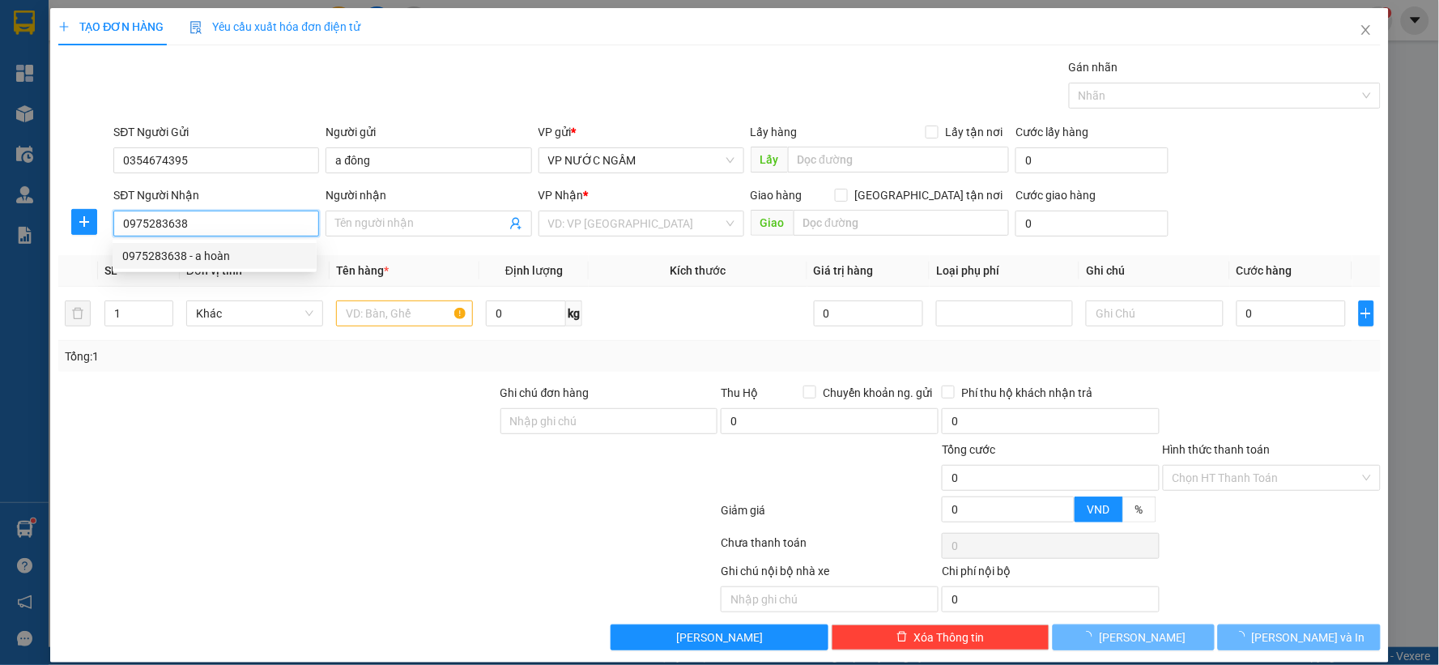
type input "0975283638"
type input "a hoàn"
checkbox input "true"
type input "[GEOGRAPHIC_DATA]"
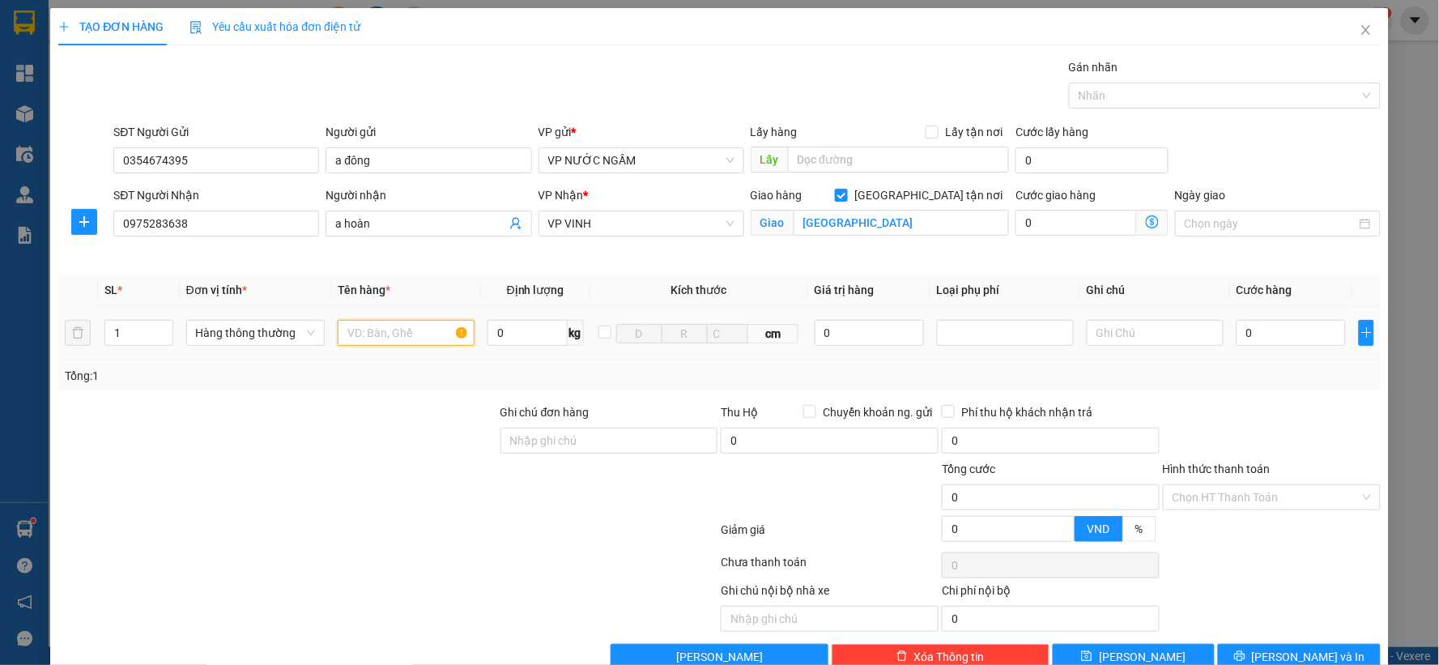
click at [423, 338] on input "text" at bounding box center [406, 333] width 137 height 26
type input "inox"
click at [1265, 343] on input "0" at bounding box center [1290, 333] width 109 height 26
type input "4"
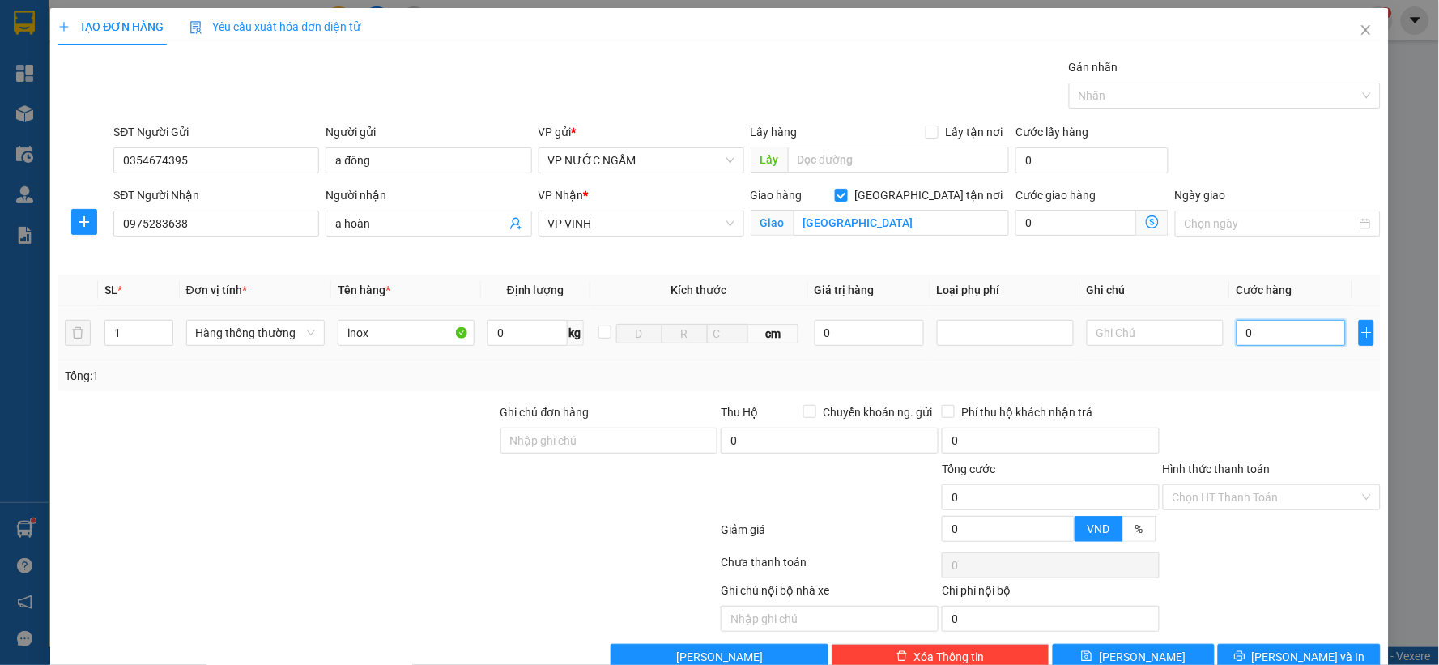
type input "4"
type input "40"
type input "40.000"
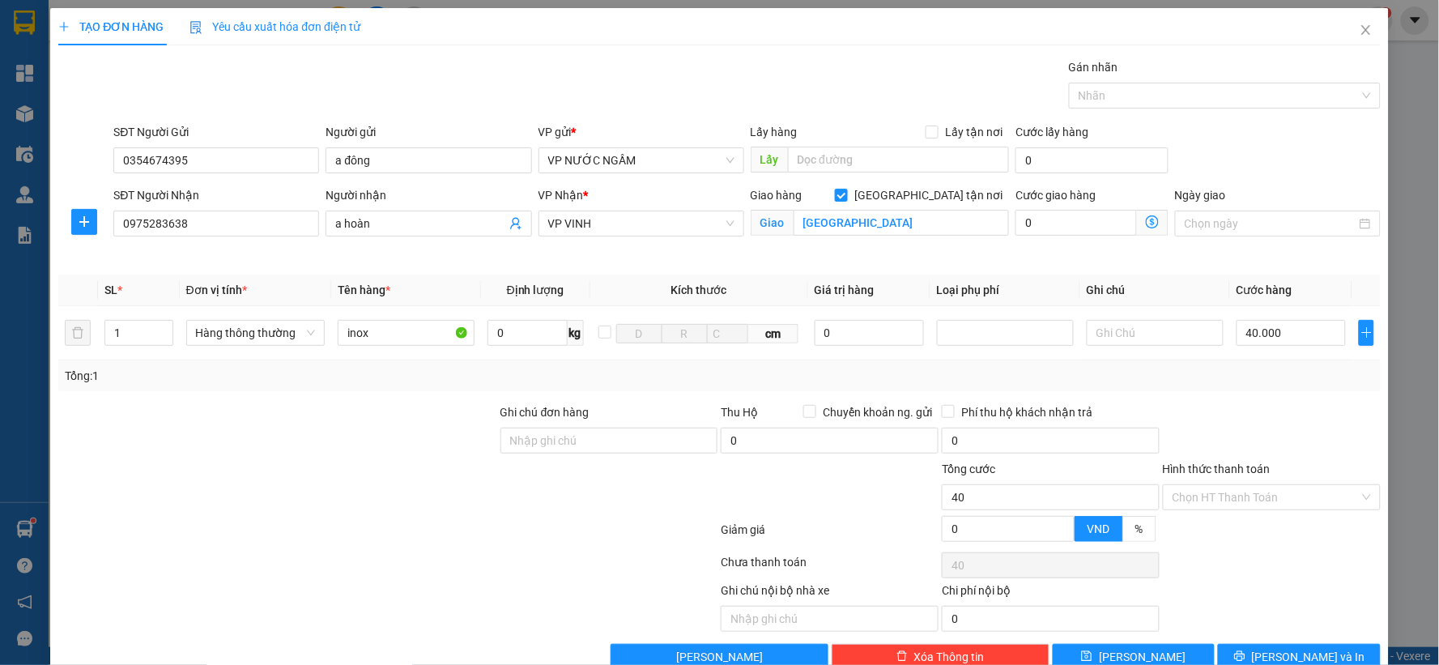
type input "40.000"
click at [1261, 414] on div at bounding box center [1271, 431] width 221 height 57
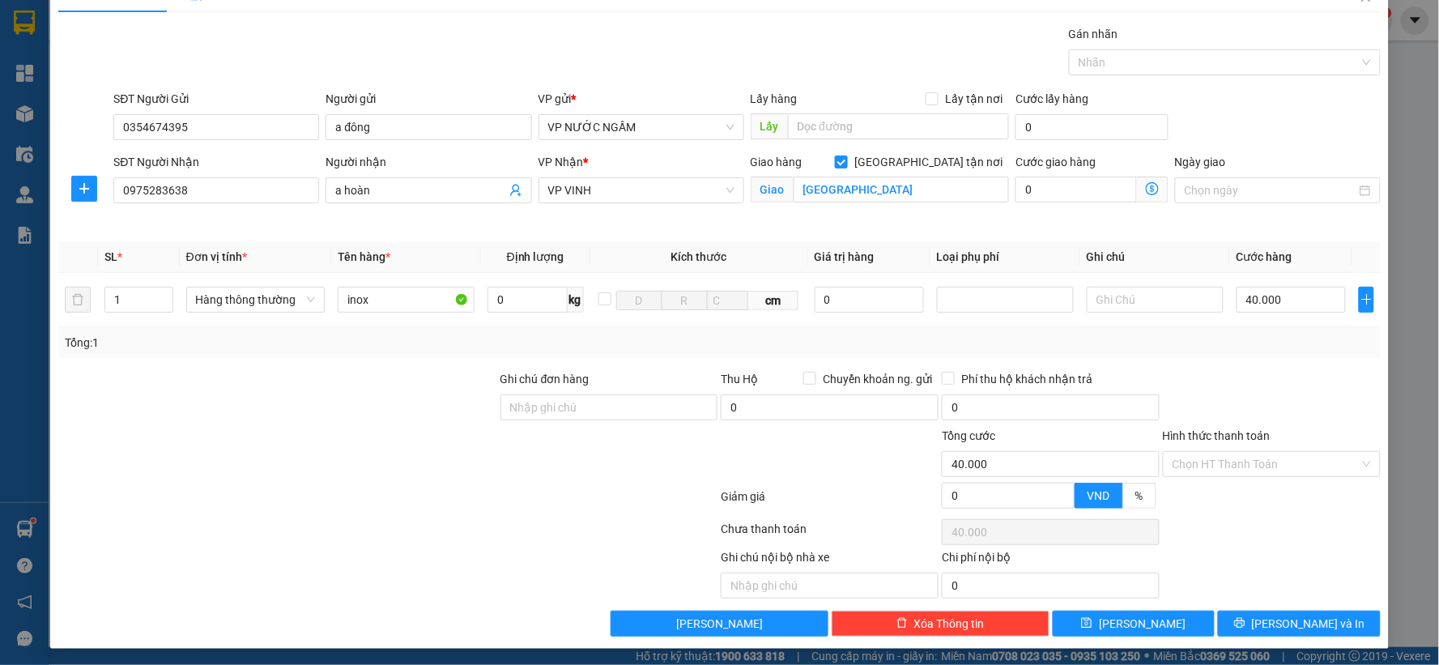
scroll to position [36, 0]
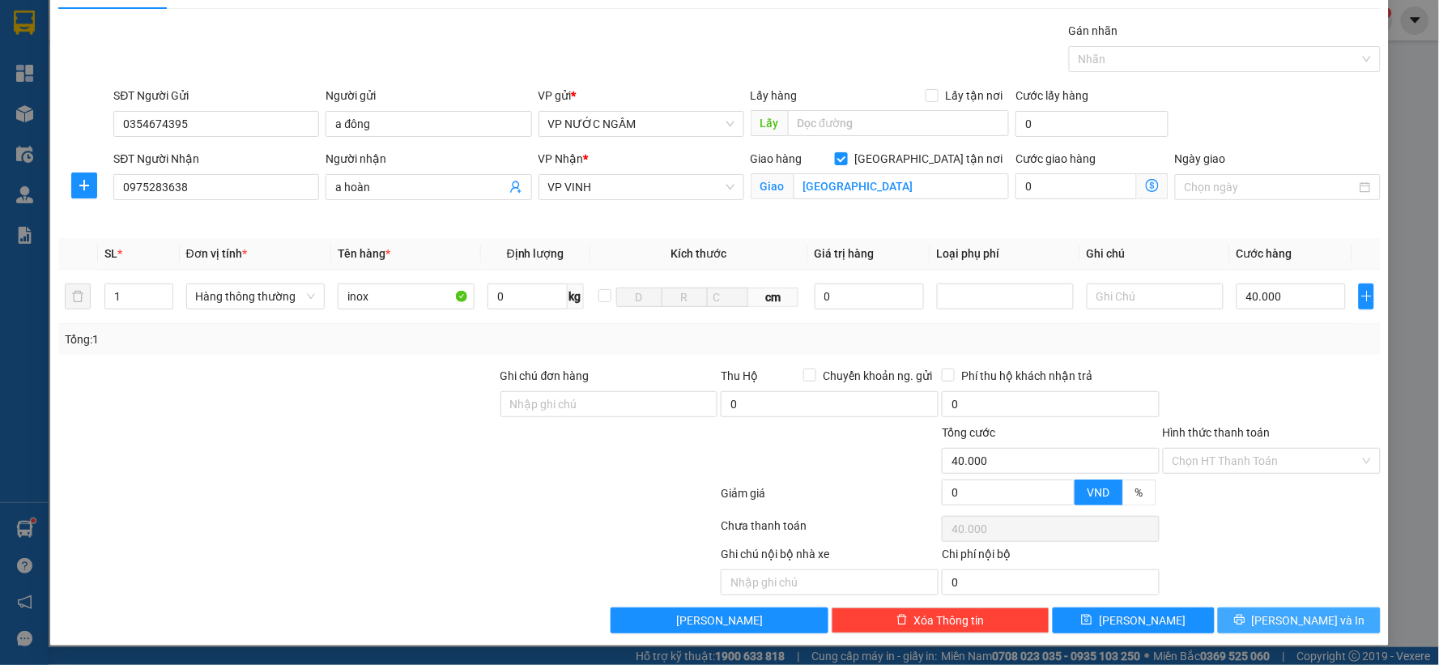
click at [1323, 626] on button "[PERSON_NAME] và In" at bounding box center [1299, 620] width 163 height 26
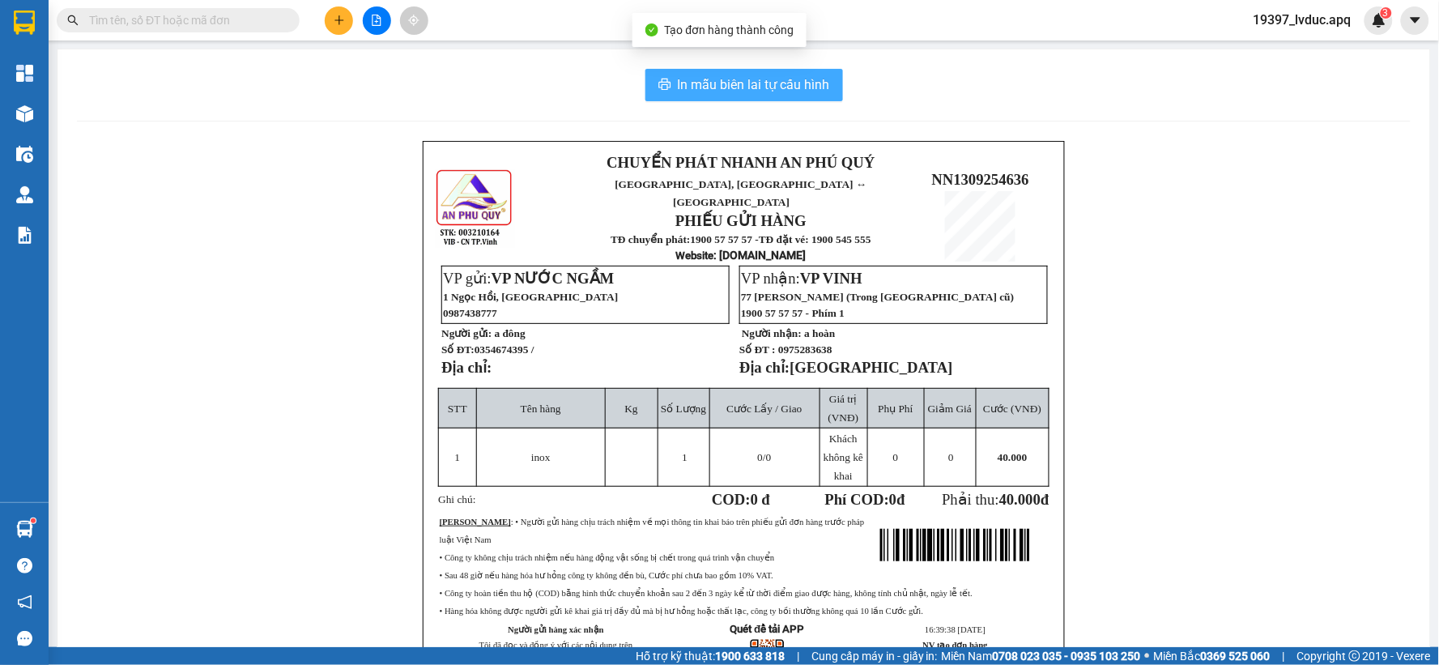
click at [803, 74] on span "In mẫu biên lai tự cấu hình" at bounding box center [754, 84] width 152 height 20
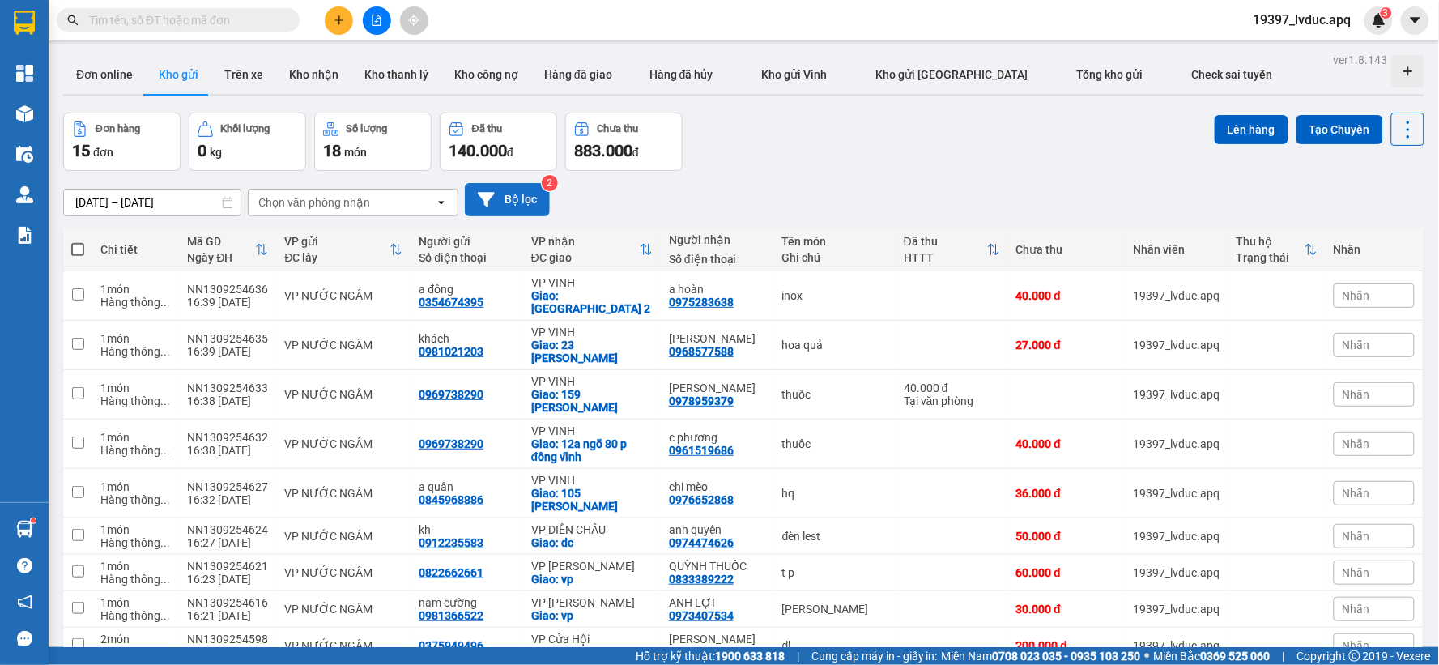
drag, startPoint x: 500, startPoint y: 219, endPoint x: 513, endPoint y: 204, distance: 20.1
click at [503, 219] on div "[DATE] – [DATE] Press the down arrow key to interact with the calendar and sele…" at bounding box center [743, 199] width 1361 height 57
click at [513, 203] on button "Bộ lọc" at bounding box center [507, 199] width 85 height 33
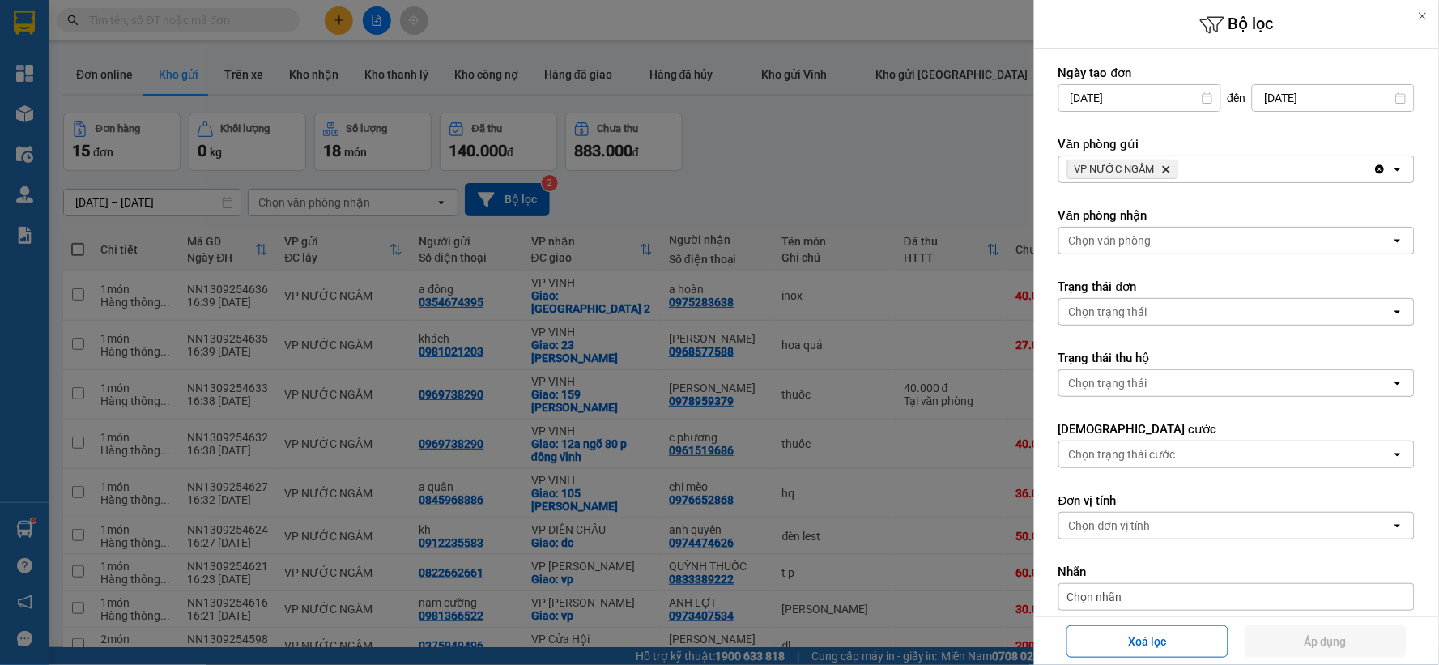
click at [1168, 167] on icon "Delete" at bounding box center [1166, 169] width 10 height 10
click at [1168, 167] on div "VP NƯỚC NGẦM Delete" at bounding box center [1216, 169] width 314 height 26
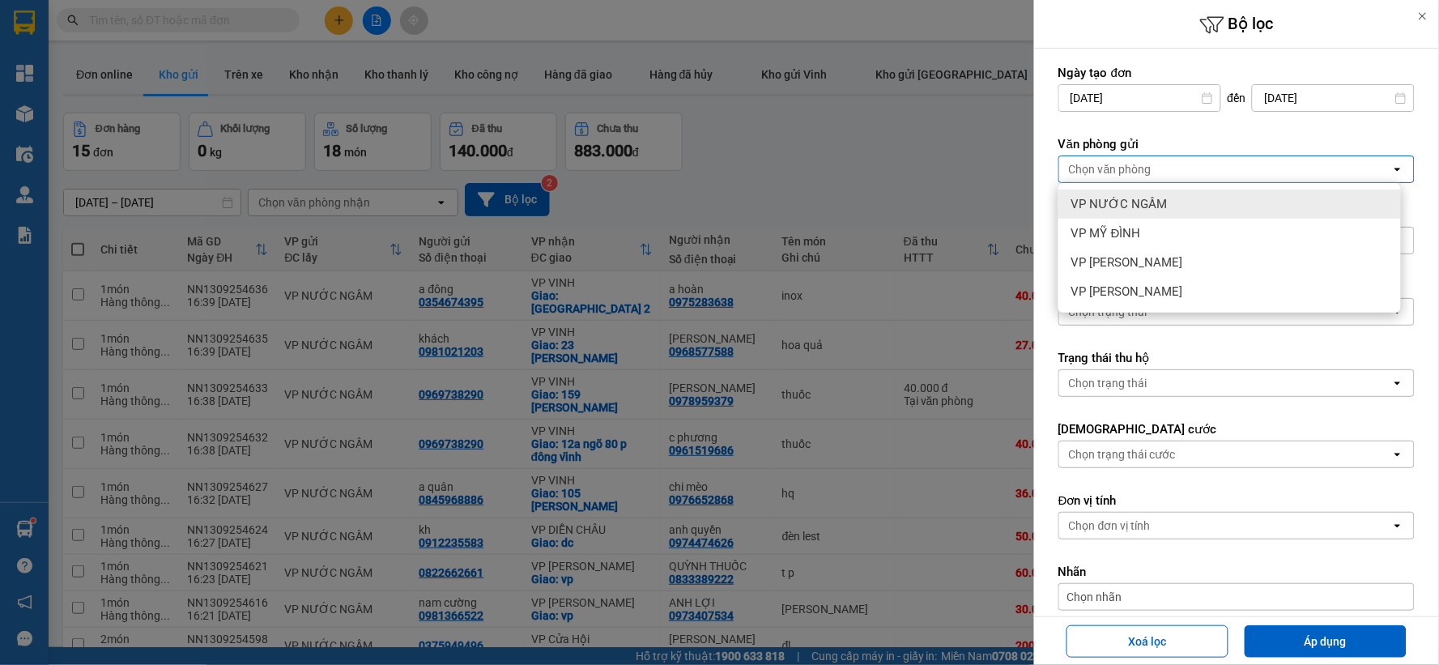
click at [1168, 201] on div "VP NƯỚC NGẦM" at bounding box center [1229, 203] width 342 height 29
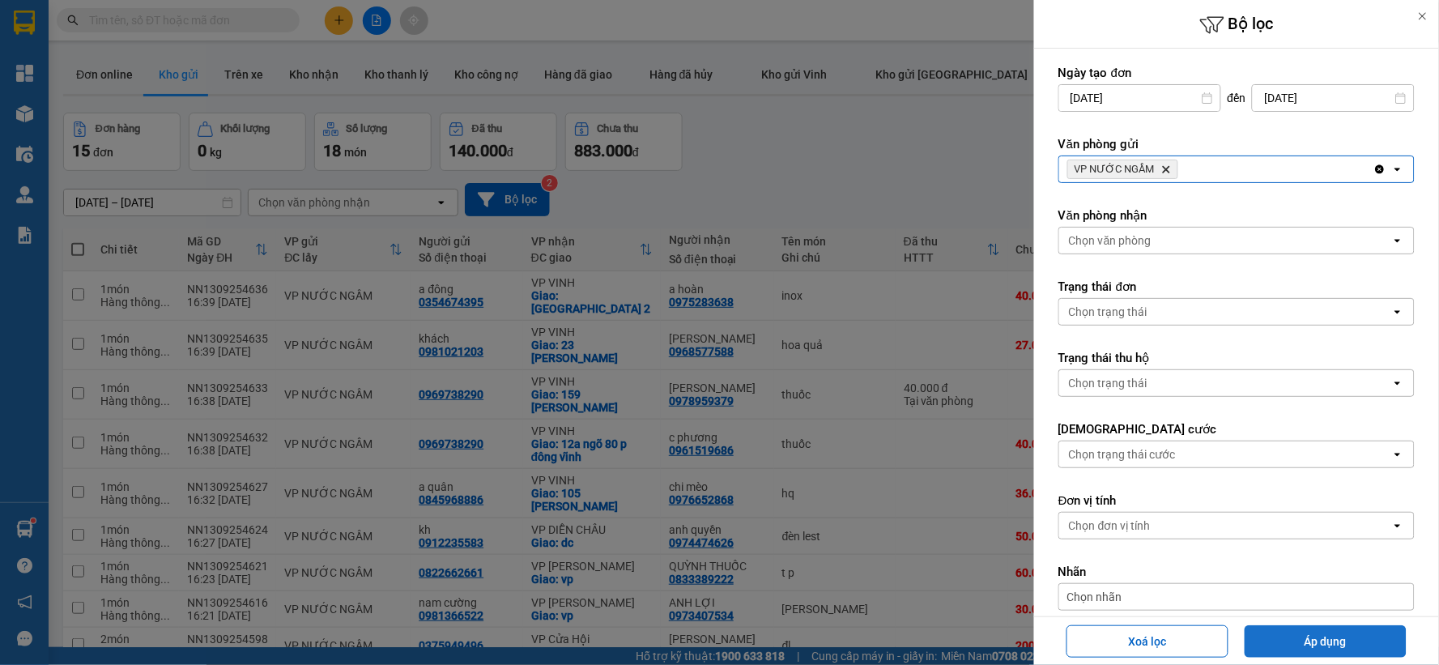
click at [1286, 641] on button "Áp dụng" at bounding box center [1325, 641] width 162 height 32
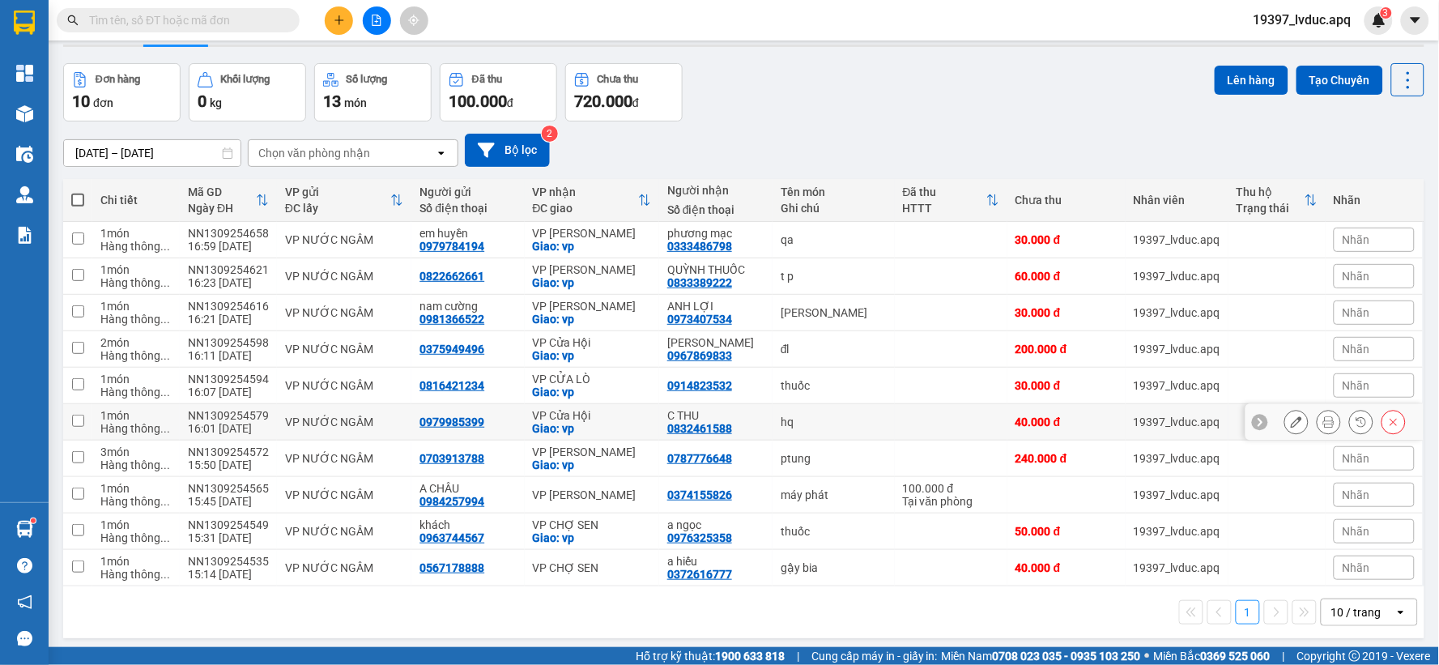
scroll to position [74, 0]
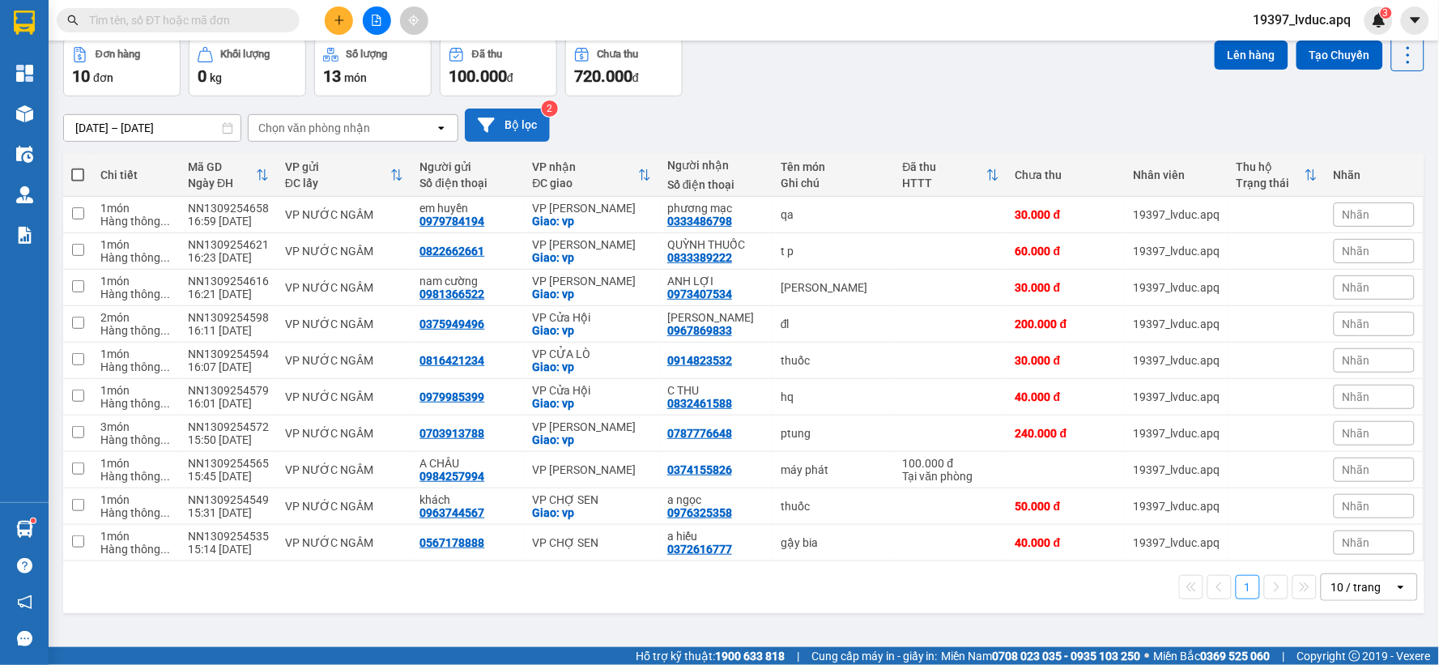
click at [522, 119] on button "Bộ lọc" at bounding box center [507, 124] width 85 height 33
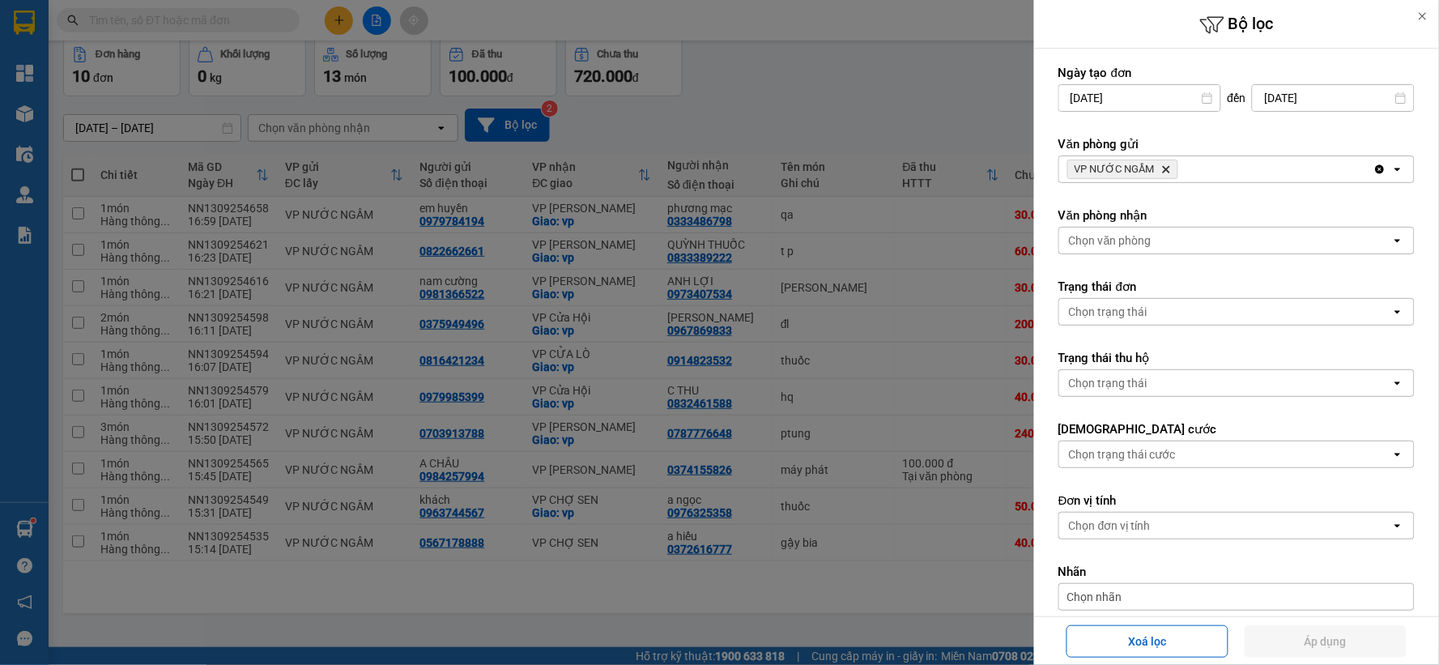
click at [1161, 166] on icon "Delete" at bounding box center [1166, 169] width 10 height 10
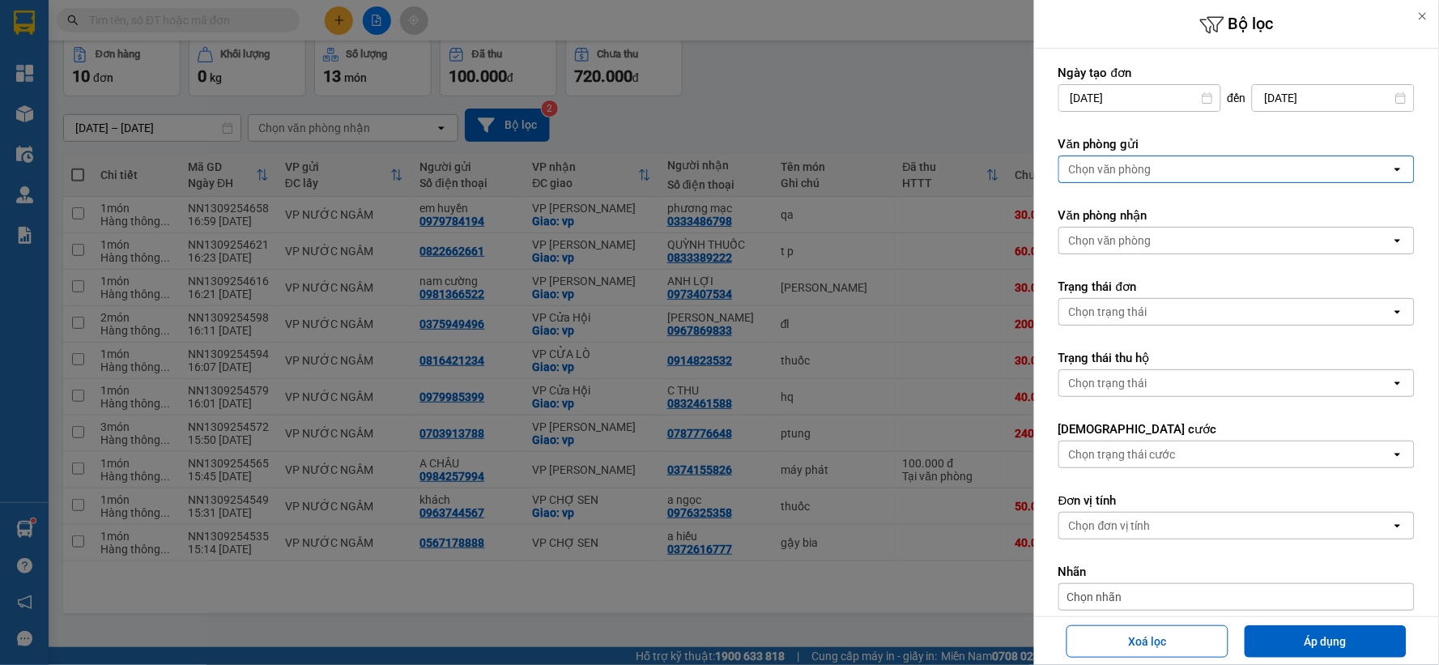
click at [1168, 164] on div "Chọn văn phòng" at bounding box center [1225, 169] width 332 height 26
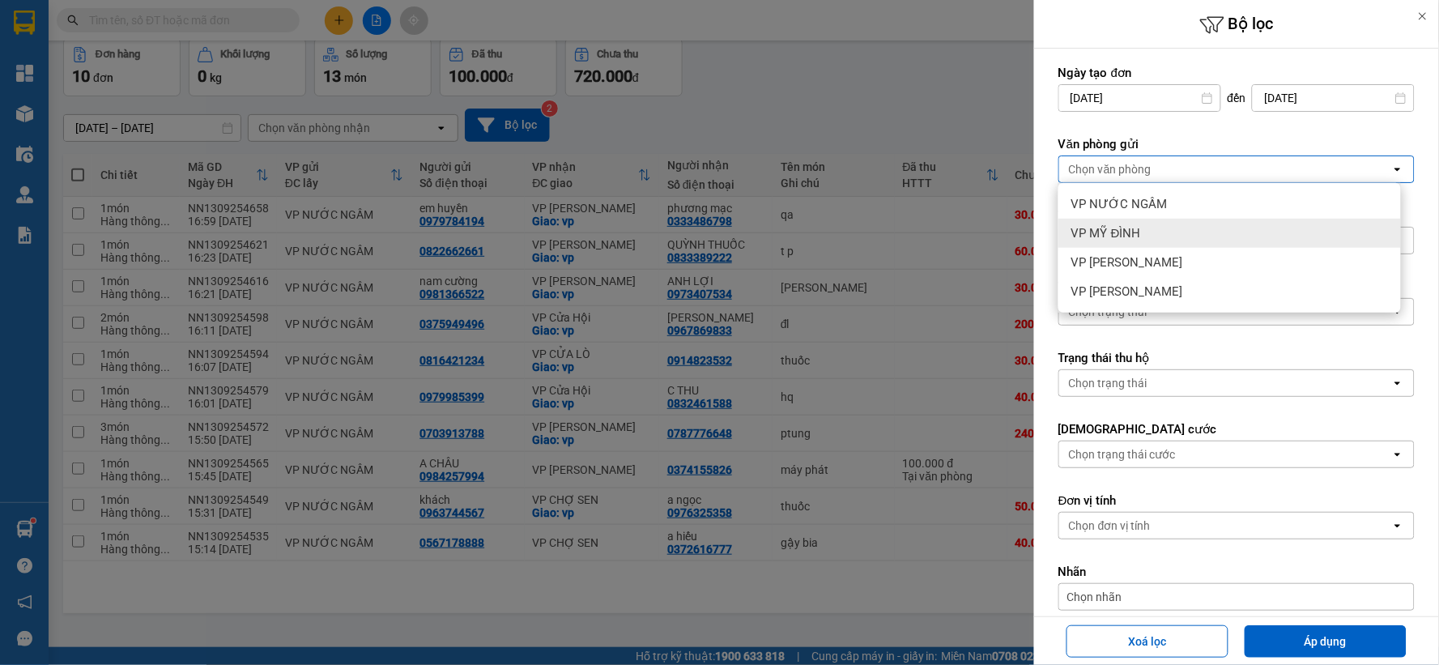
click at [1153, 235] on div "VP MỸ ĐÌNH" at bounding box center [1229, 233] width 342 height 29
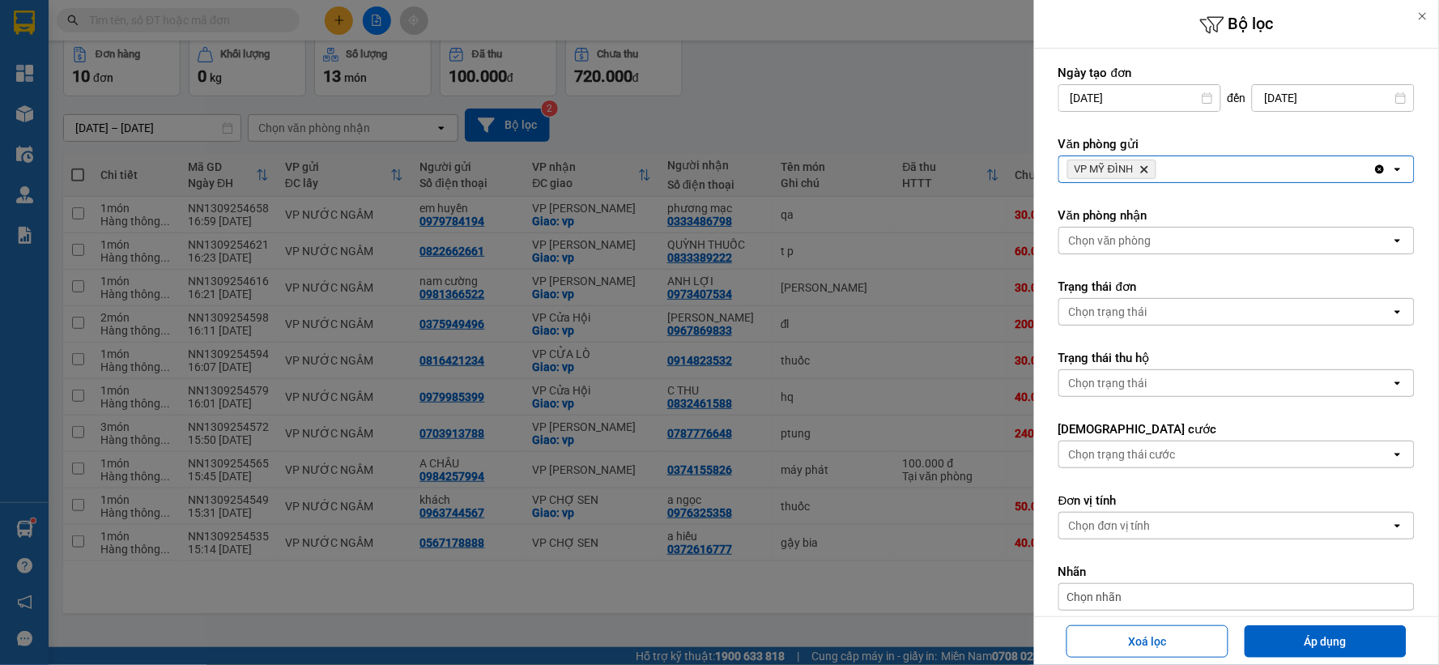
click at [1185, 240] on div "Chọn văn phòng" at bounding box center [1225, 241] width 332 height 26
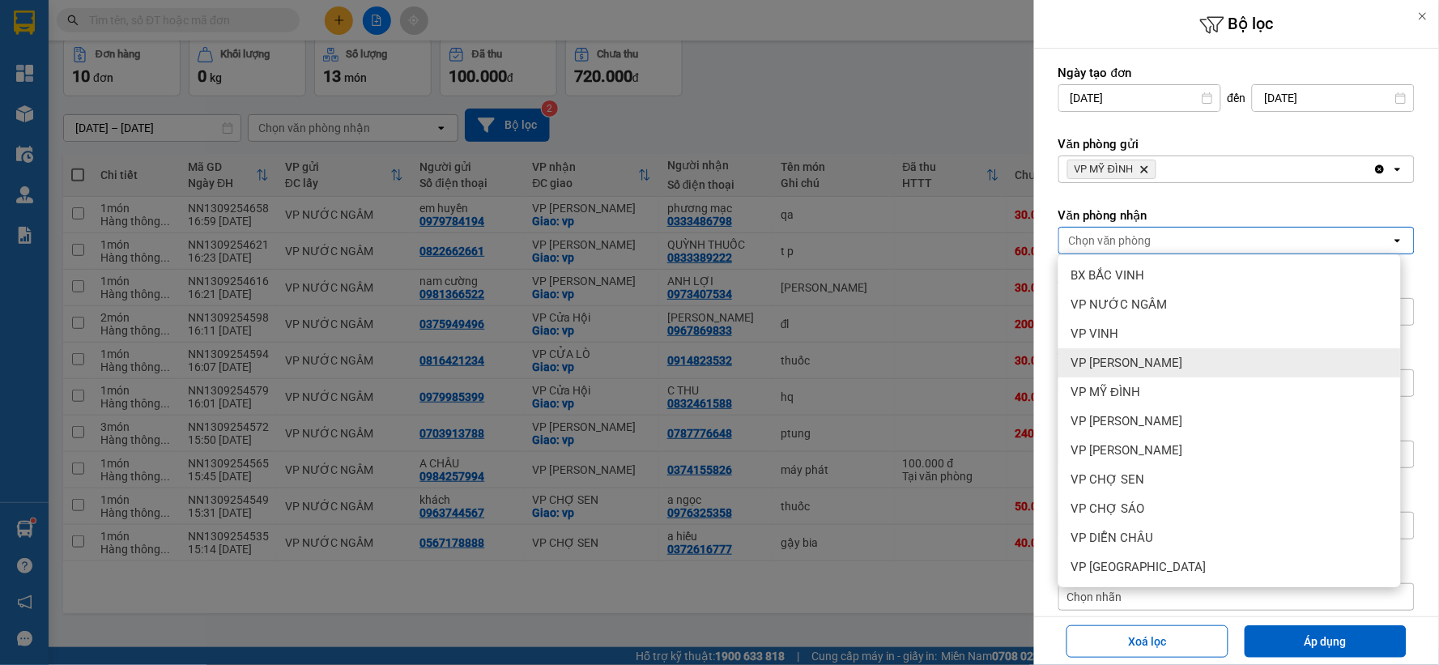
click at [1187, 368] on div "VP [PERSON_NAME]" at bounding box center [1229, 362] width 342 height 29
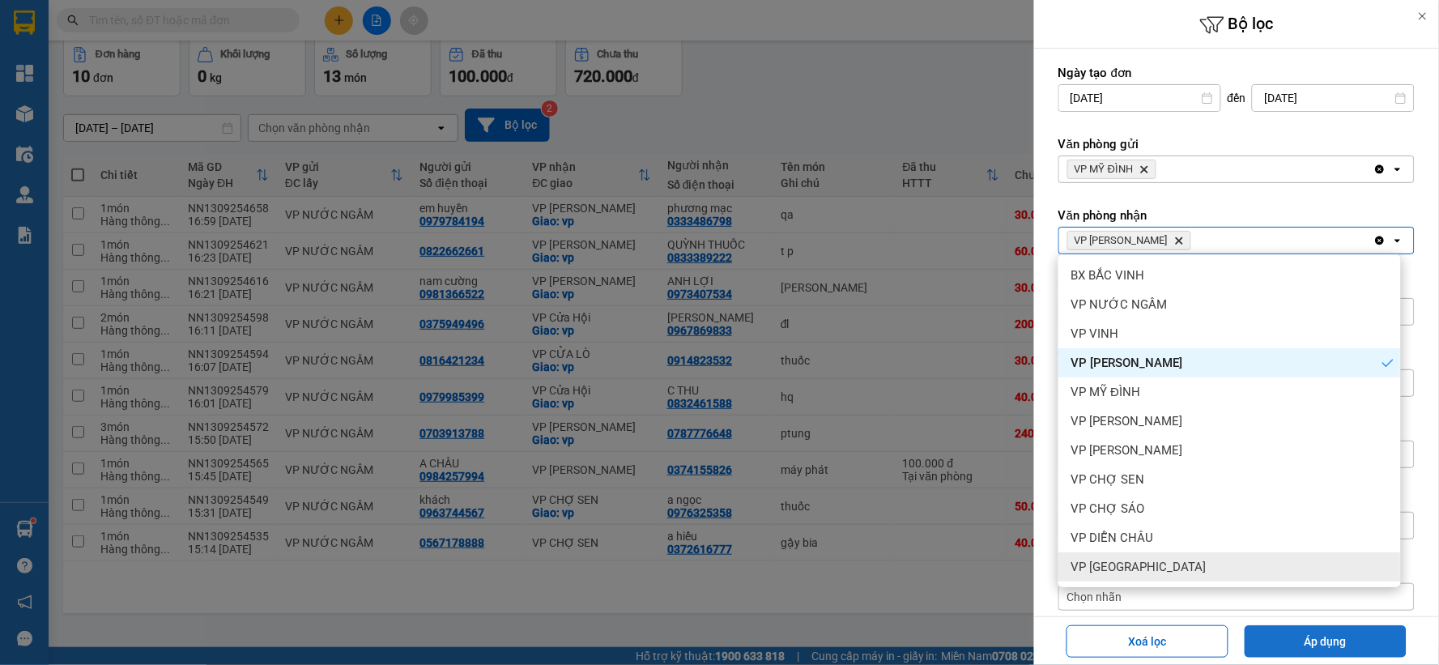
click at [1320, 648] on button "Áp dụng" at bounding box center [1325, 641] width 162 height 32
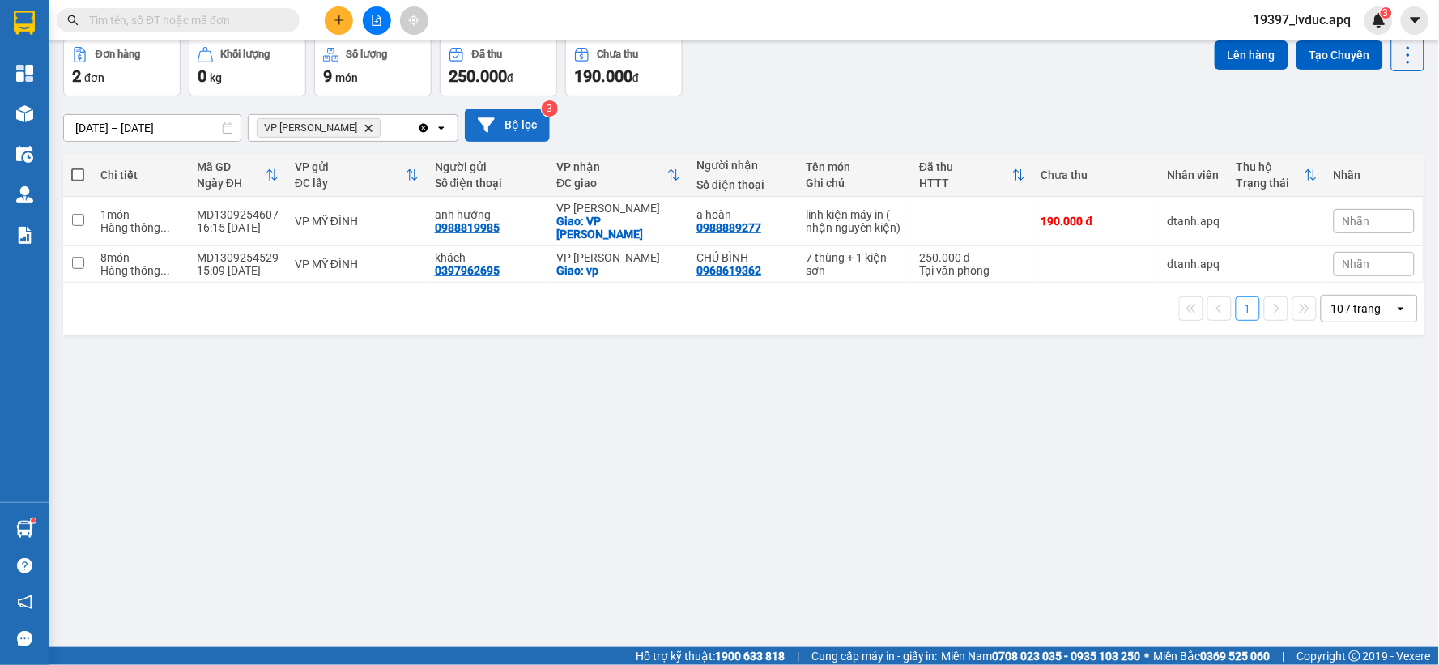
click at [500, 130] on button "Bộ lọc" at bounding box center [507, 124] width 85 height 33
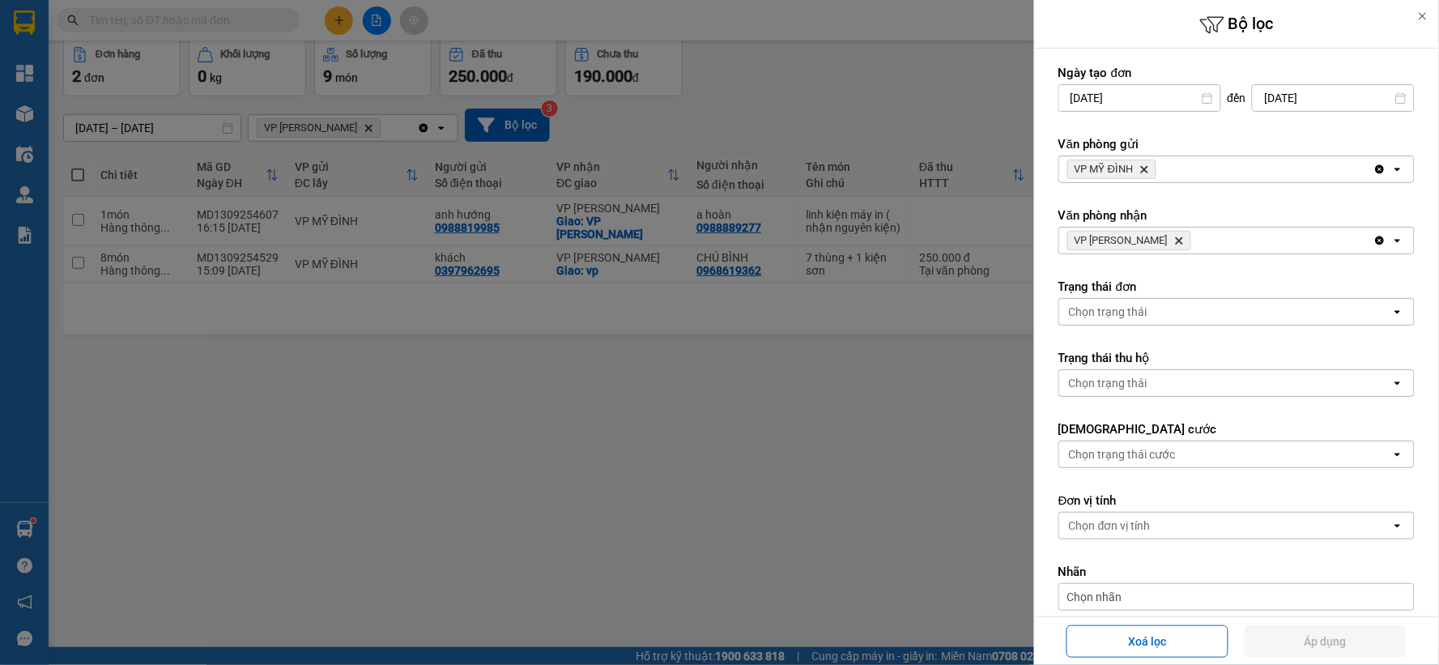
click at [1211, 172] on div "VP MỸ ĐÌNH Delete" at bounding box center [1216, 169] width 314 height 26
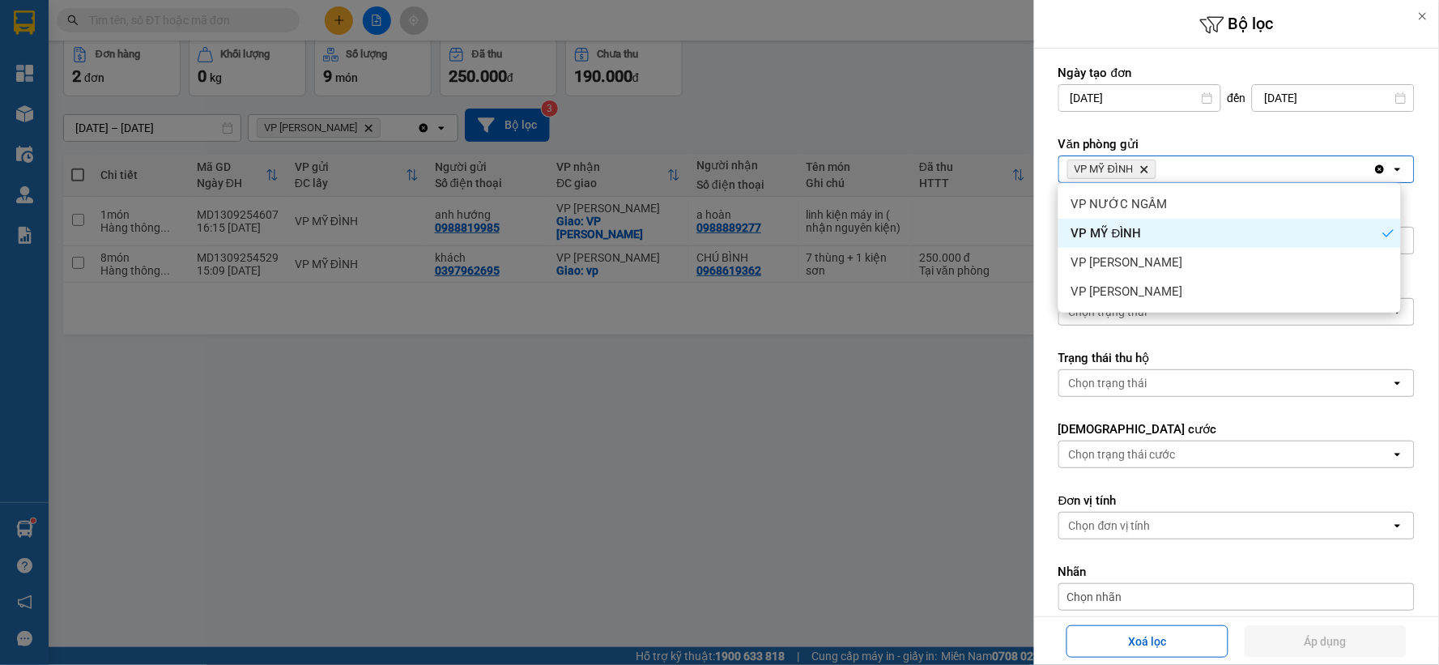
click at [1169, 232] on div "VP MỸ ĐÌNH" at bounding box center [1229, 233] width 342 height 29
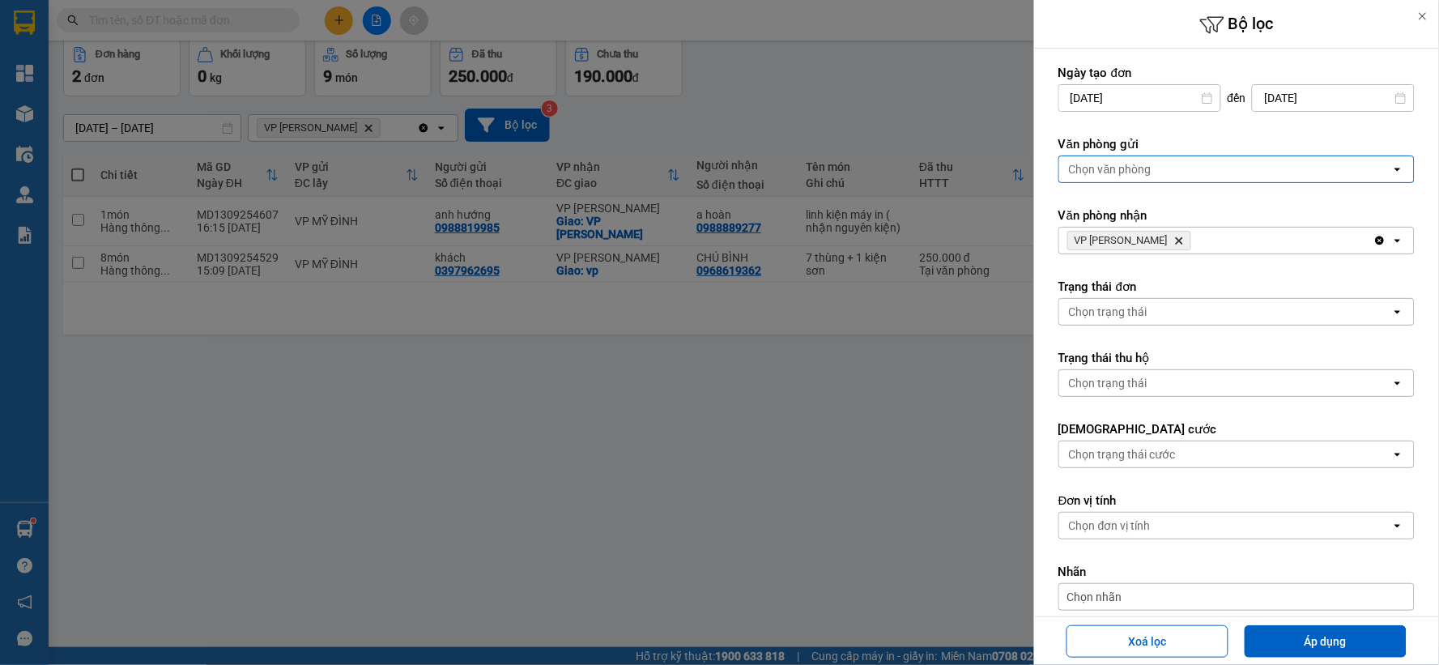
drag, startPoint x: 1220, startPoint y: 159, endPoint x: 1210, endPoint y: 177, distance: 20.0
click at [1218, 164] on div "Chọn văn phòng" at bounding box center [1225, 169] width 332 height 26
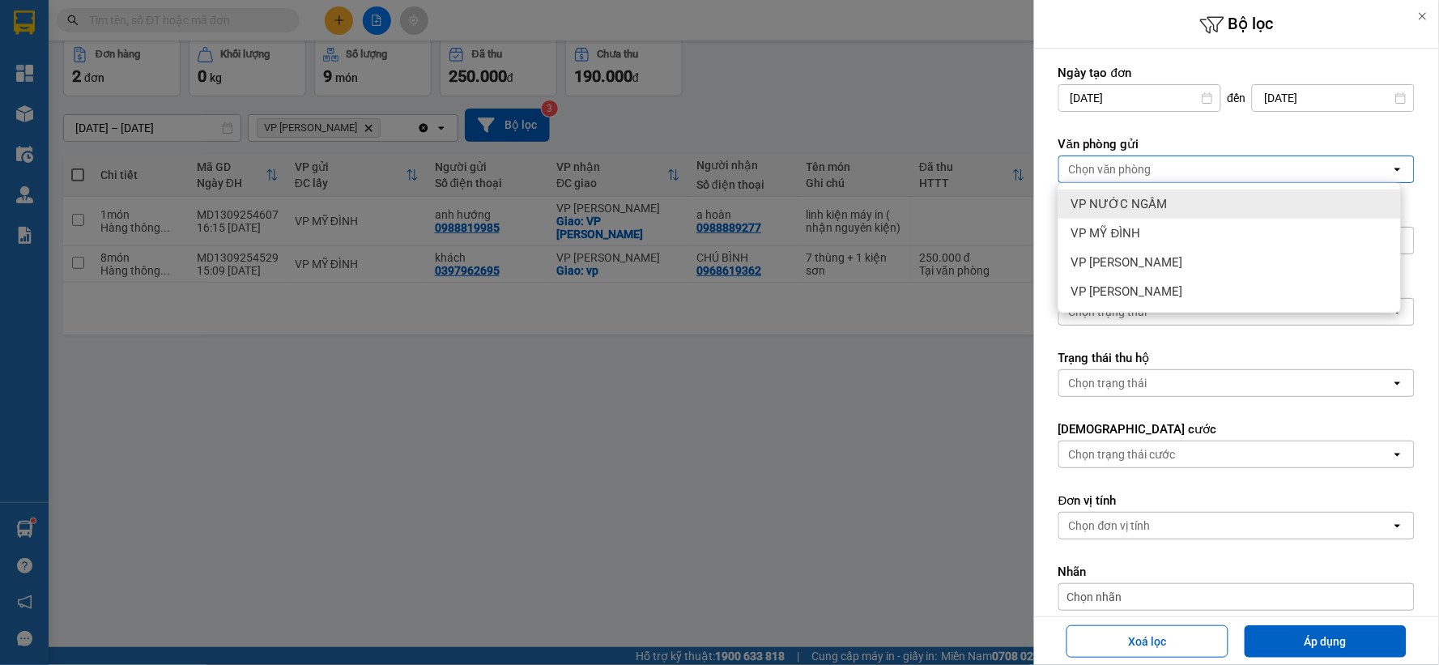
drag, startPoint x: 1193, startPoint y: 199, endPoint x: 1228, endPoint y: 195, distance: 35.9
click at [1193, 199] on div "VP NƯỚC NGẦM" at bounding box center [1229, 203] width 342 height 29
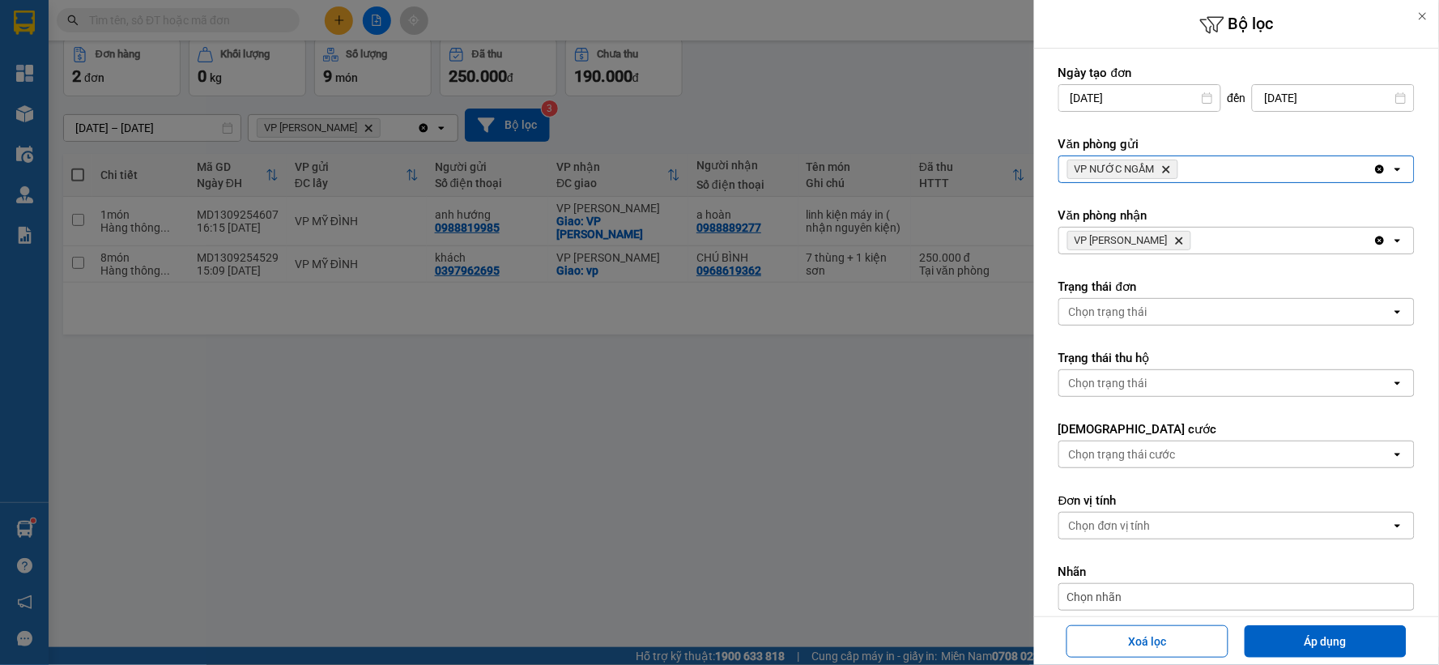
drag, startPoint x: 1258, startPoint y: 173, endPoint x: 1248, endPoint y: 180, distance: 11.7
click at [1257, 173] on div "VP NƯỚC NGẦM Delete" at bounding box center [1216, 169] width 314 height 26
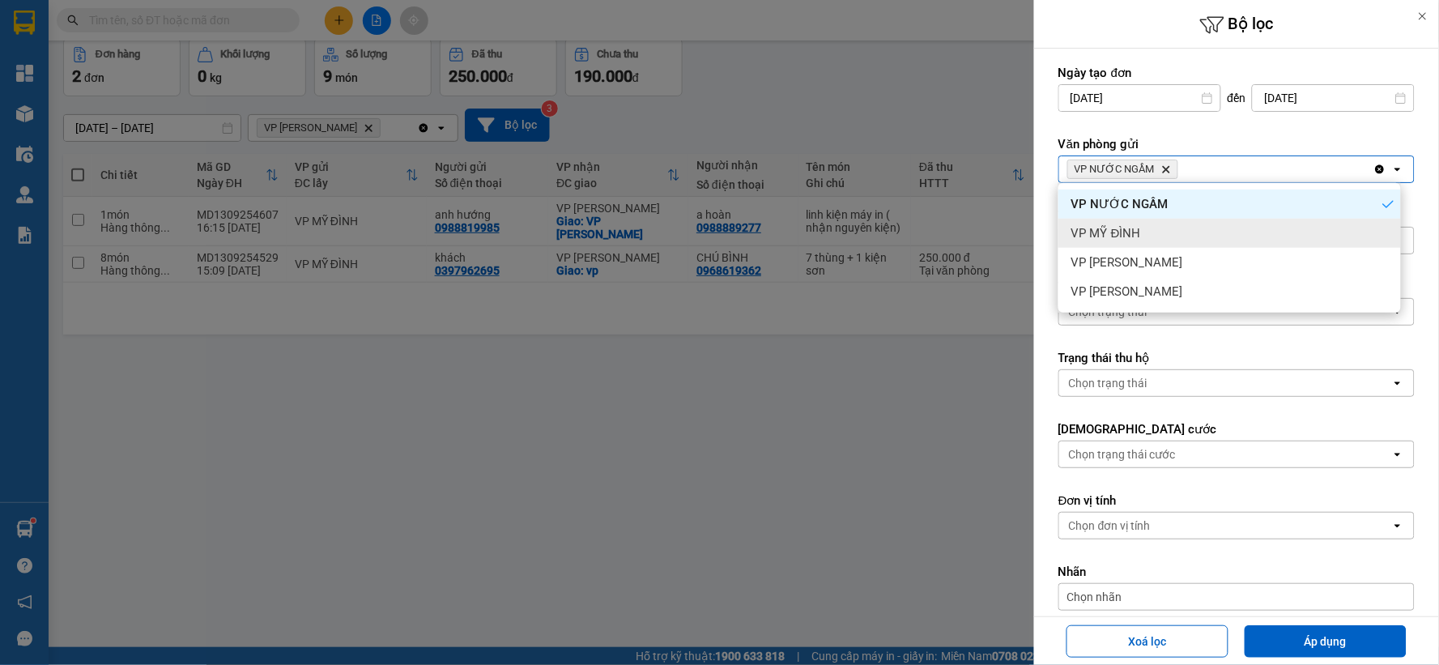
drag, startPoint x: 1212, startPoint y: 223, endPoint x: 1223, endPoint y: 223, distance: 10.5
click at [1213, 223] on div "VP MỸ ĐÌNH" at bounding box center [1229, 233] width 342 height 29
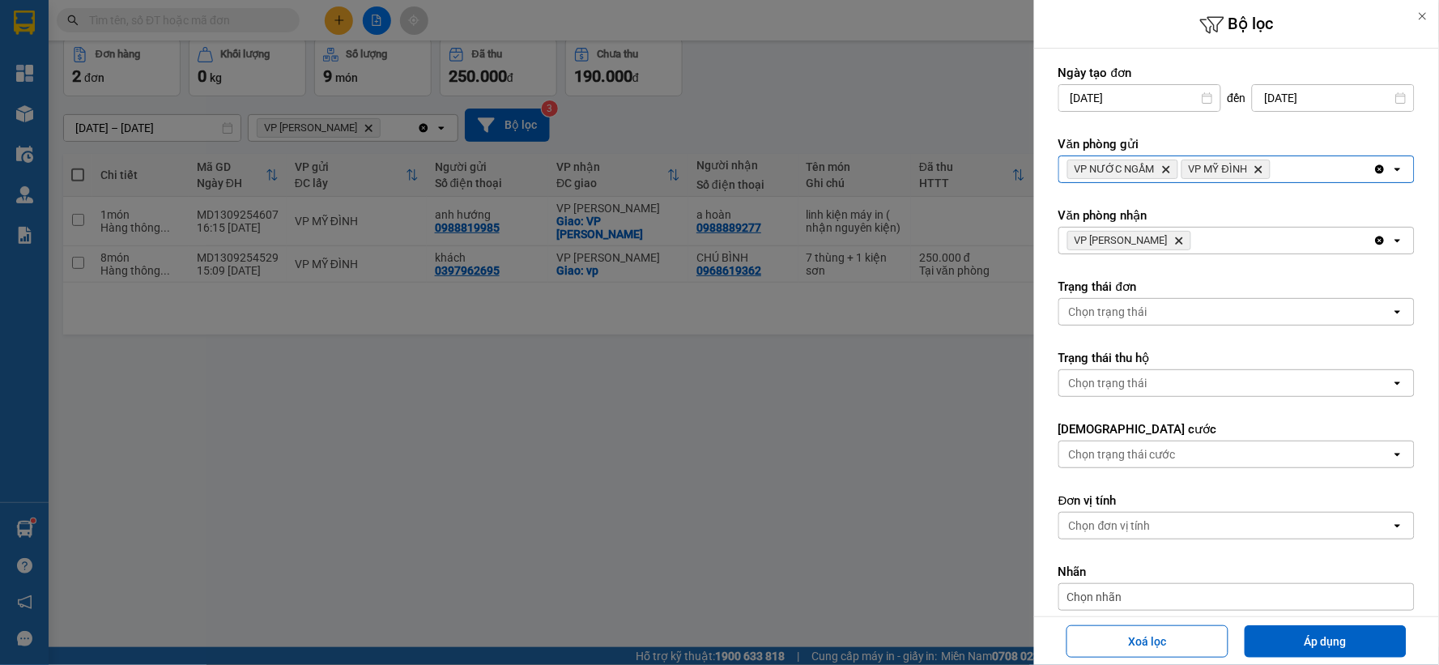
click at [1298, 172] on div "VP NƯỚC NGẦM Delete VP MỸ ĐÌNH Delete" at bounding box center [1216, 169] width 314 height 26
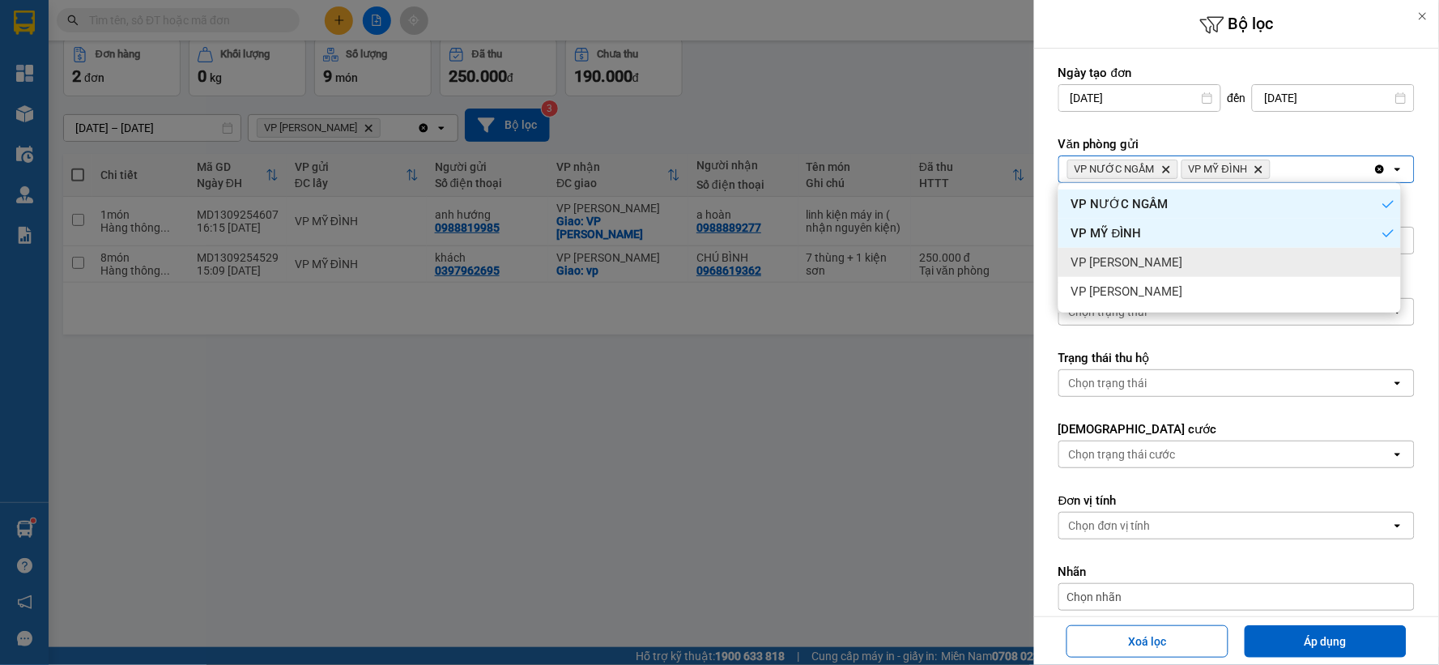
drag, startPoint x: 1202, startPoint y: 262, endPoint x: 1279, endPoint y: 192, distance: 104.4
click at [1204, 262] on div "VP [PERSON_NAME]" at bounding box center [1229, 262] width 342 height 29
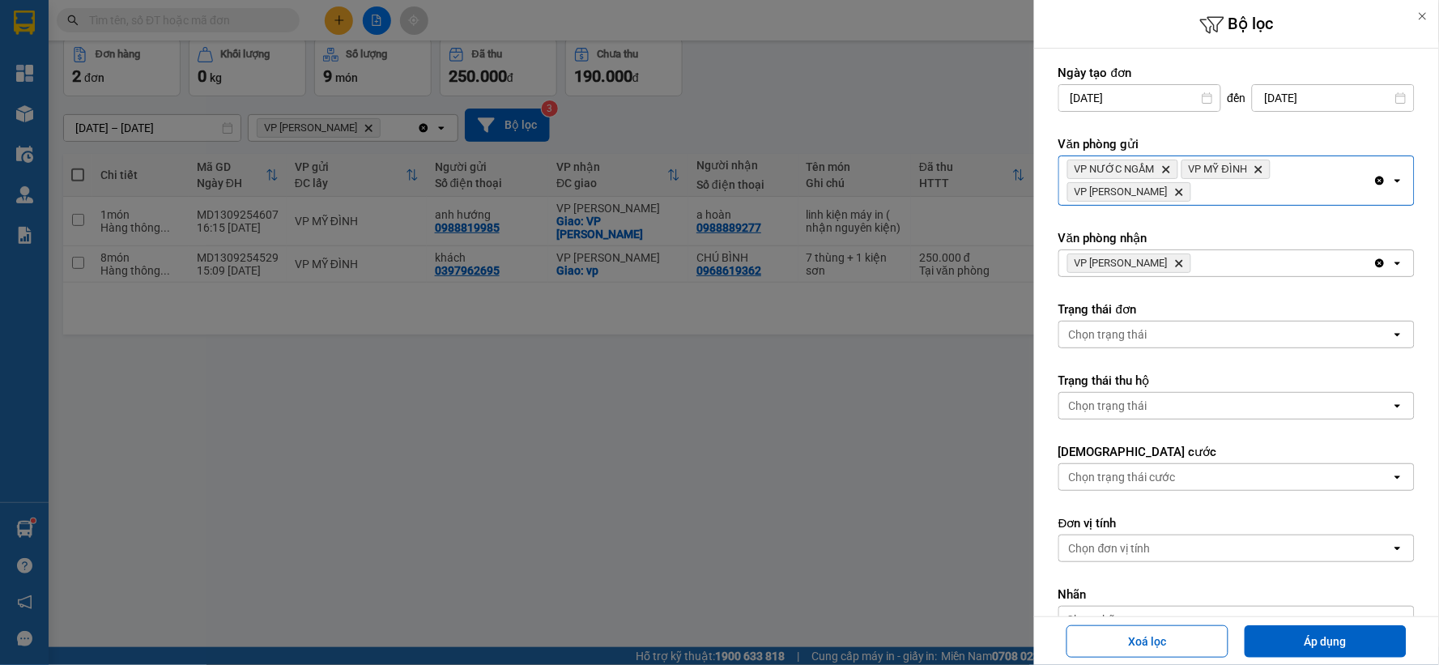
drag, startPoint x: 1291, startPoint y: 186, endPoint x: 1284, endPoint y: 203, distance: 18.5
click at [1291, 189] on div "VP NƯỚC NGẦM Delete VP MỸ ĐÌNH Delete VP NGỌC HỒI Delete" at bounding box center [1216, 180] width 314 height 49
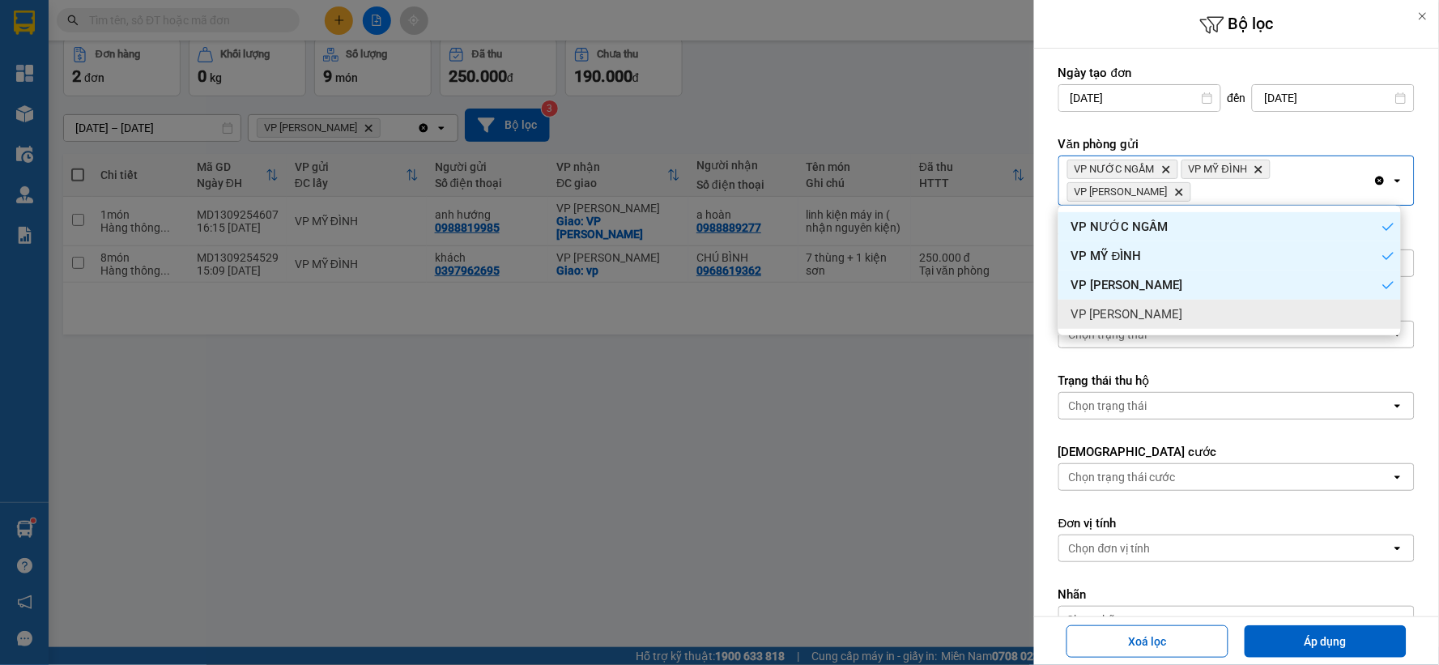
click at [1189, 314] on div "VP [PERSON_NAME]" at bounding box center [1229, 314] width 342 height 29
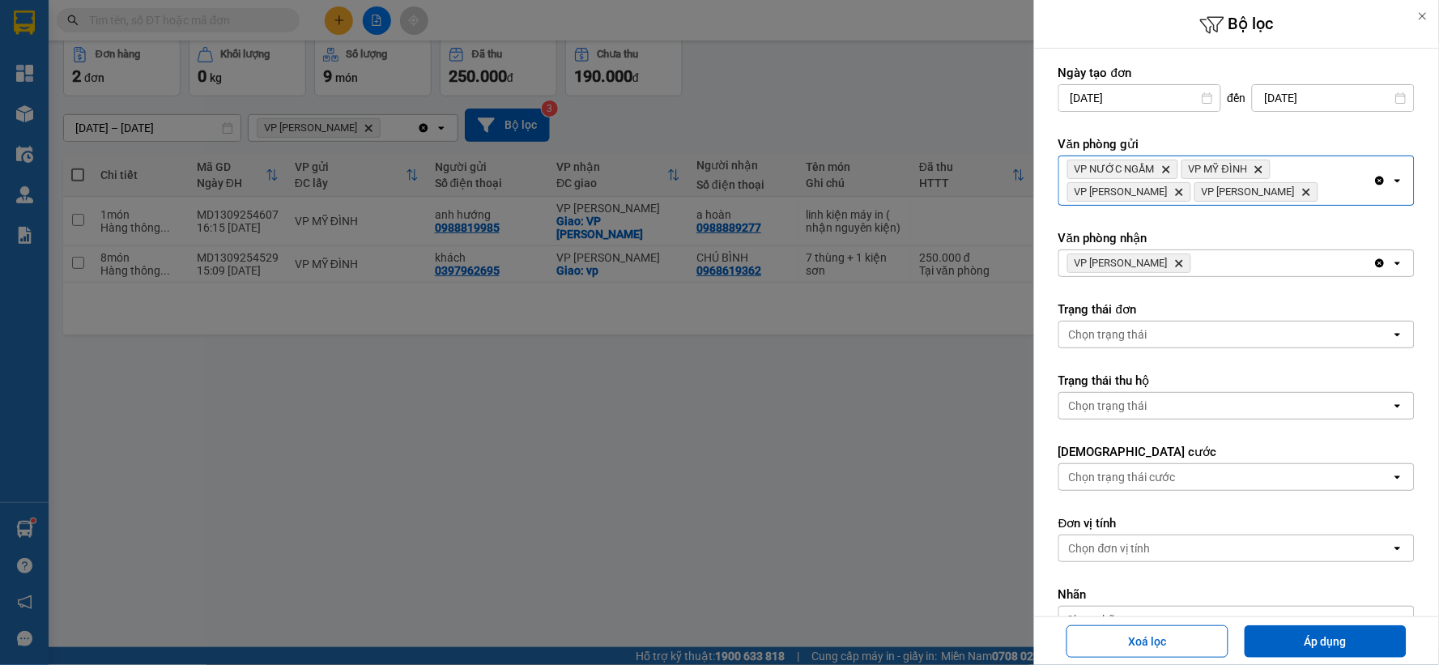
click at [1237, 264] on div "VP THANH CHƯƠNG Delete" at bounding box center [1216, 263] width 314 height 26
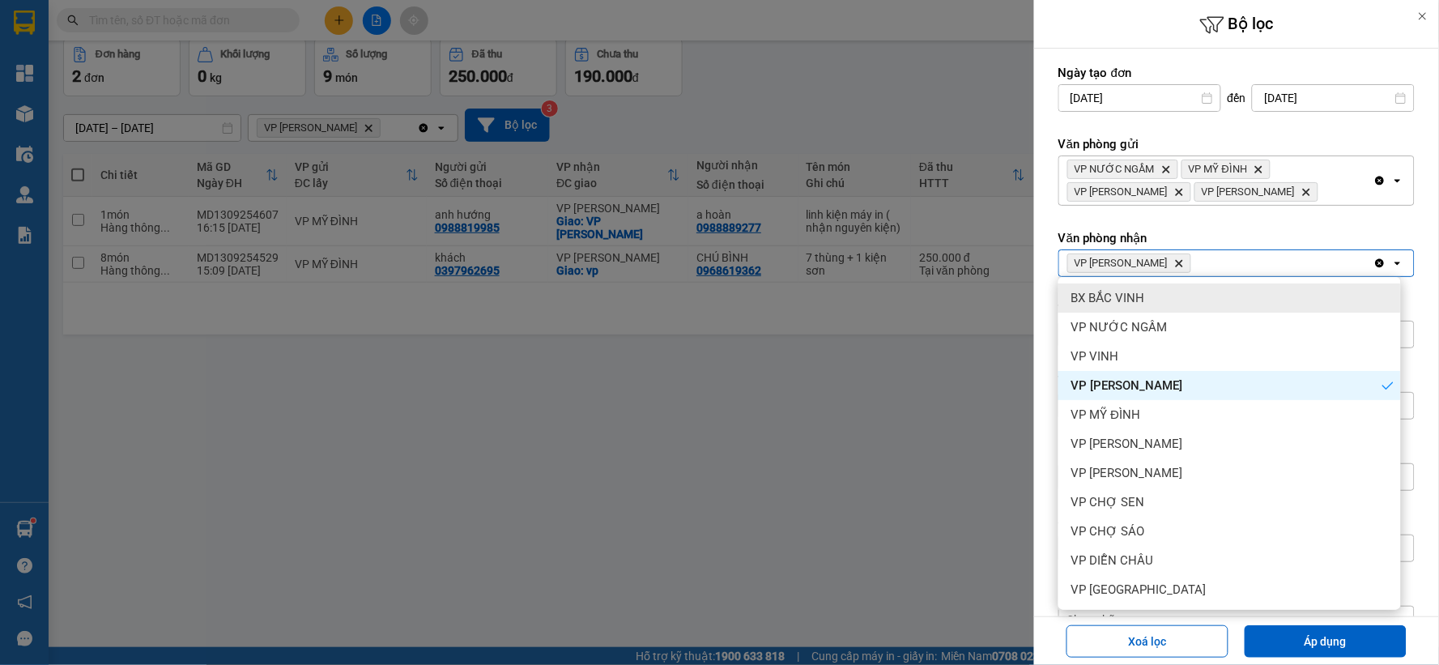
click at [1183, 262] on icon "VP THANH CHƯƠNG, close by backspace" at bounding box center [1179, 263] width 7 height 7
click at [1183, 262] on div "VP THANH CHƯƠNG Delete" at bounding box center [1216, 263] width 314 height 26
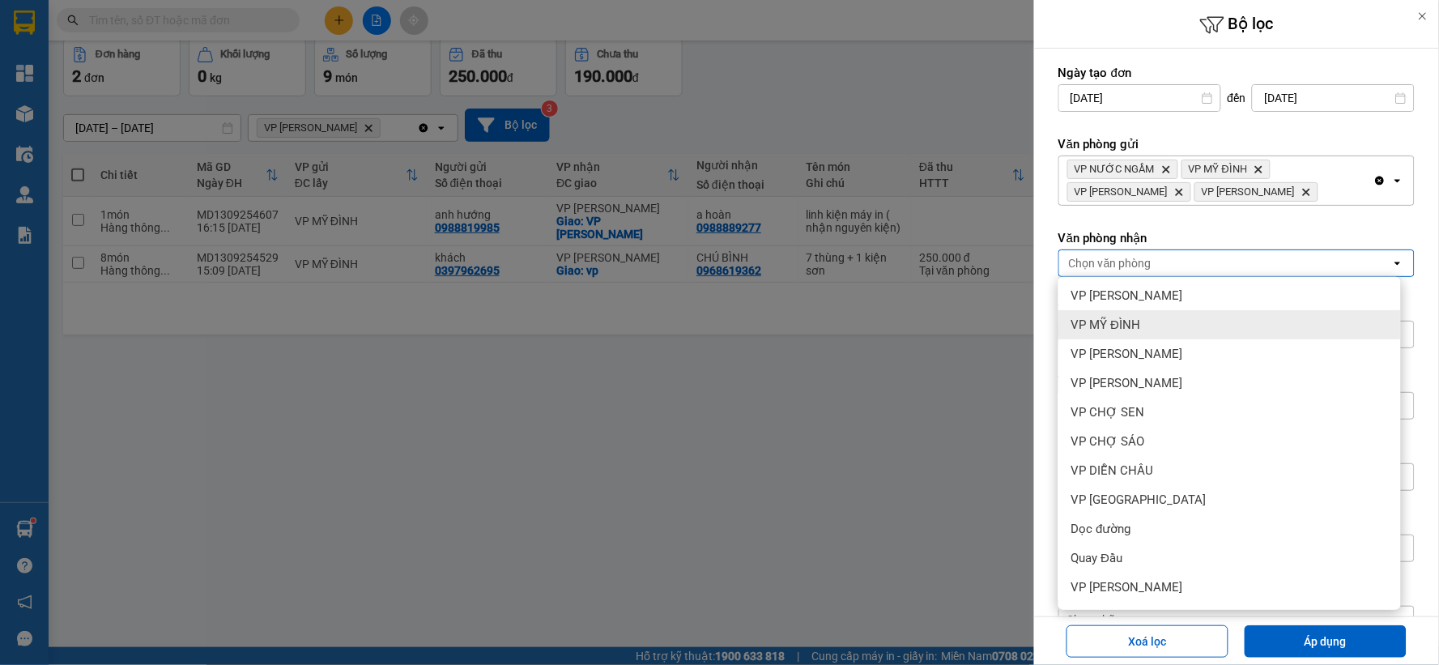
scroll to position [175, 0]
click at [1176, 335] on div "VP CHỢ SEN" at bounding box center [1229, 327] width 342 height 29
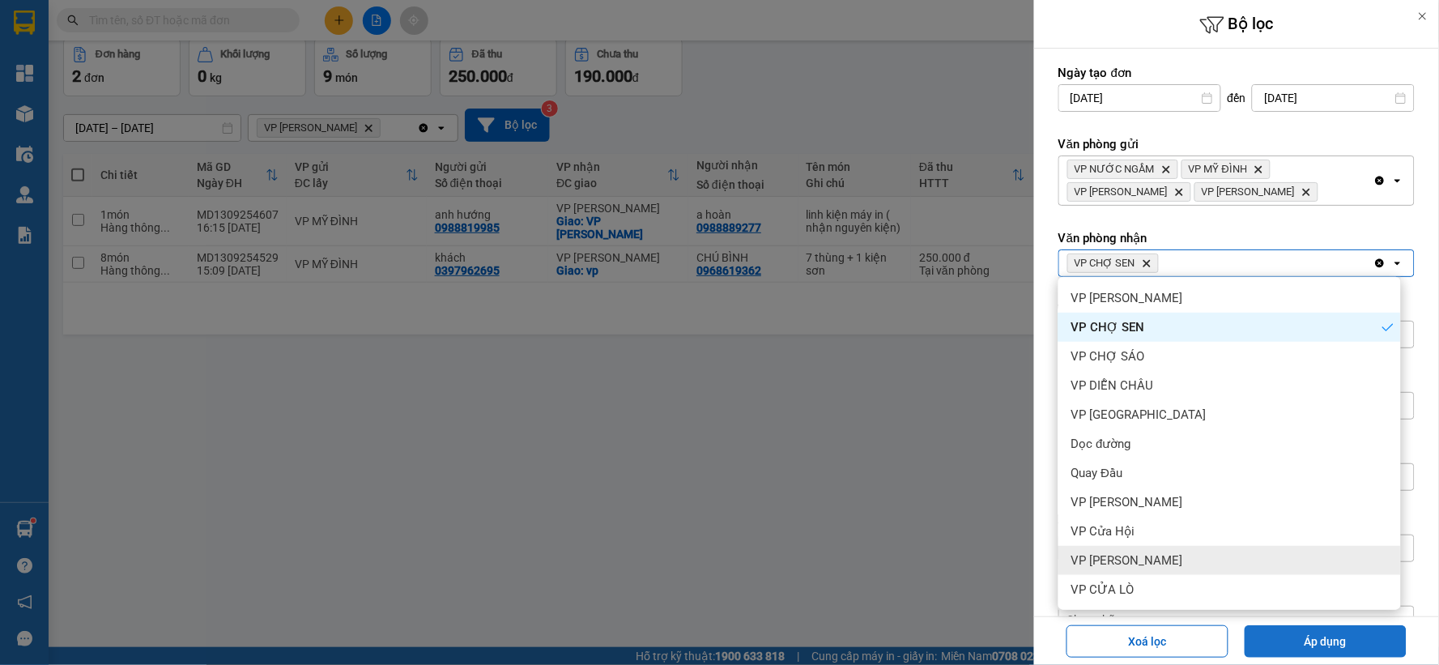
click at [1321, 630] on button "Áp dụng" at bounding box center [1325, 641] width 162 height 32
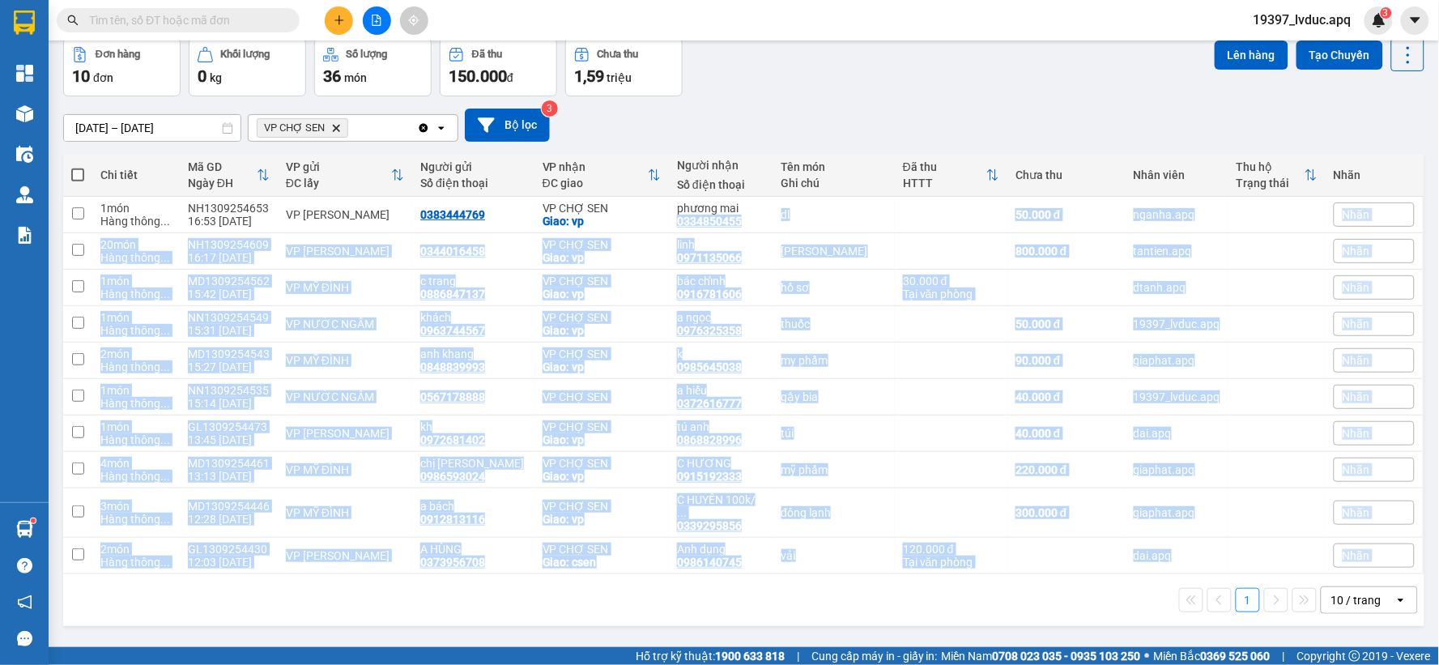
drag, startPoint x: 675, startPoint y: 214, endPoint x: 711, endPoint y: 603, distance: 391.1
click at [711, 603] on div "Chi tiết Mã GD Ngày ĐH VP gửi ĐC lấy Người gửi Số điện thoại VP nhận ĐC giao Ng…" at bounding box center [743, 390] width 1361 height 472
click at [1023, 586] on div "1 10 / trang open" at bounding box center [744, 600] width 1348 height 28
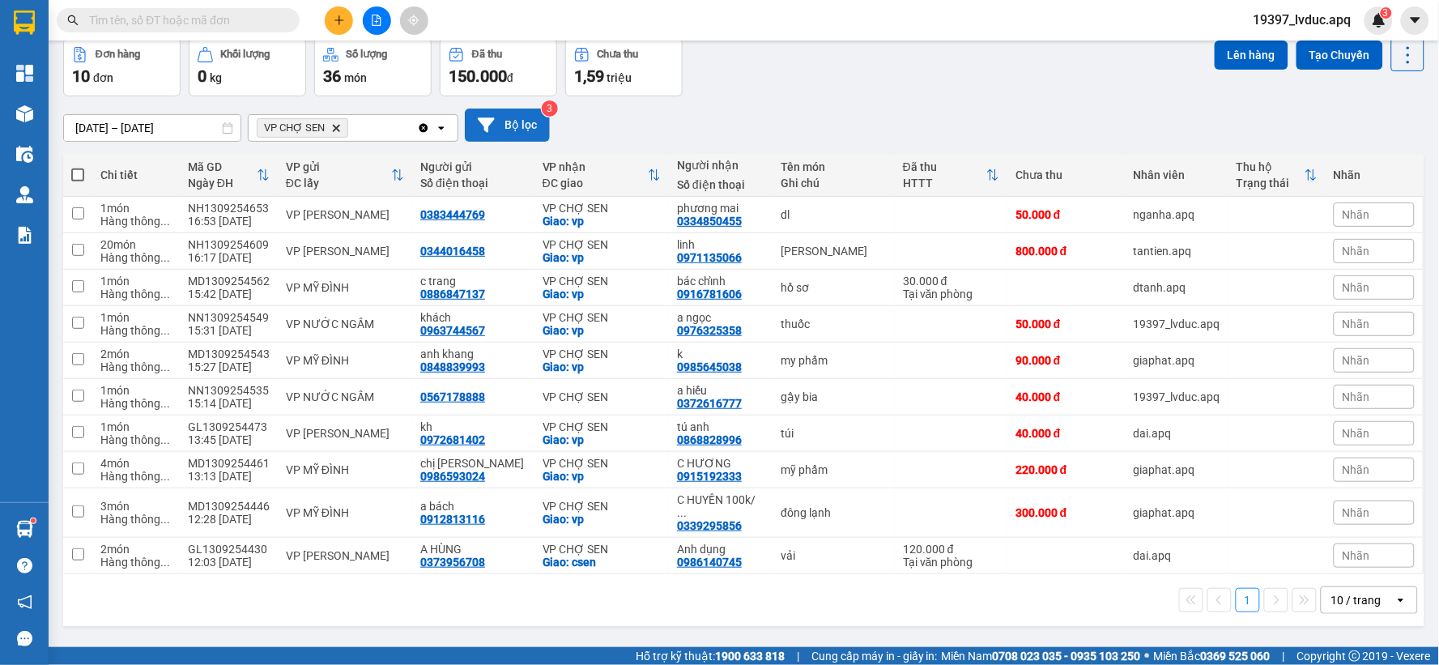
click at [523, 134] on button "Bộ lọc" at bounding box center [507, 124] width 85 height 33
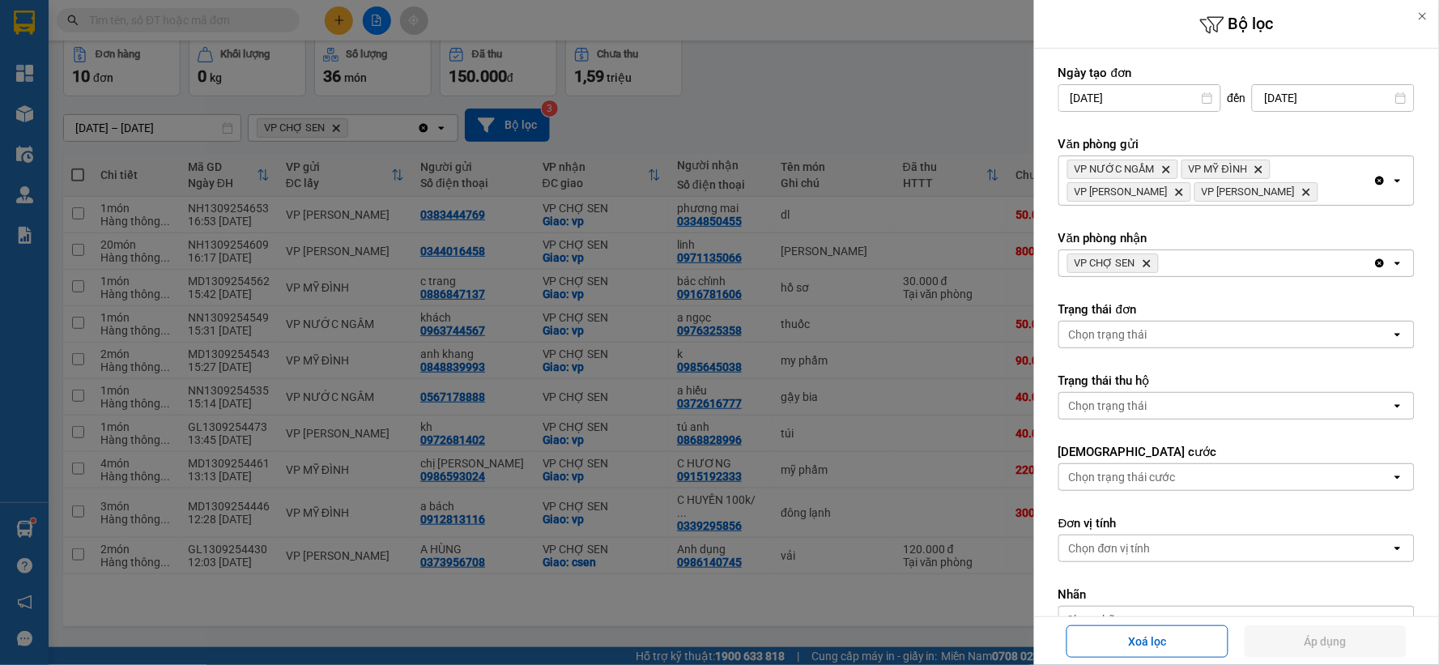
click at [1146, 266] on icon "Delete" at bounding box center [1147, 263] width 10 height 10
click at [1150, 264] on div "Chọn văn phòng" at bounding box center [1110, 263] width 83 height 16
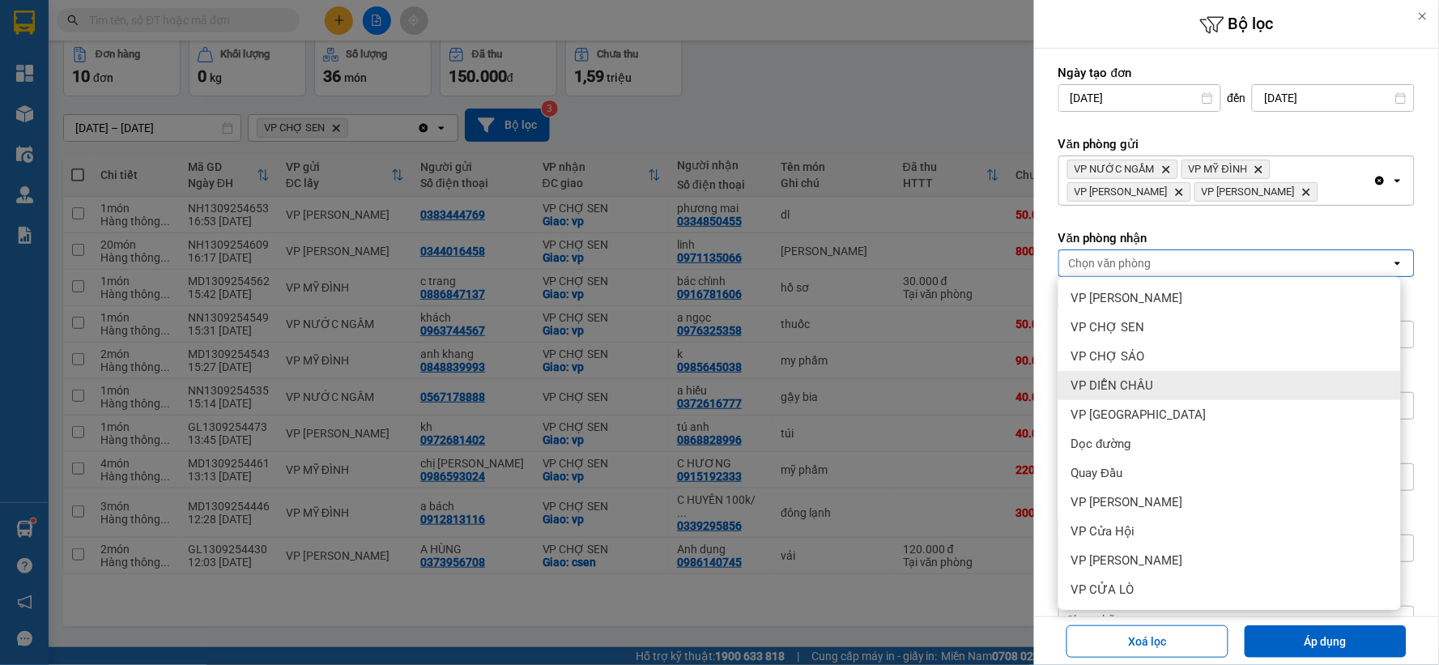
click at [1177, 391] on div "VP DIỄN CHÂU" at bounding box center [1229, 385] width 342 height 29
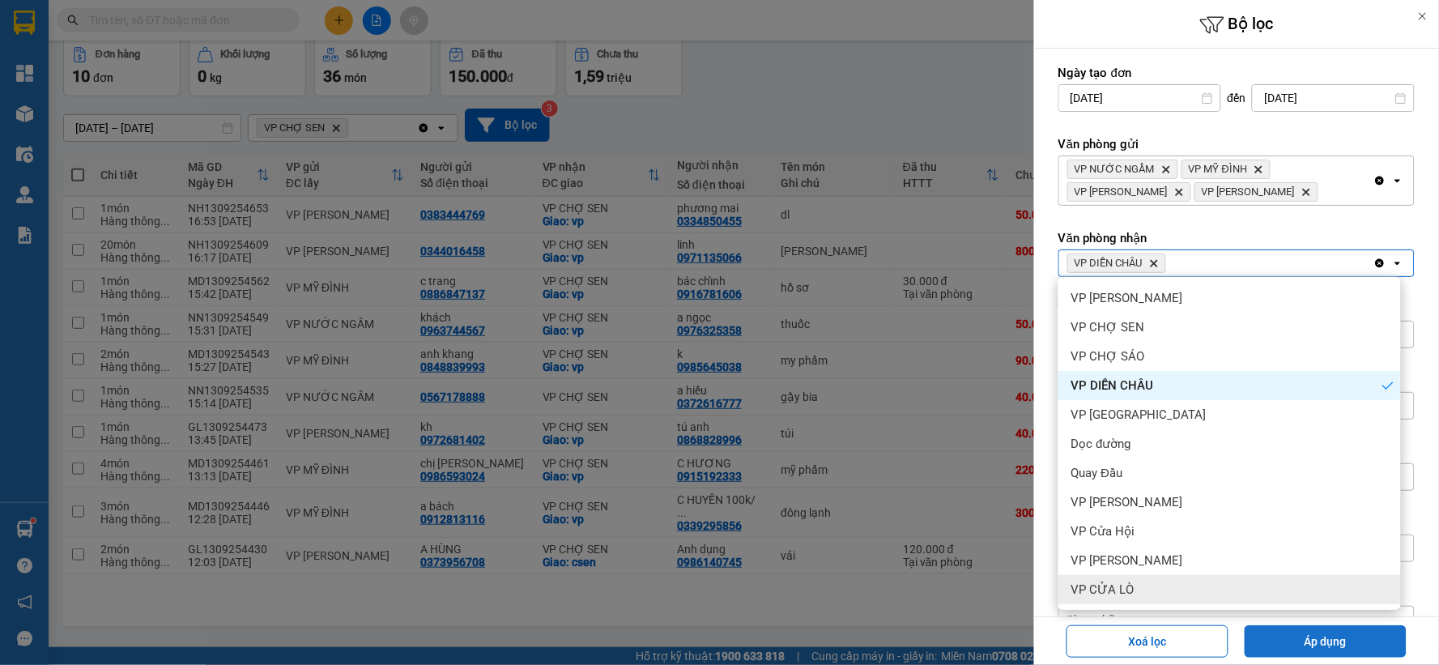
click at [1308, 640] on button "Áp dụng" at bounding box center [1325, 641] width 162 height 32
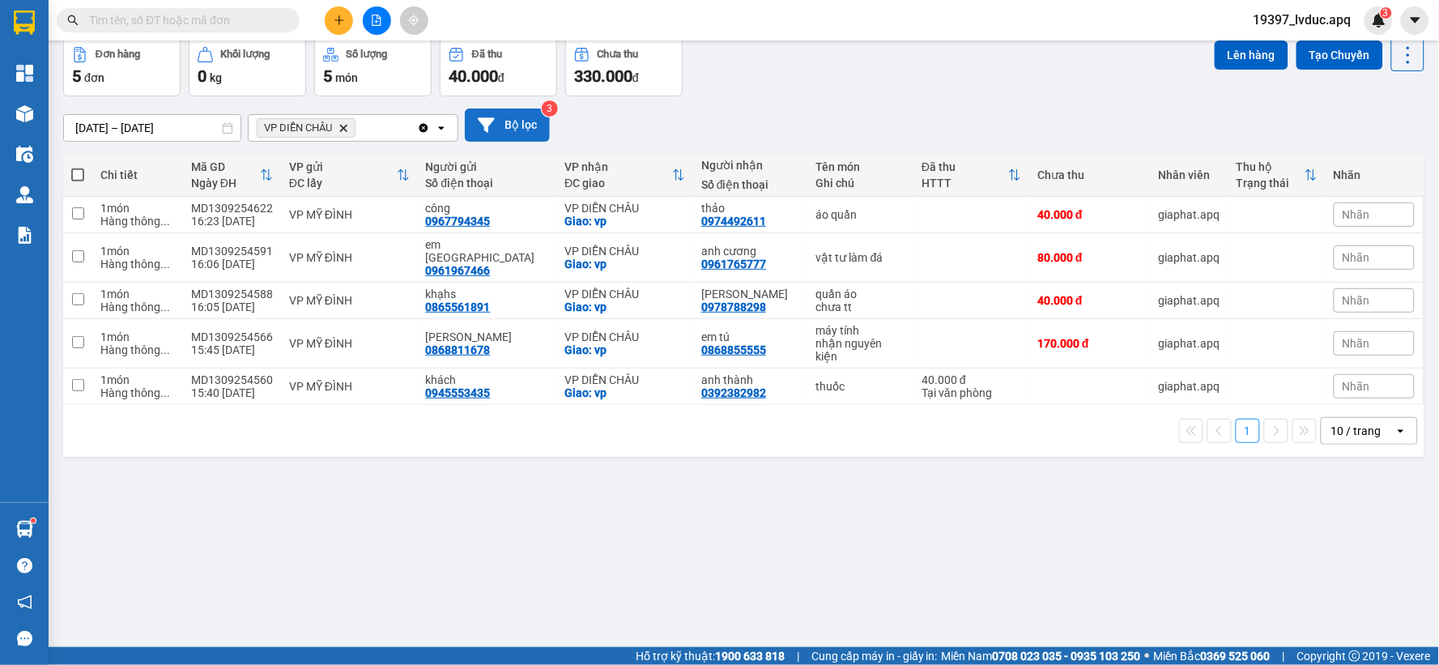
click at [513, 117] on button "Bộ lọc" at bounding box center [507, 124] width 85 height 33
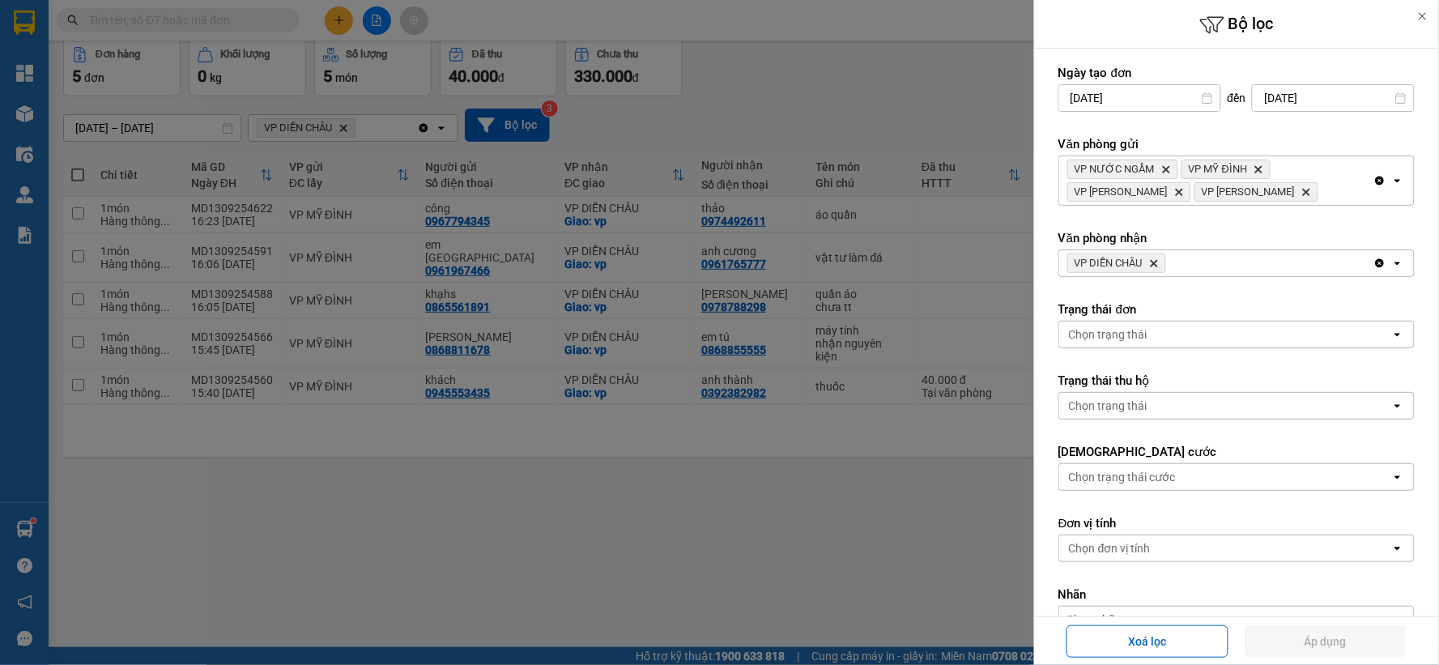
click at [1155, 261] on icon "Delete" at bounding box center [1154, 263] width 10 height 10
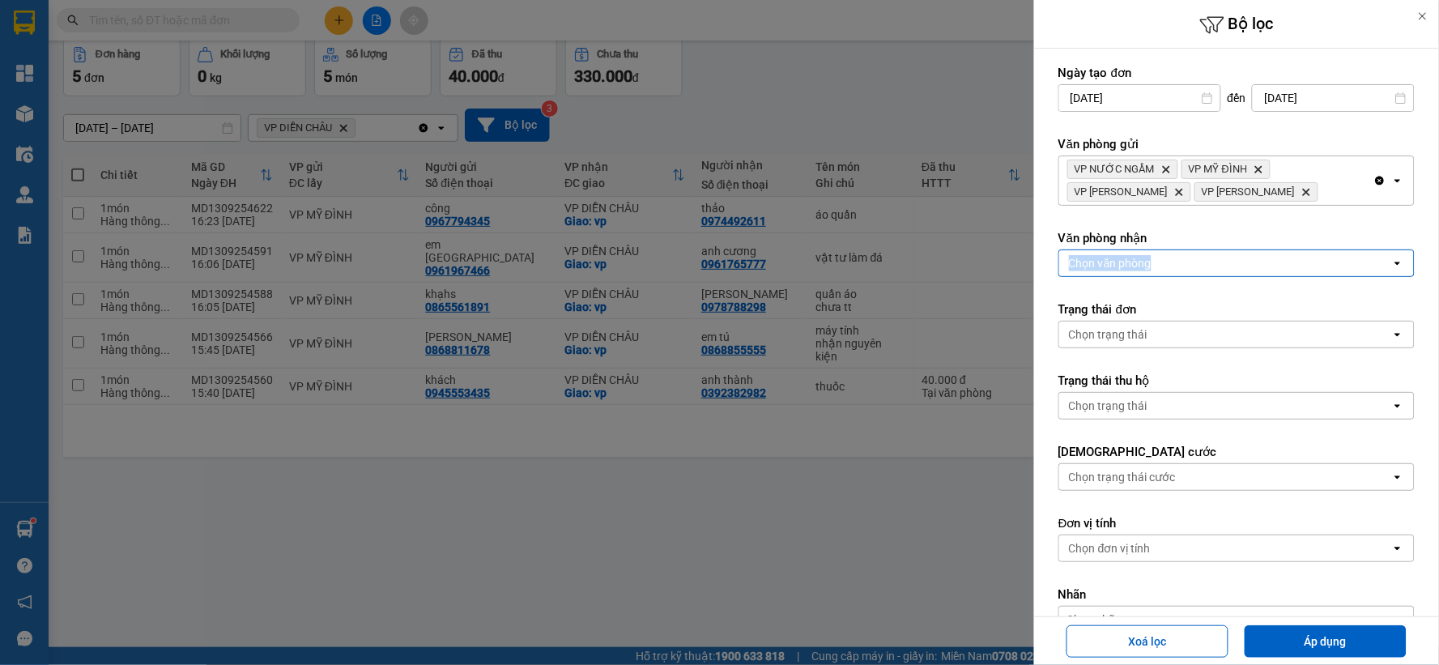
click at [1155, 261] on div "Chọn văn phòng" at bounding box center [1225, 263] width 332 height 26
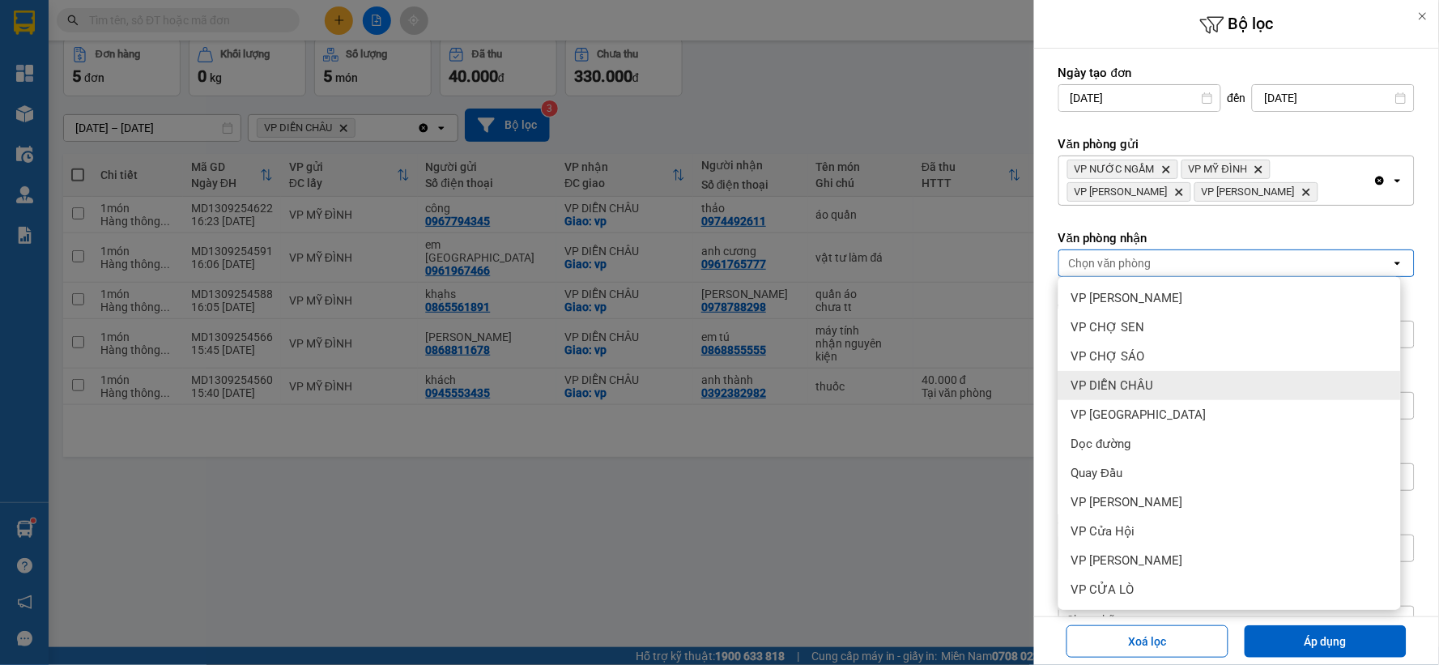
click at [1150, 395] on div "VP DIỄN CHÂU" at bounding box center [1229, 385] width 342 height 29
click at [1166, 375] on div "VP DIỄN CHÂU" at bounding box center [1229, 385] width 342 height 29
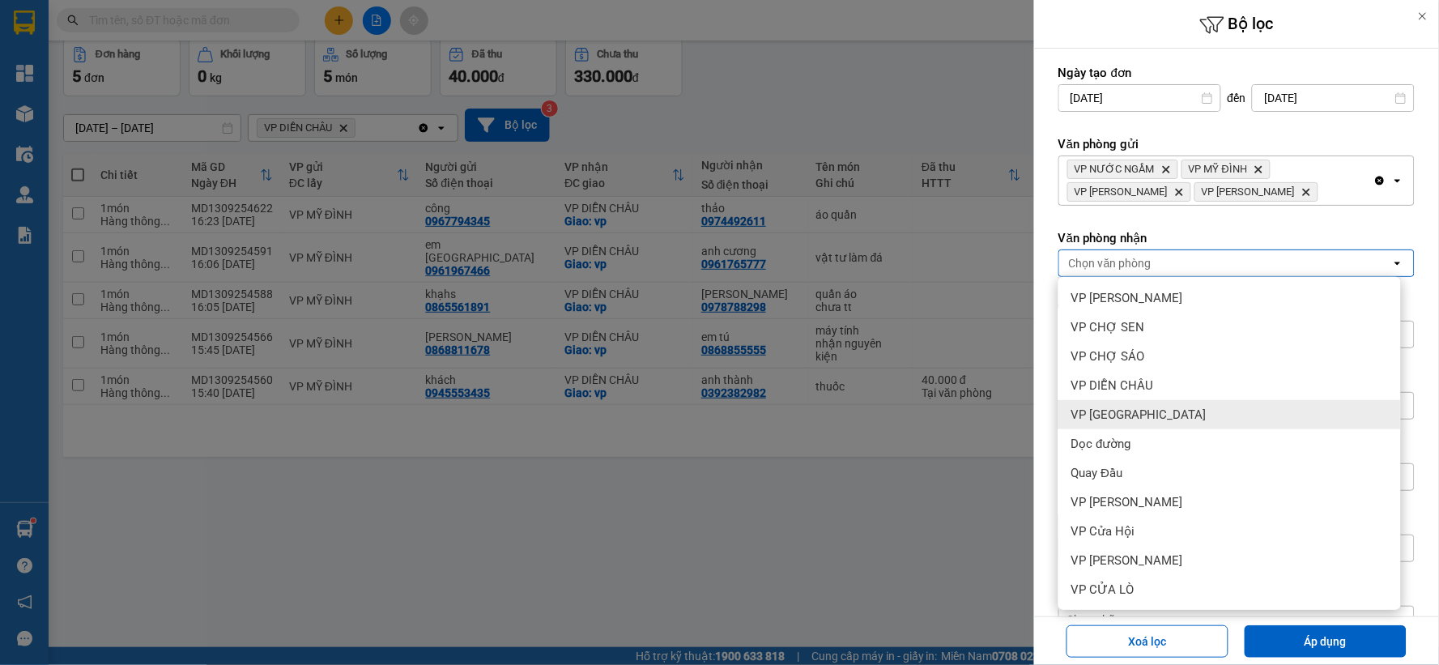
scroll to position [0, 0]
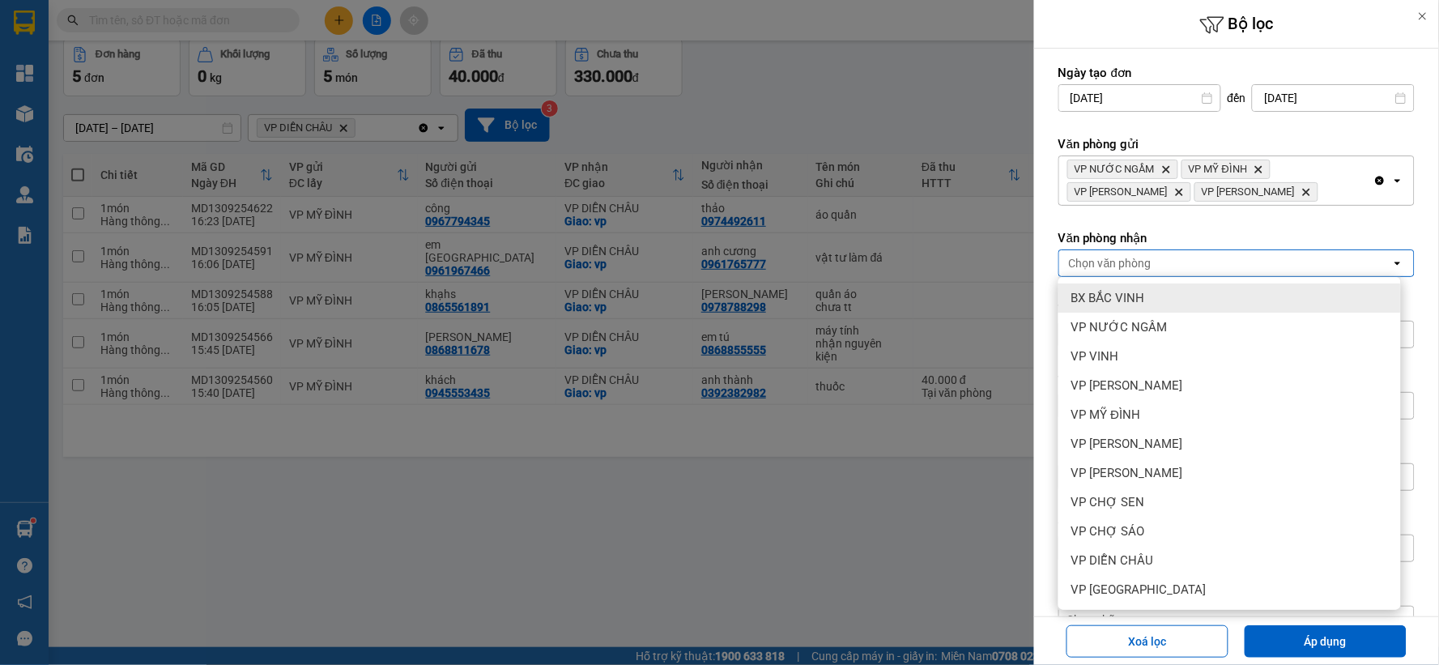
click at [913, 117] on div at bounding box center [719, 332] width 1439 height 665
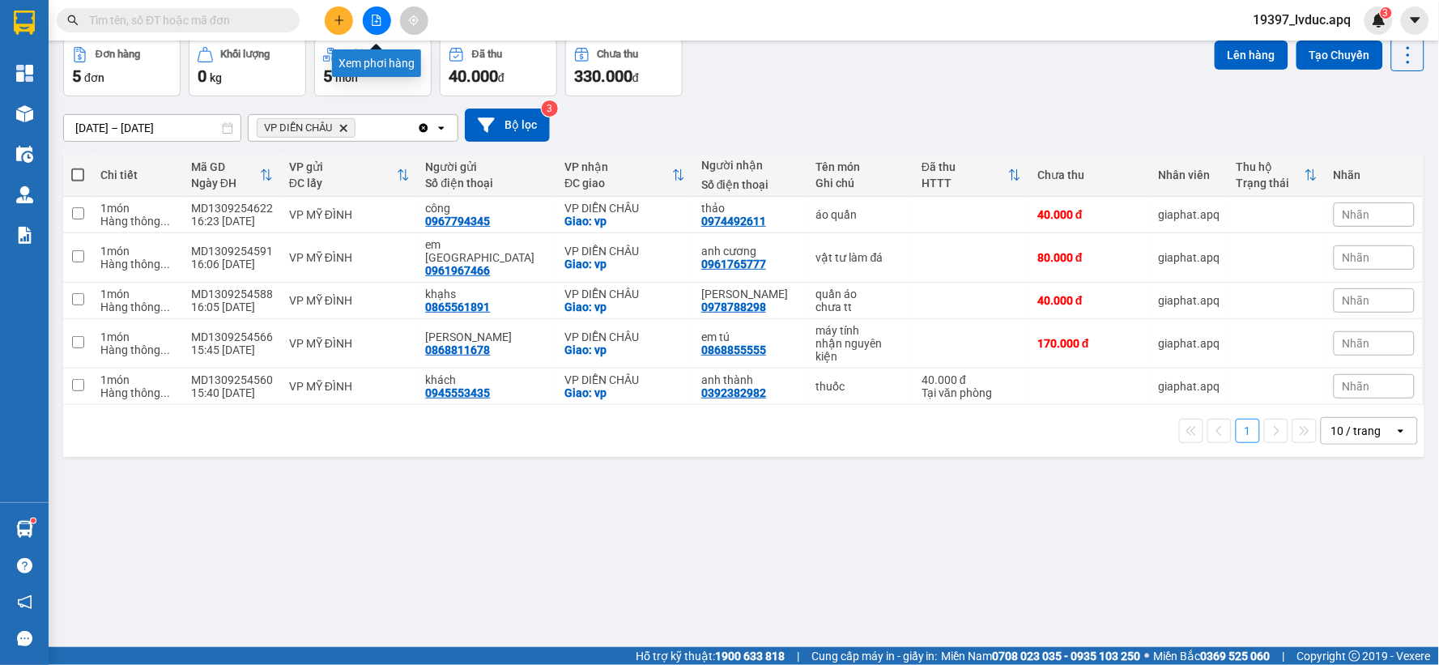
click at [373, 26] on button at bounding box center [377, 20] width 28 height 28
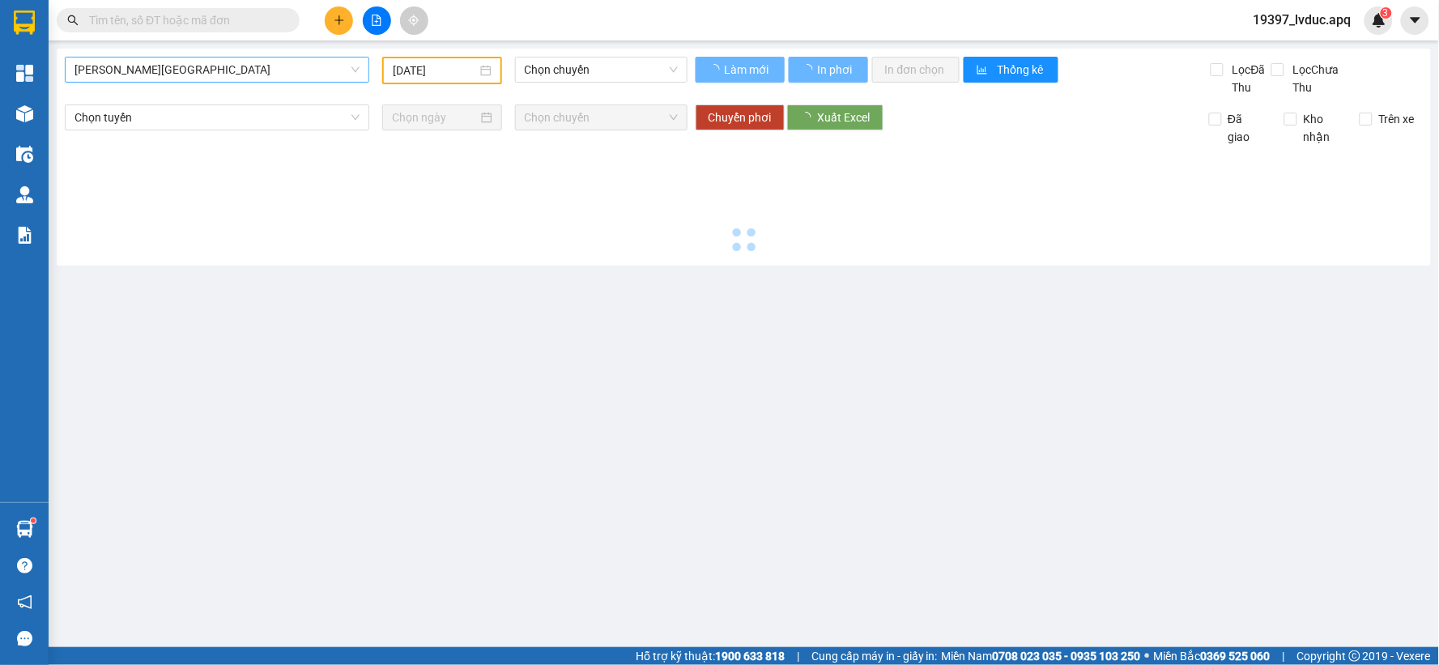
drag, startPoint x: 223, startPoint y: 49, endPoint x: 222, endPoint y: 62, distance: 13.0
click at [223, 53] on div "Gia Lâm - [GEOGRAPHIC_DATA] [DATE] Chọn chuyến Làm mới In phơi In đơn chọn Thốn…" at bounding box center [744, 157] width 1374 height 217
drag, startPoint x: 222, startPoint y: 62, endPoint x: 215, endPoint y: 66, distance: 8.3
click at [221, 63] on span "[PERSON_NAME][GEOGRAPHIC_DATA]" at bounding box center [216, 69] width 285 height 24
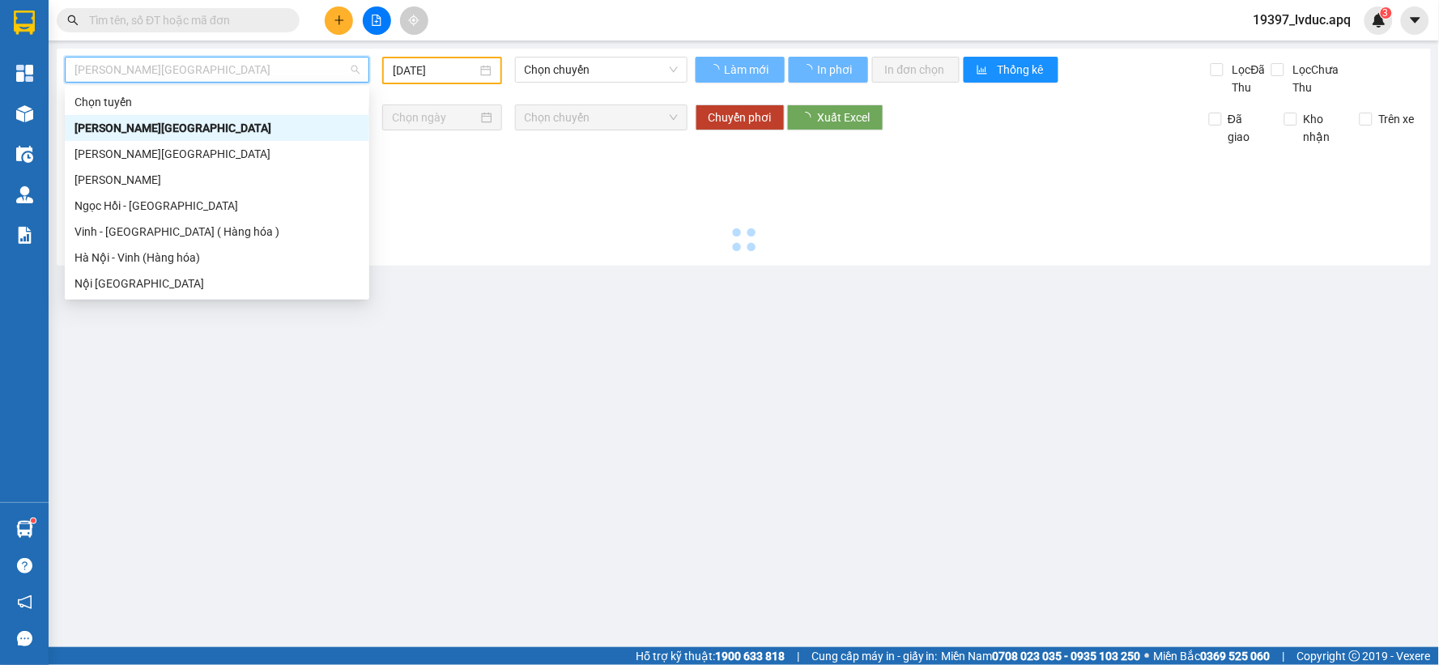
type input "[DATE]"
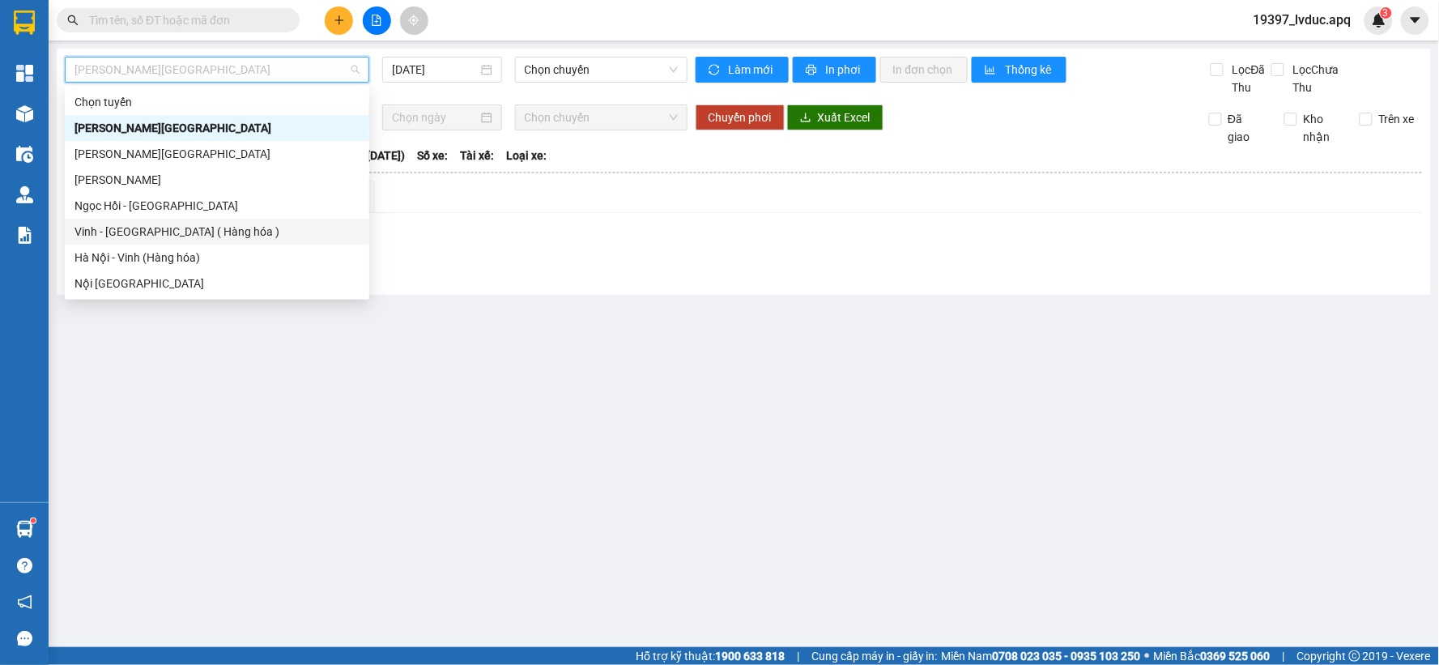
drag, startPoint x: 117, startPoint y: 232, endPoint x: 510, endPoint y: 138, distance: 404.4
click at [119, 232] on div "Vinh - [GEOGRAPHIC_DATA] ( Hàng hóa )" at bounding box center [216, 232] width 285 height 18
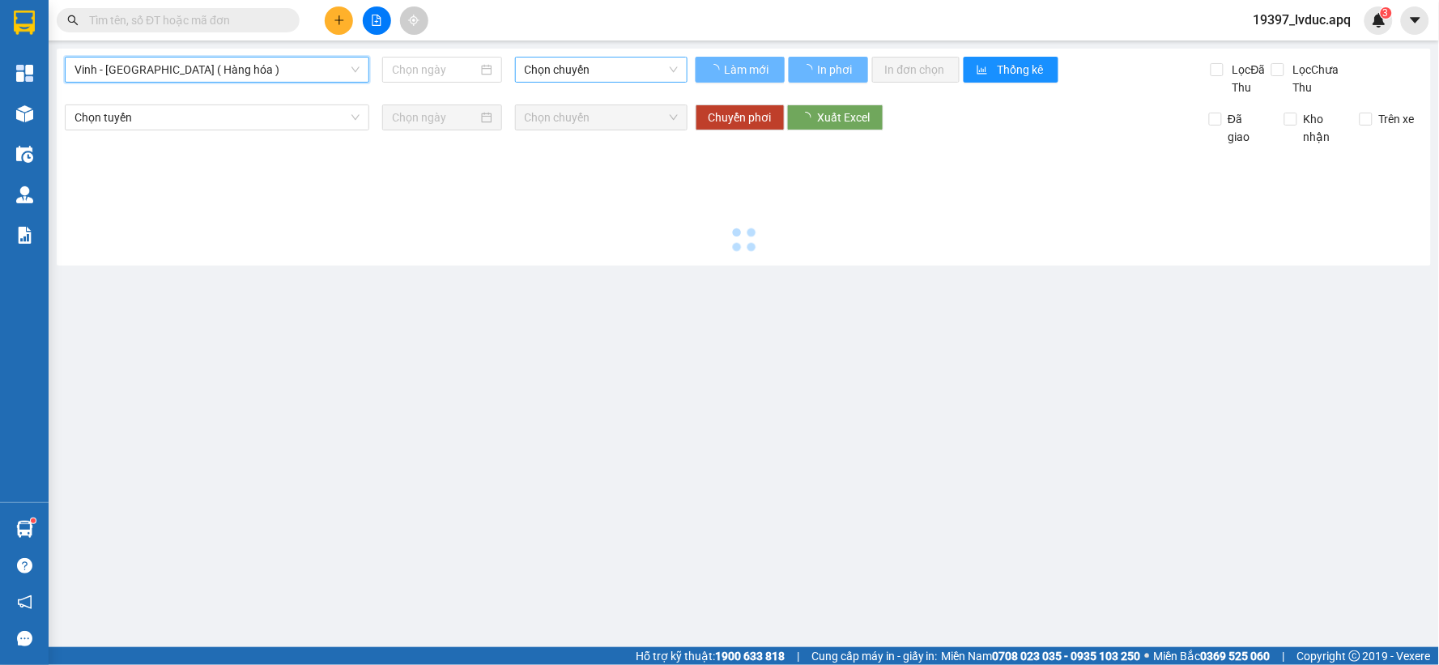
type input "[DATE]"
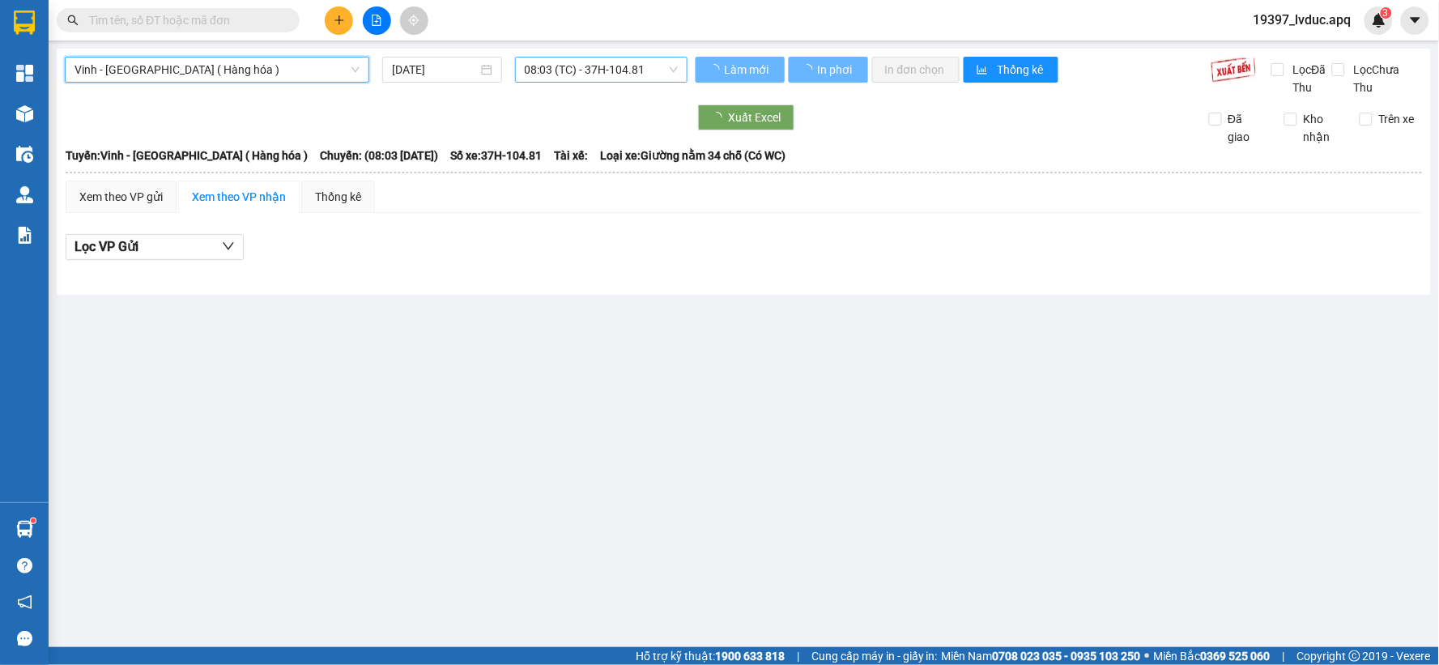
click at [609, 75] on span "08:03 (TC) - 37H-104.81" at bounding box center [601, 69] width 153 height 24
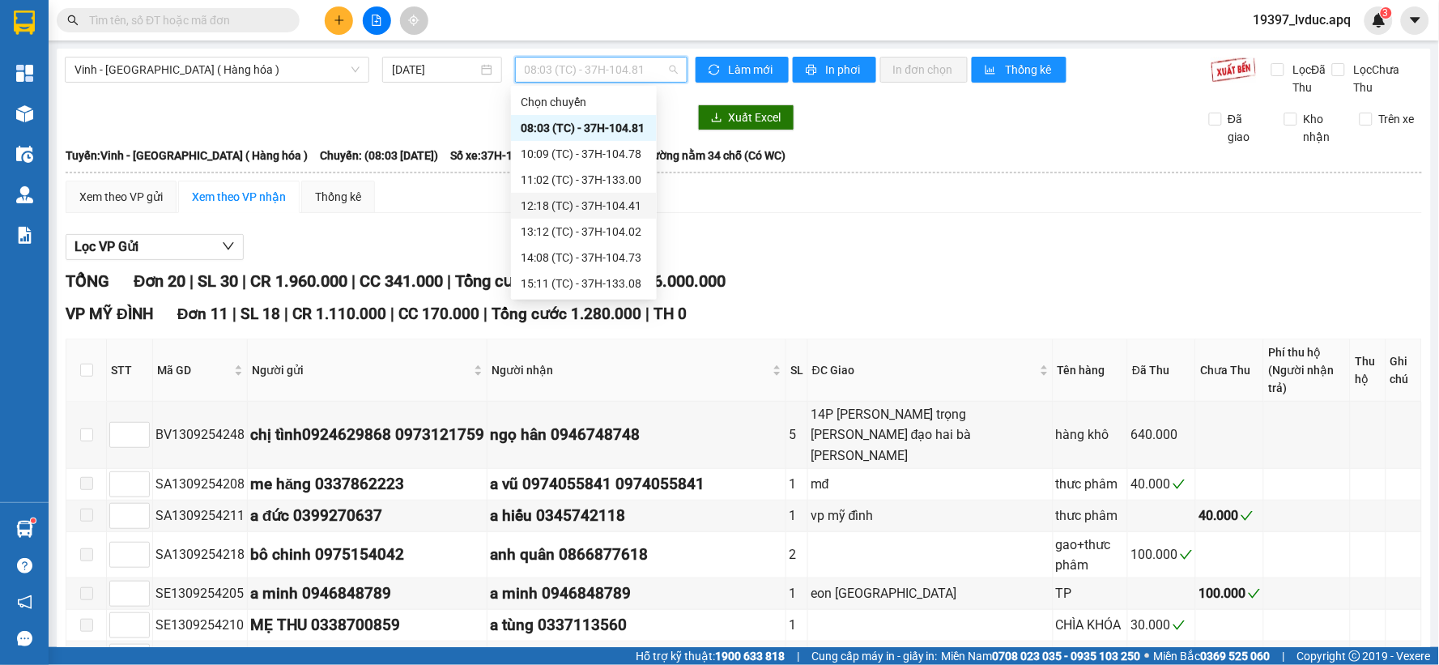
click at [603, 209] on div "12:18 (TC) - 37H-104.41" at bounding box center [584, 206] width 126 height 18
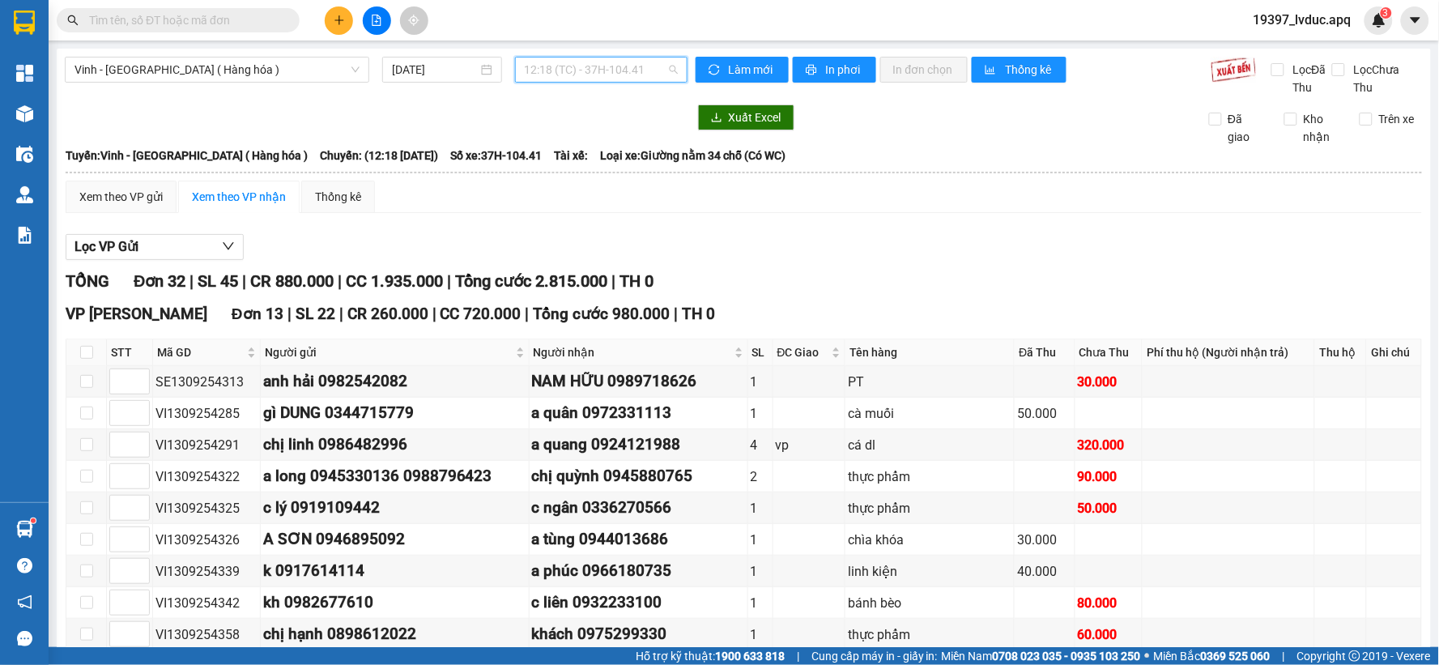
click at [580, 62] on span "12:18 (TC) - 37H-104.41" at bounding box center [601, 69] width 153 height 24
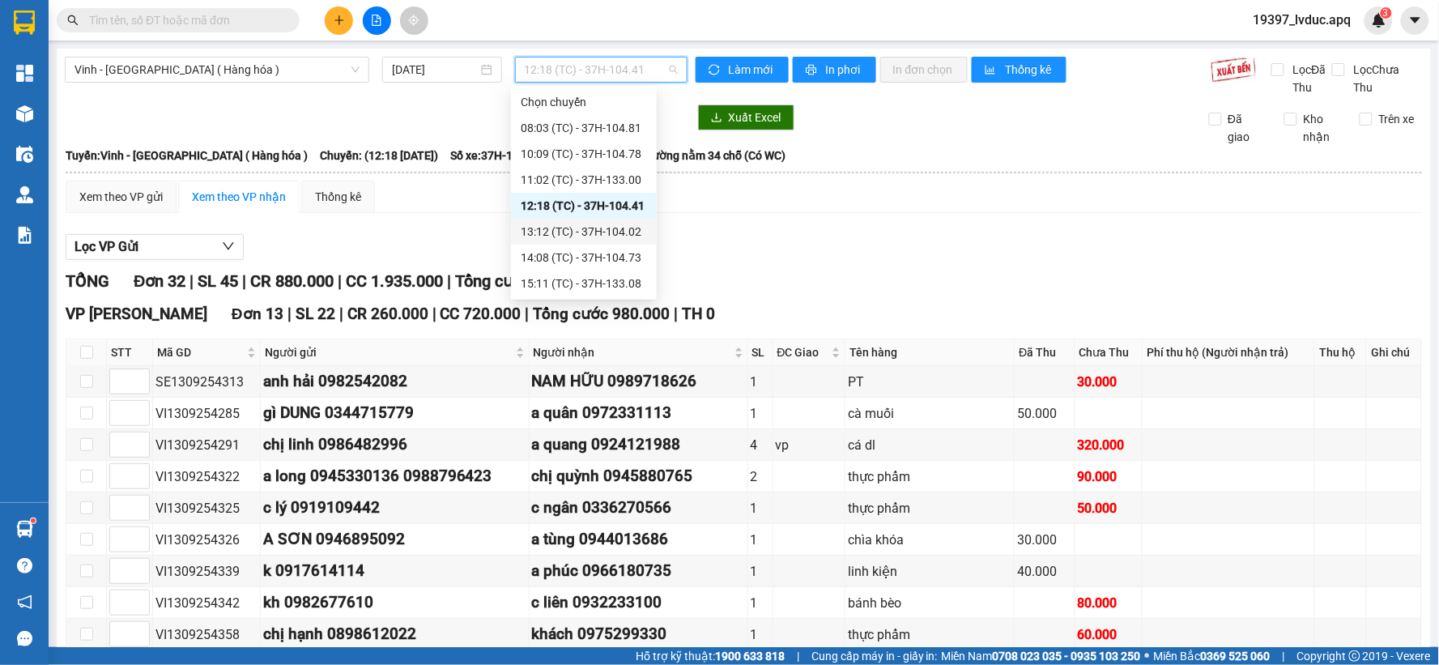
click at [622, 223] on div "13:12 (TC) - 37H-104.02" at bounding box center [584, 232] width 126 height 18
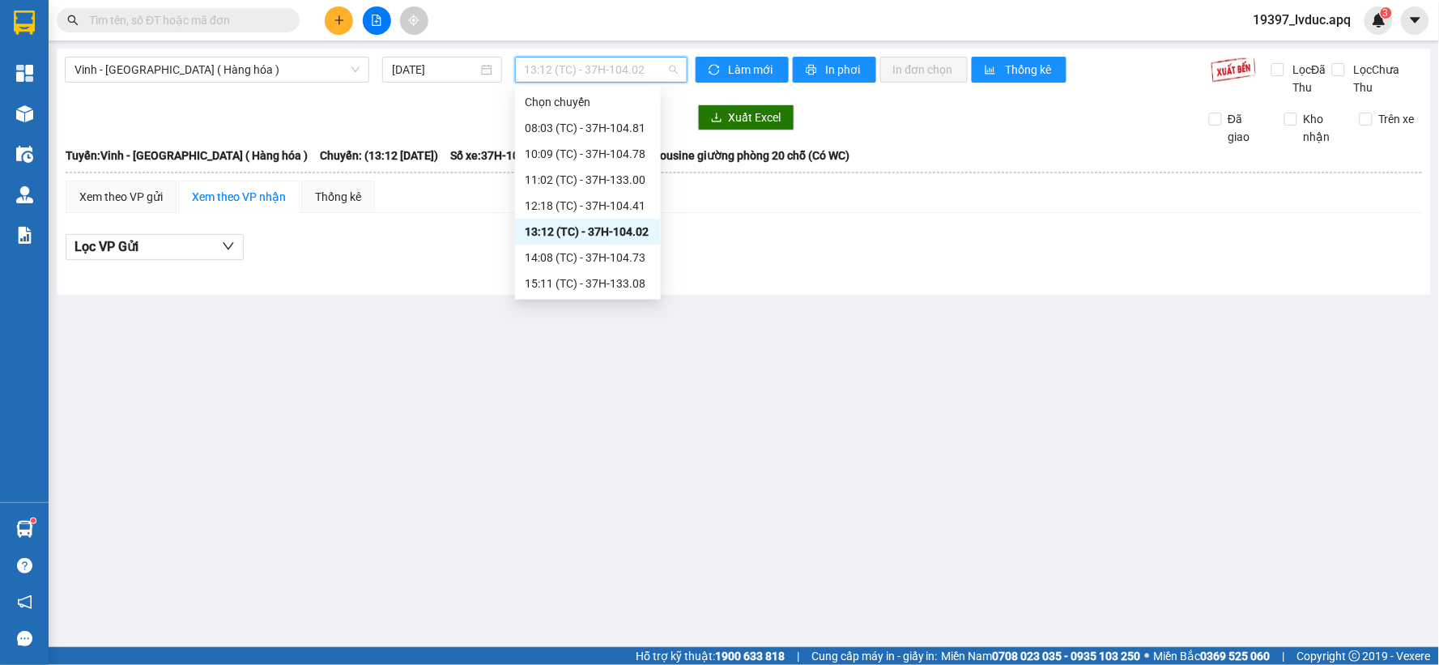
click at [623, 73] on span "13:12 (TC) - 37H-104.02" at bounding box center [601, 69] width 153 height 24
click at [613, 229] on div "13:12 (TC) - 37H-104.02" at bounding box center [588, 232] width 126 height 18
click at [632, 63] on span "13:12 (TC) - 37H-104.02" at bounding box center [601, 69] width 153 height 24
click at [634, 165] on div "10:09 (TC) - 37H-104.78" at bounding box center [588, 154] width 146 height 26
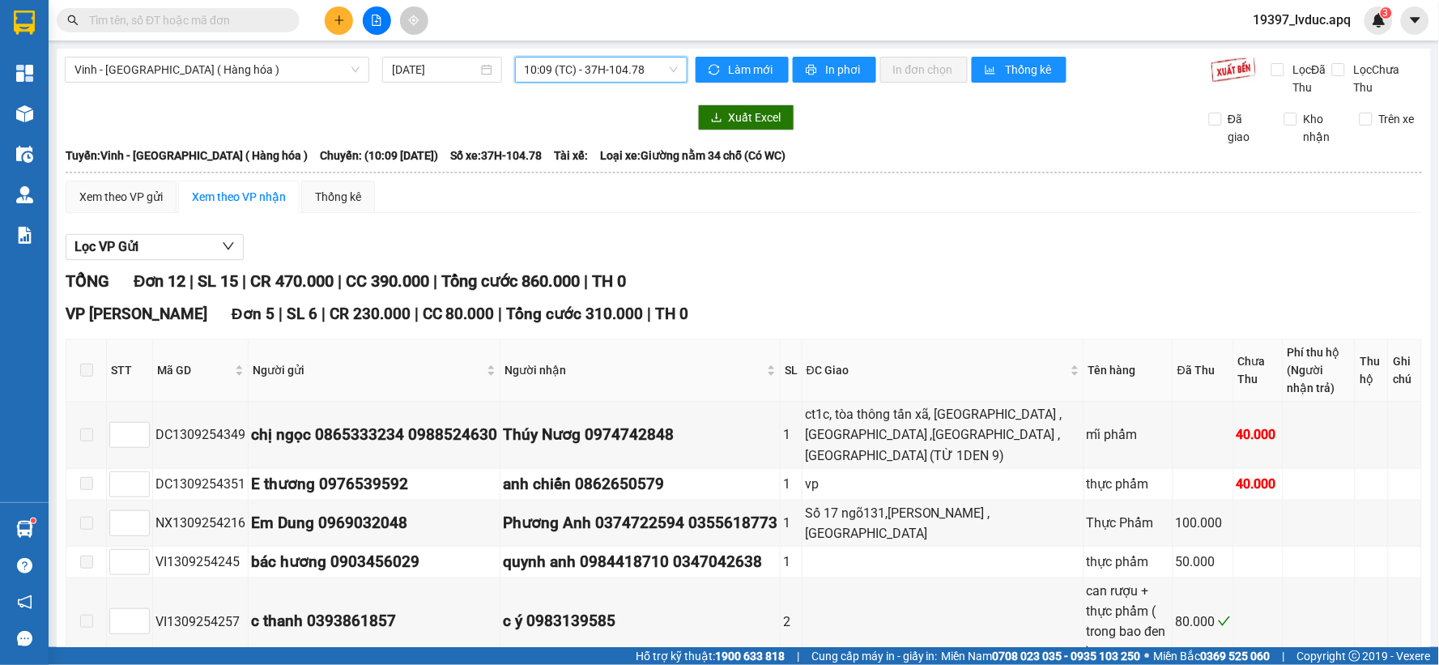
click at [649, 75] on span "10:09 (TC) - 37H-104.78" at bounding box center [601, 69] width 153 height 24
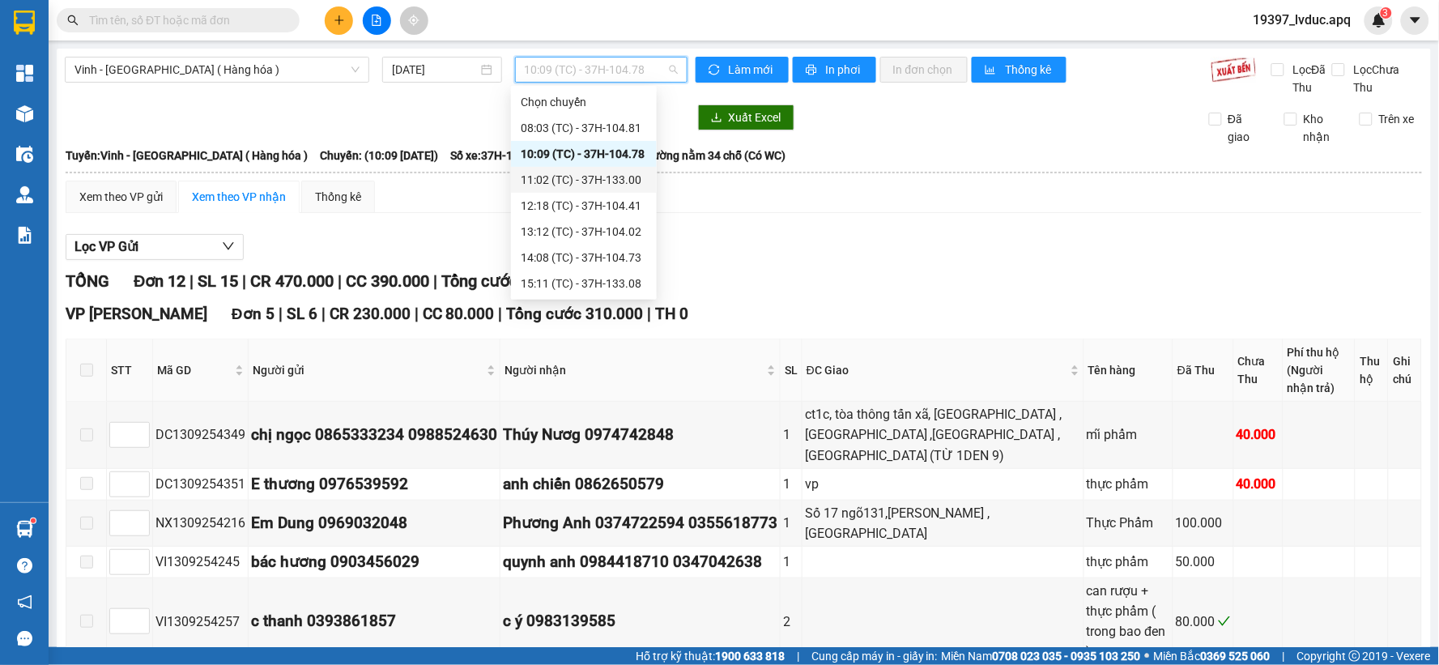
click at [626, 185] on div "11:02 (TC) - 37H-133.00" at bounding box center [584, 180] width 126 height 18
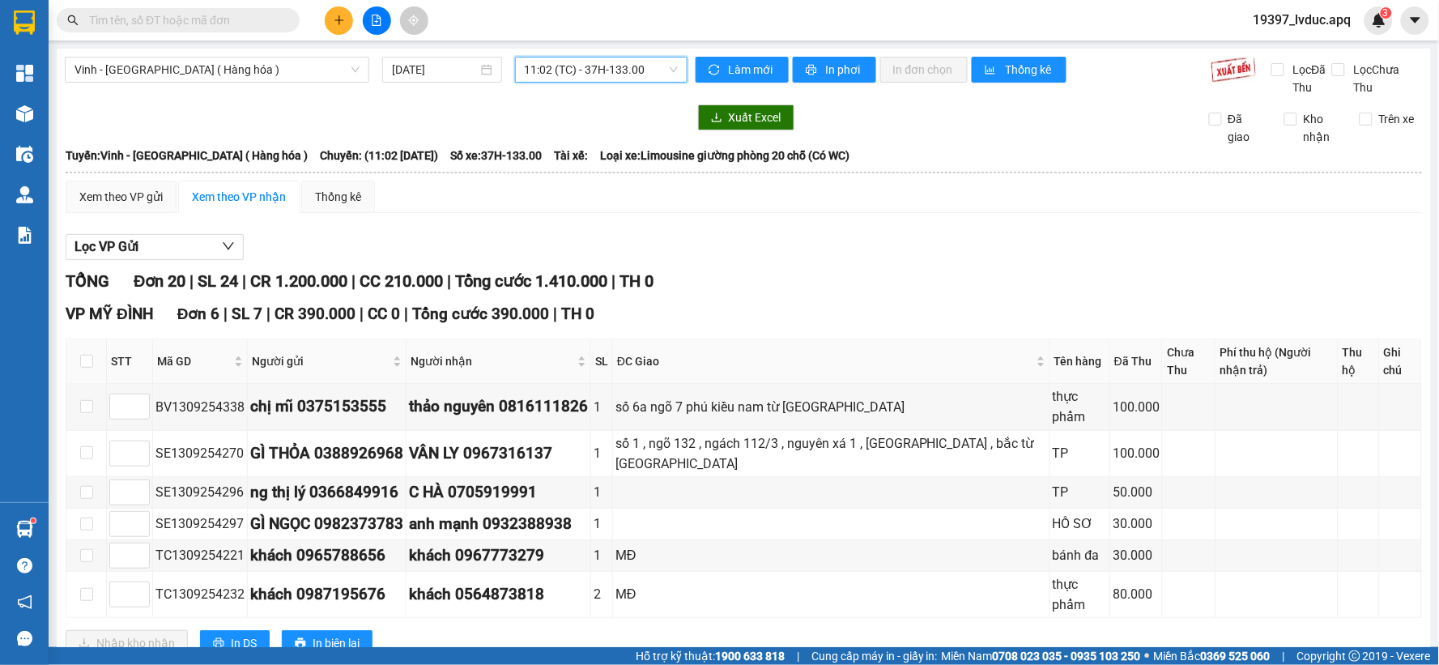
click at [632, 69] on span "11:02 (TC) - 37H-133.00" at bounding box center [601, 69] width 153 height 24
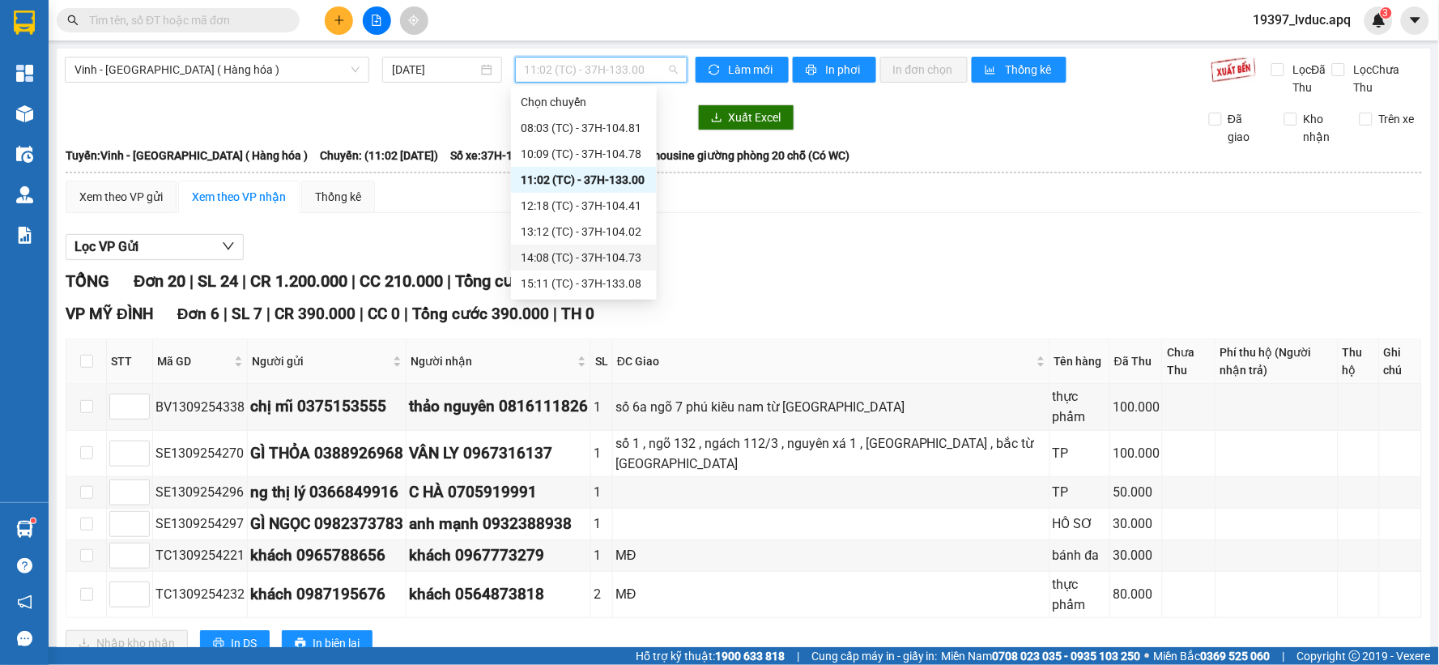
click at [611, 253] on div "14:08 (TC) - 37H-104.73" at bounding box center [584, 258] width 126 height 18
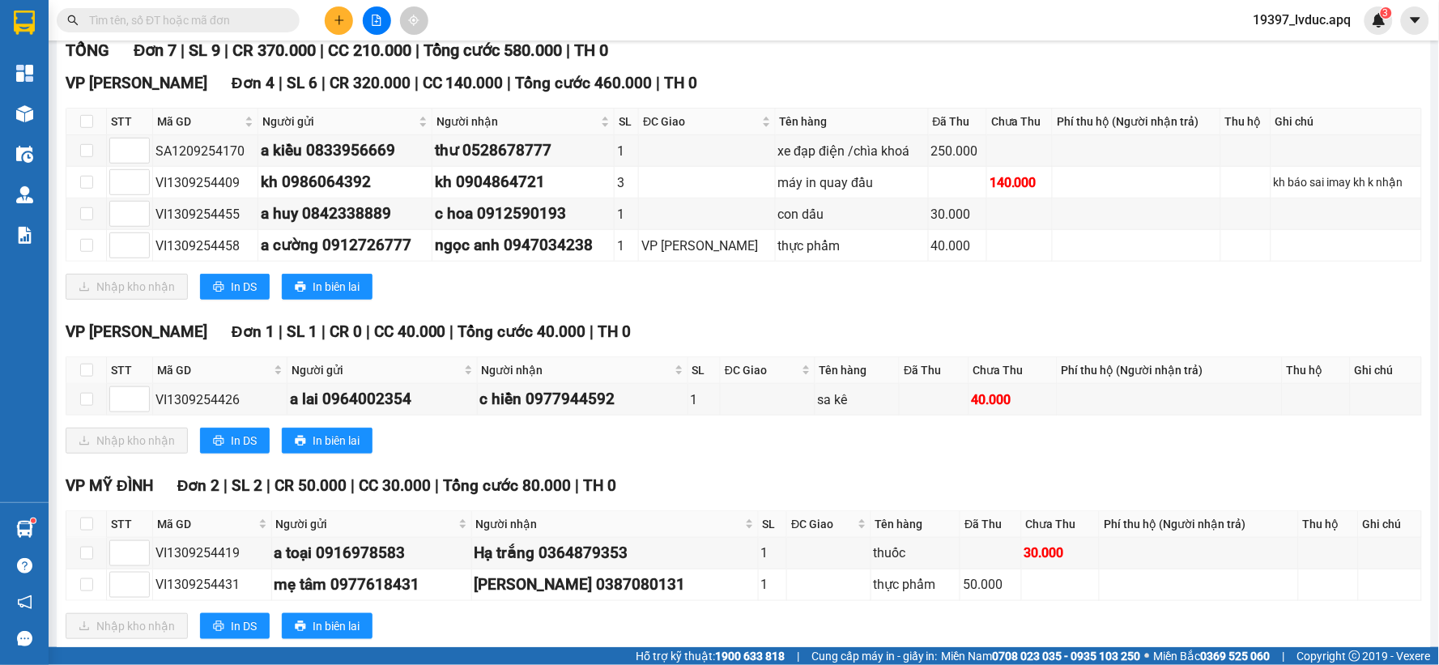
scroll to position [270, 0]
